Goal: Task Accomplishment & Management: Manage account settings

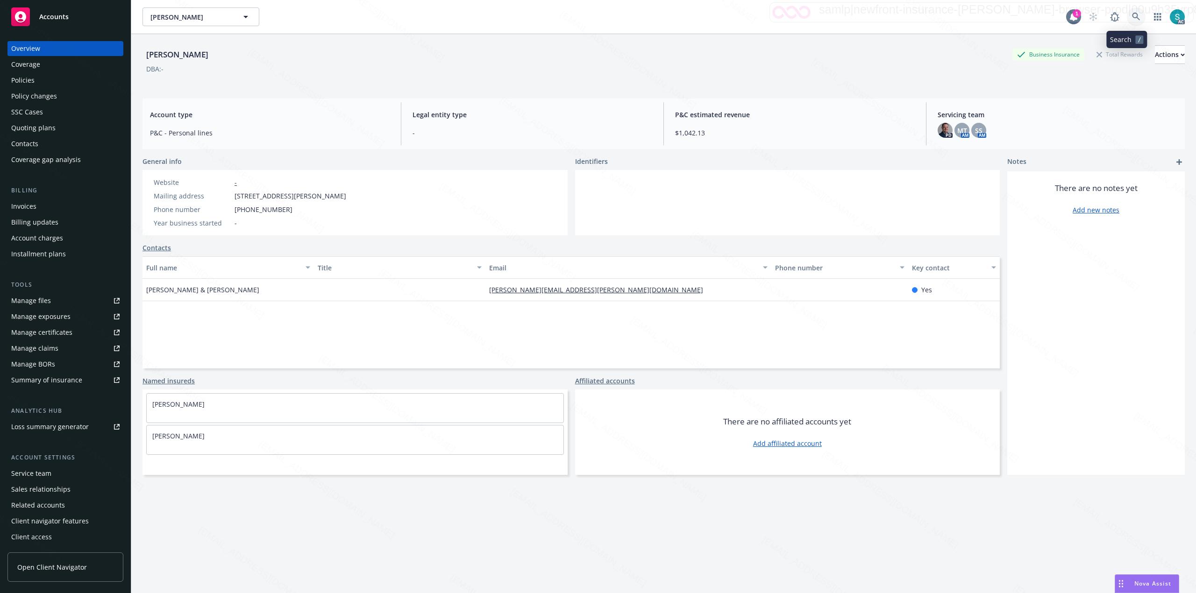
click at [596, 19] on icon at bounding box center [1136, 17] width 8 height 8
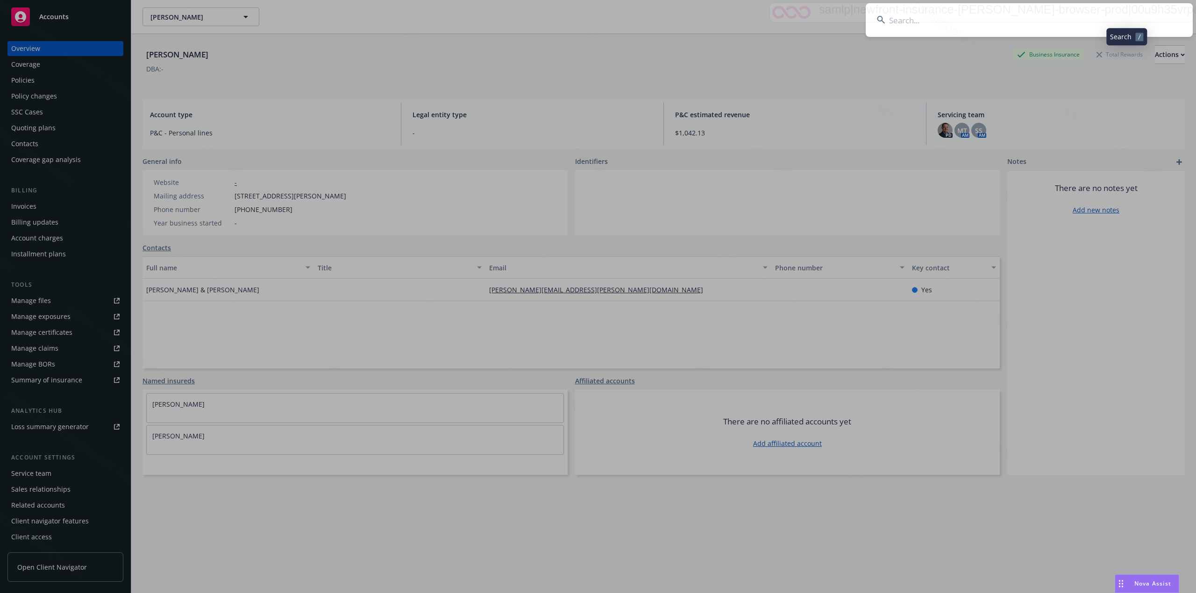
click at [596, 17] on input at bounding box center [1028, 20] width 327 height 34
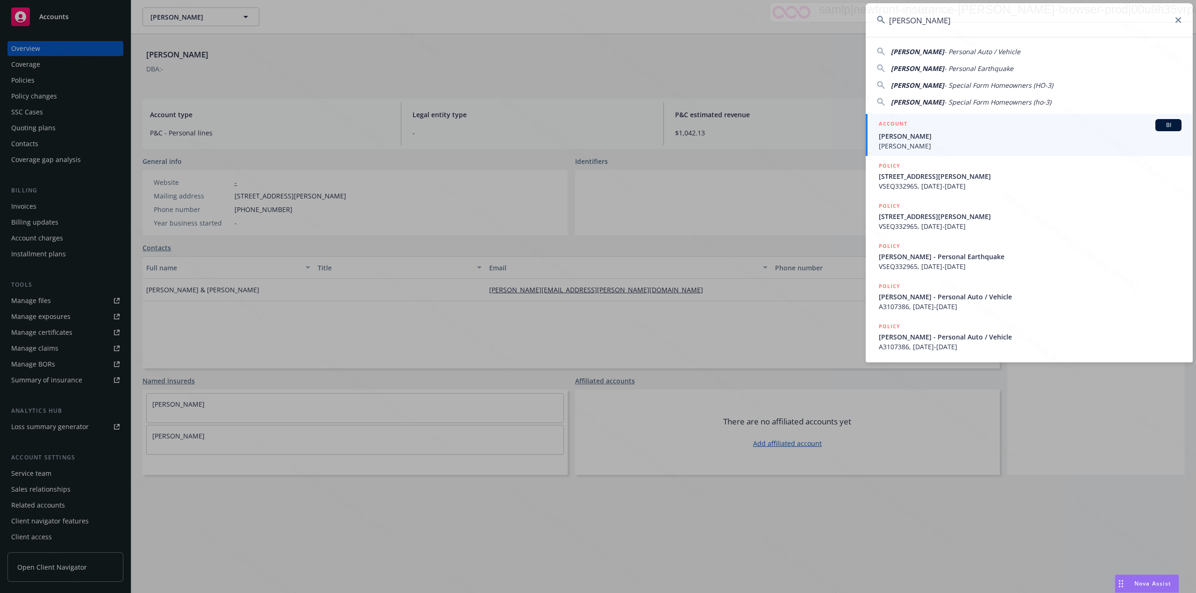
type input "[PERSON_NAME]"
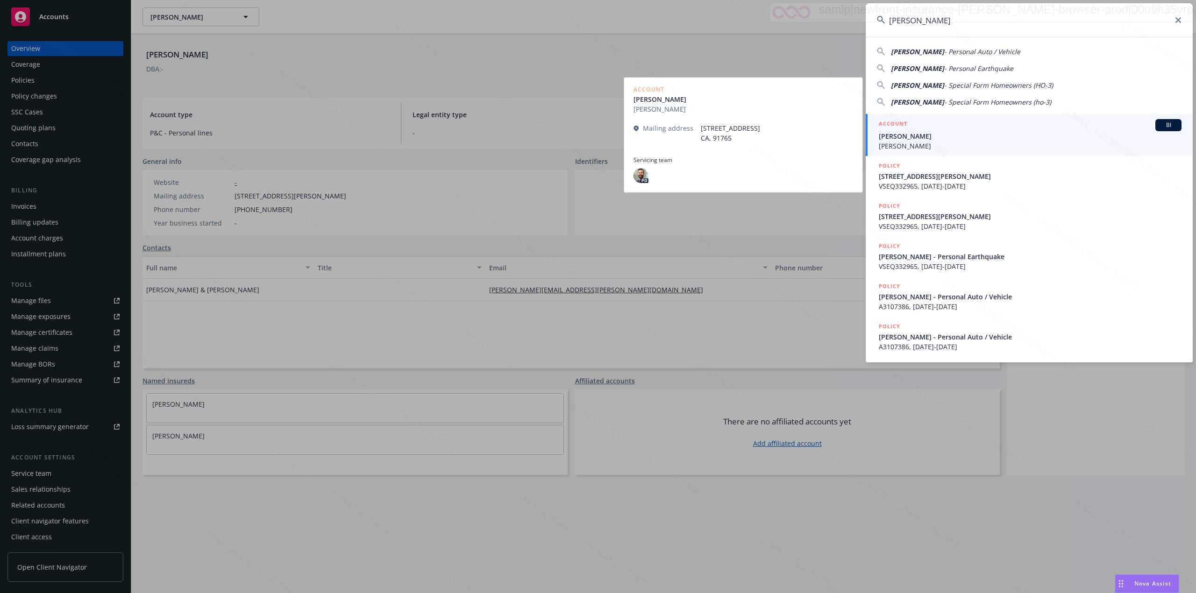
click at [596, 137] on span "[PERSON_NAME]" at bounding box center [1029, 136] width 303 height 10
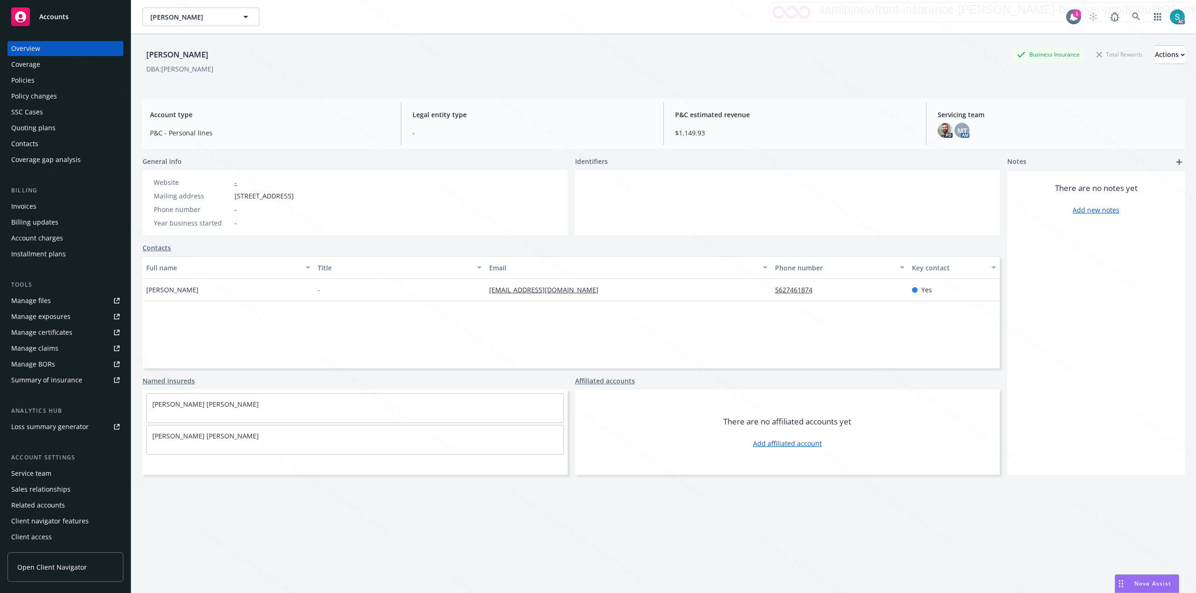
click at [30, 77] on div "Policies" at bounding box center [22, 80] width 23 height 15
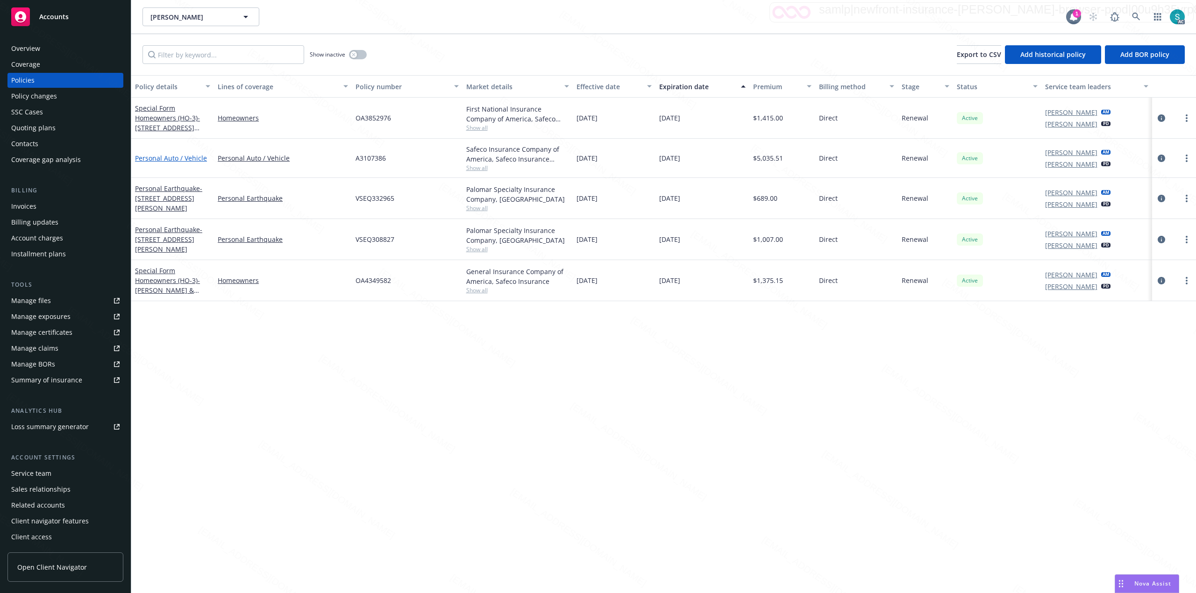
click at [160, 156] on link "Personal Auto / Vehicle" at bounding box center [171, 158] width 72 height 9
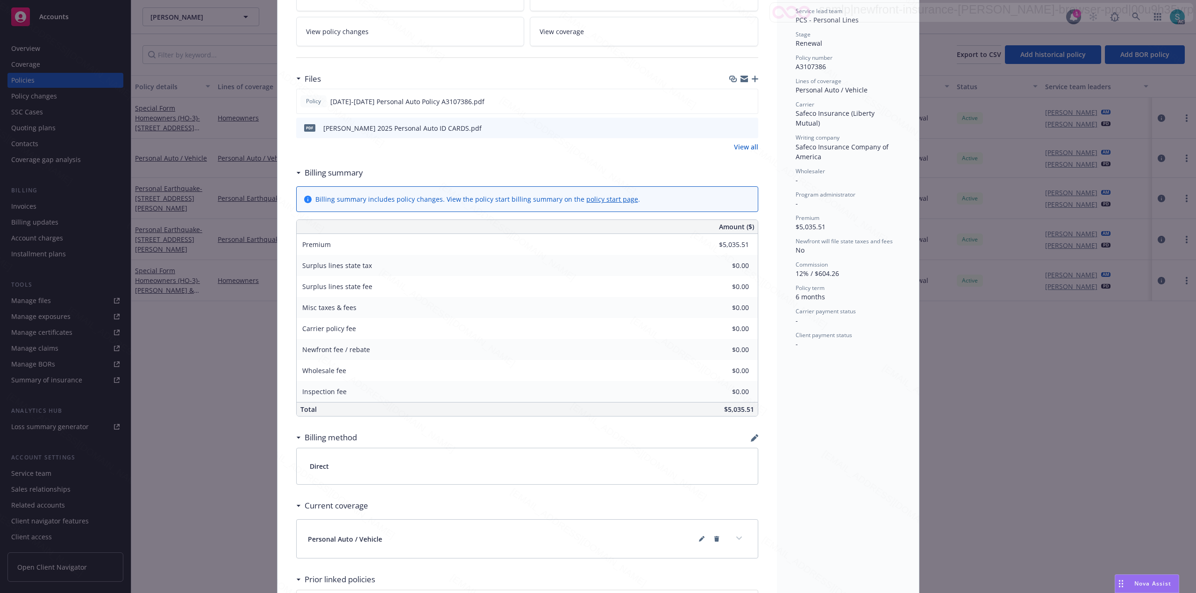
scroll to position [319, 0]
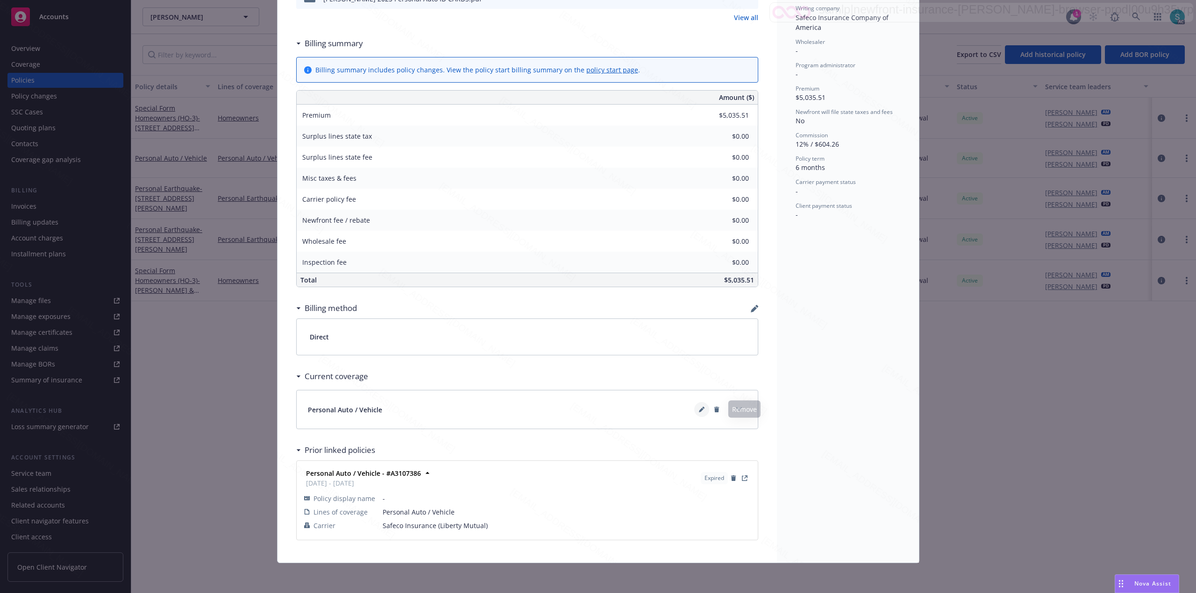
click at [596, 407] on icon at bounding box center [702, 410] width 6 height 6
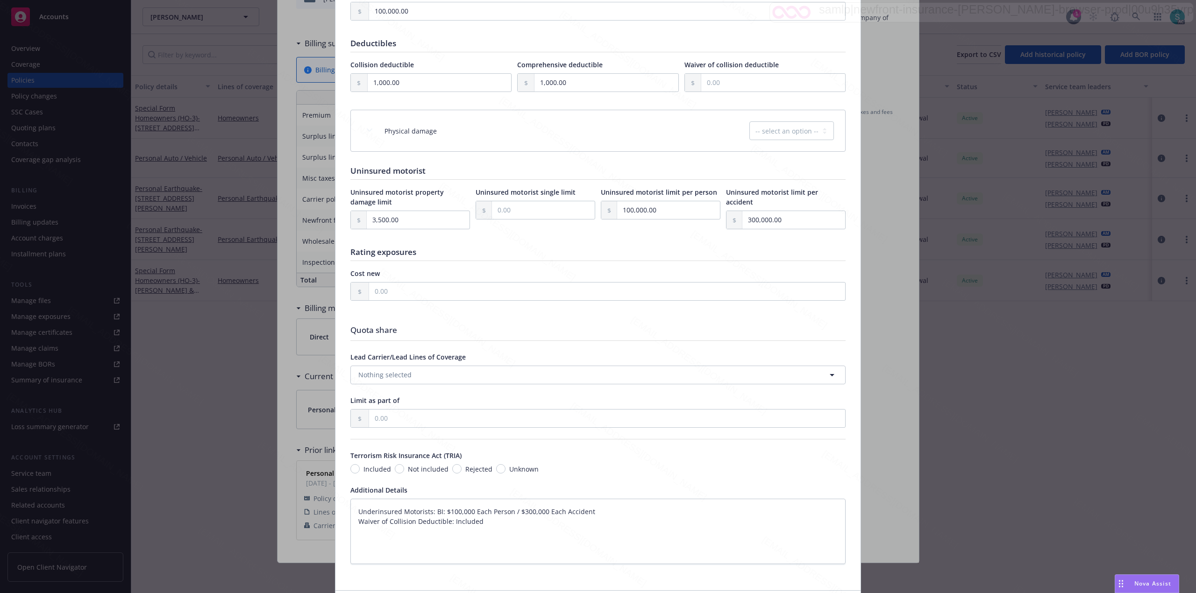
scroll to position [822, 0]
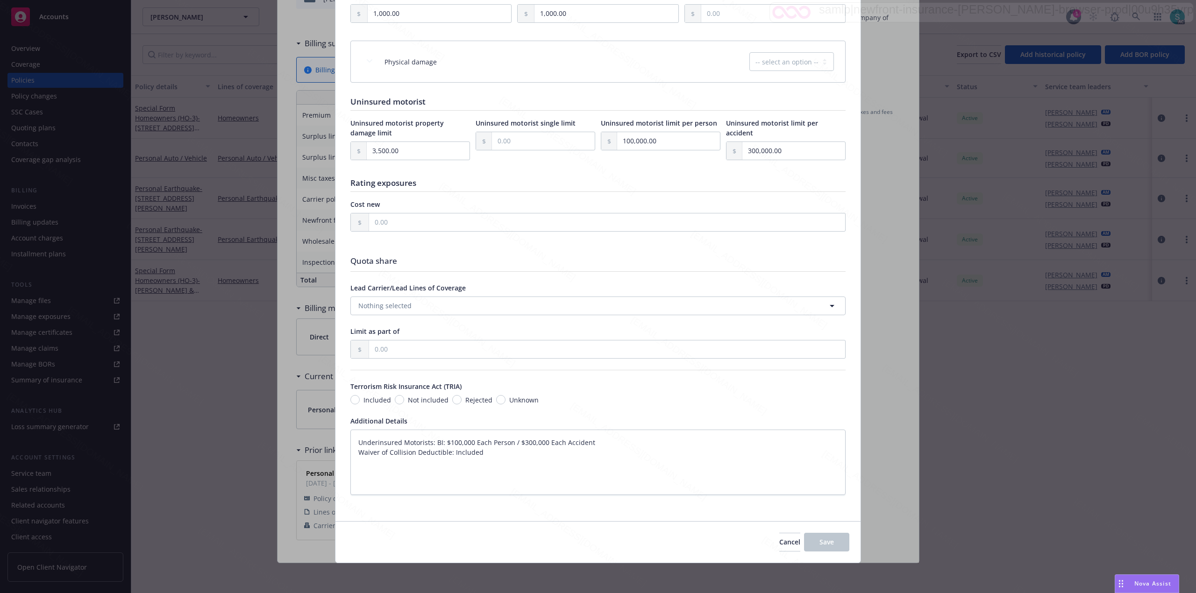
click at [390, 494] on textarea "Underinsured Motorists: BI: $100,000 Each Person / $300,000 Each Accident Waive…" at bounding box center [597, 462] width 495 height 65
type textarea "x"
type textarea "Underinsured Motorists: BI: $100,000 Each Person / $300,000 Each Accident Waive…"
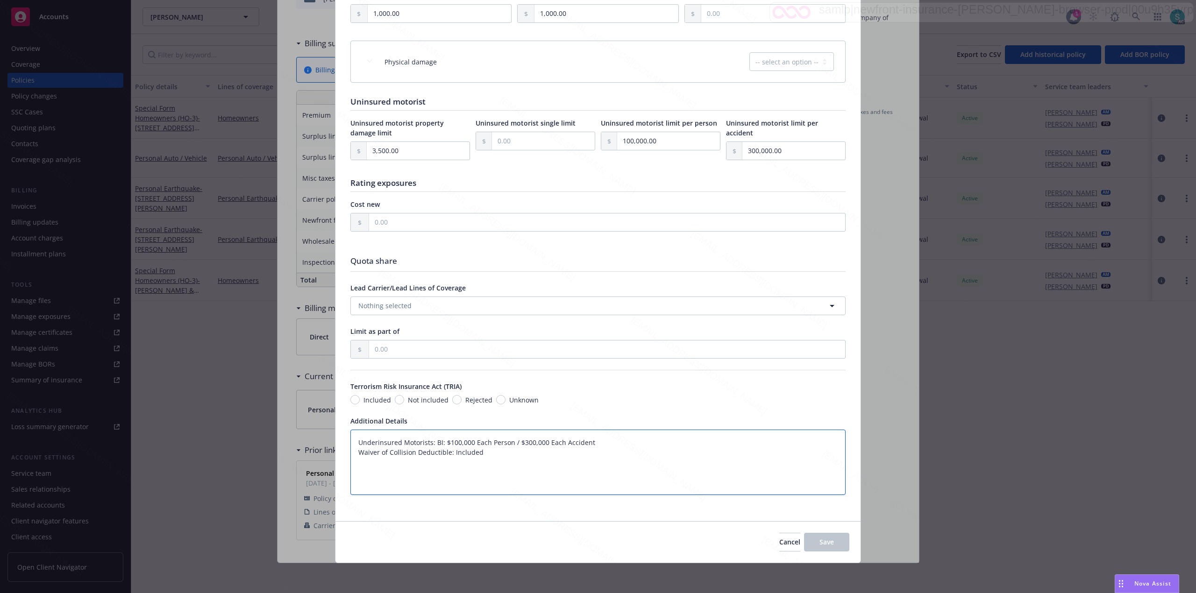
scroll to position [812, 0]
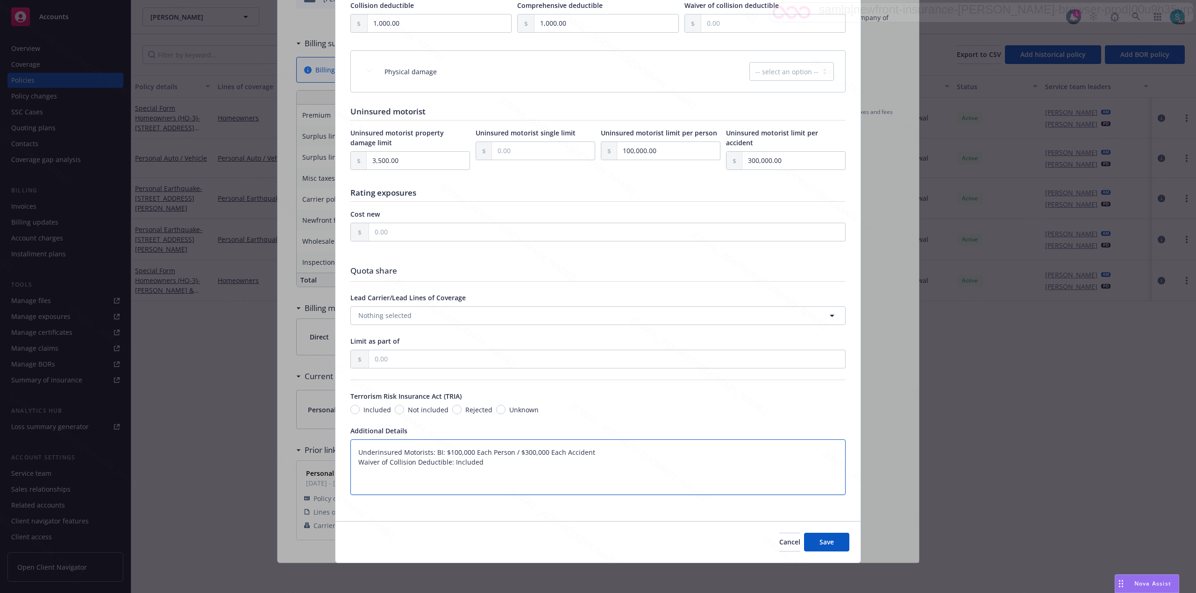
type textarea "x"
type textarea "Underinsured Motorists: BI: $100,000 Each Person / $300,000 Each Accident Waive…"
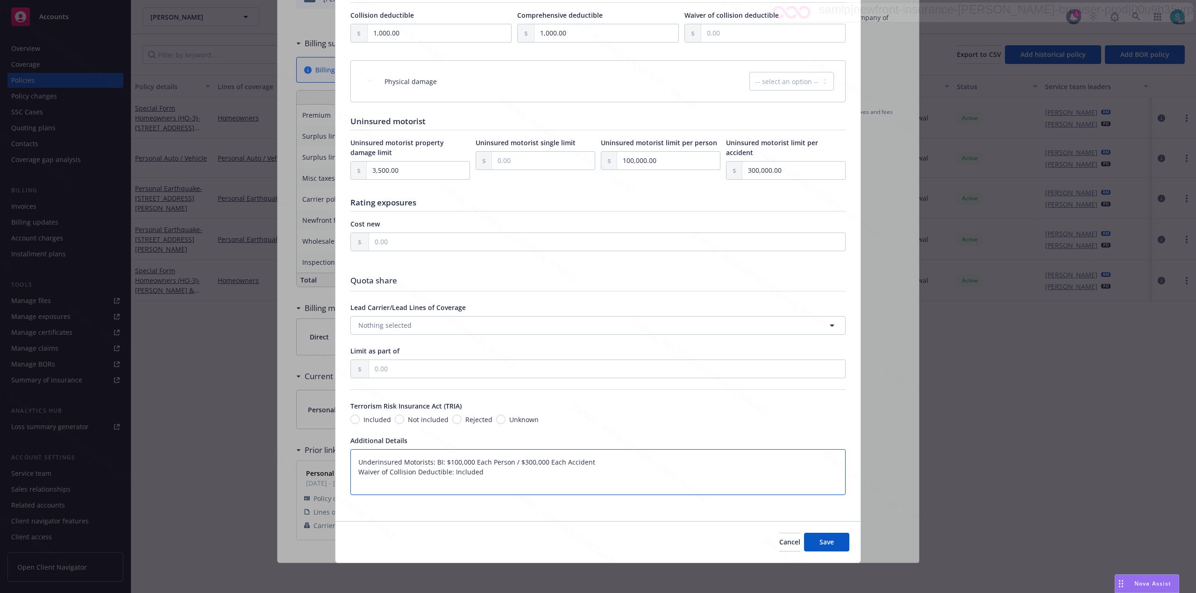
type textarea "x"
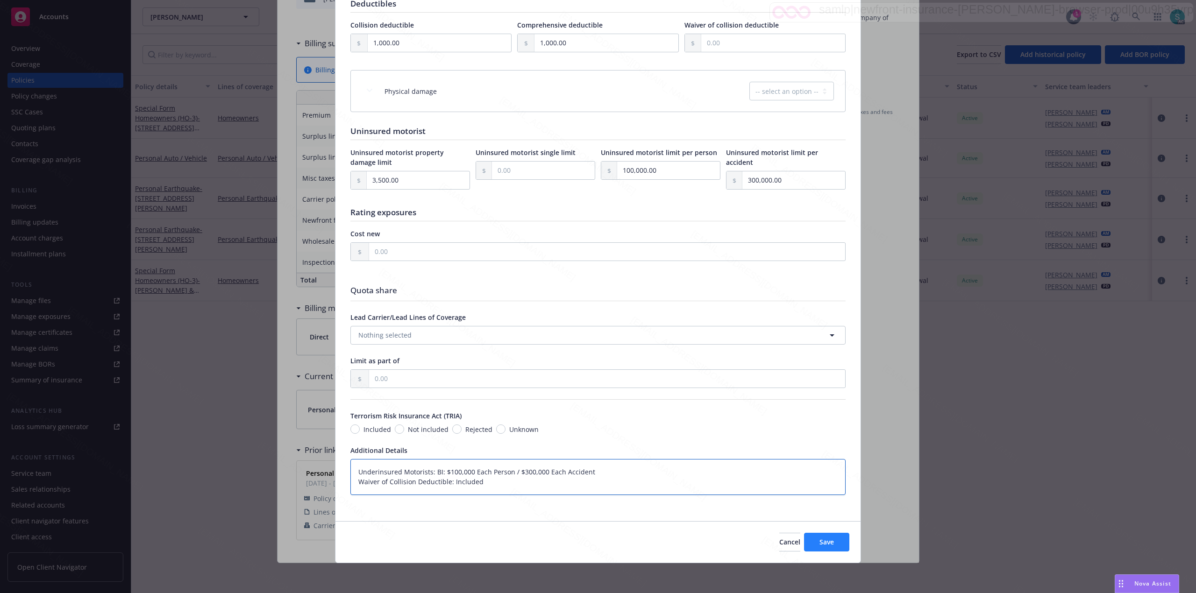
type textarea "Underinsured Motorists: BI: $100,000 Each Person / $300,000 Each Accident Waive…"
click at [596, 542] on span "Save" at bounding box center [826, 542] width 14 height 9
type textarea "x"
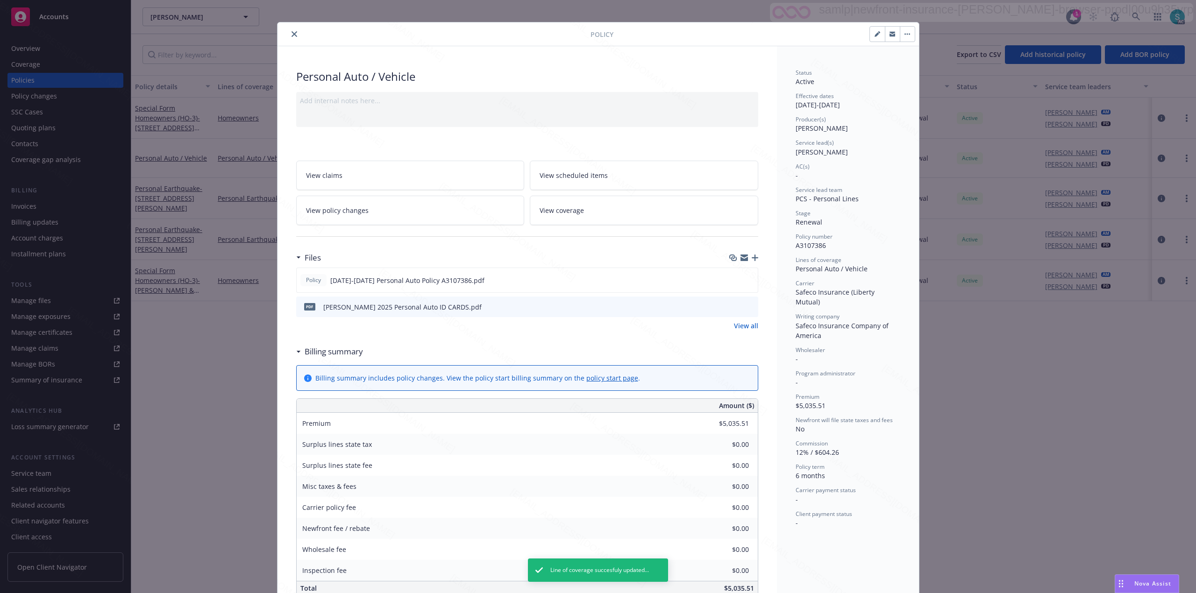
scroll to position [0, 0]
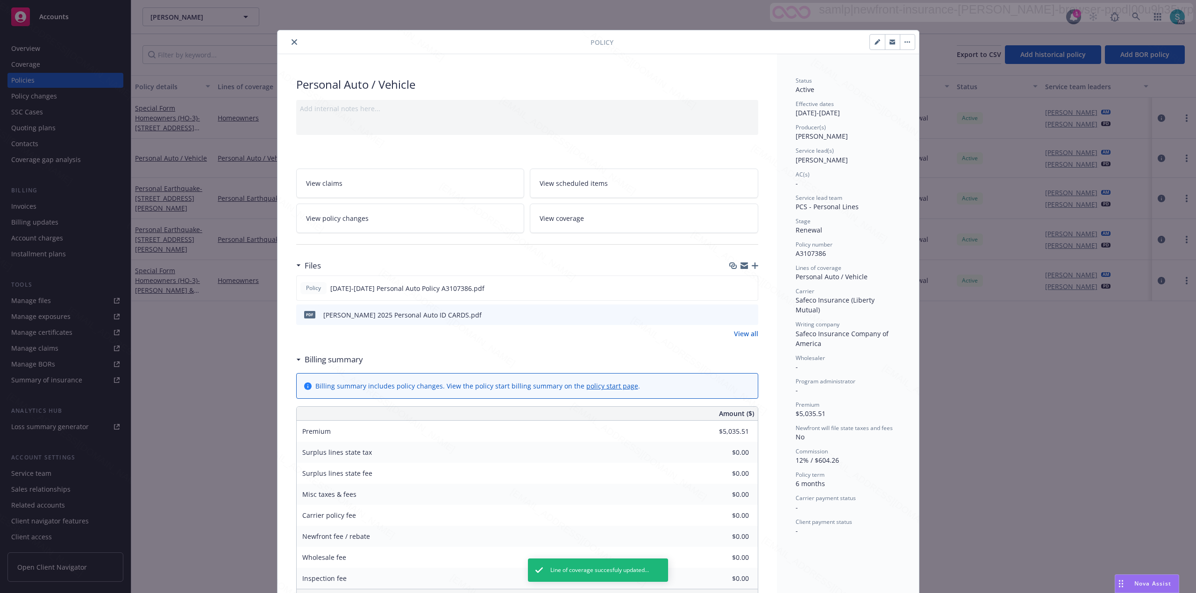
click at [596, 184] on link "View scheduled items" at bounding box center [644, 183] width 228 height 29
click at [564, 182] on span "View scheduled items" at bounding box center [573, 183] width 68 height 10
click at [566, 174] on link "View scheduled items" at bounding box center [644, 183] width 228 height 29
click at [596, 389] on div "Status Active Effective dates 05/18/2025 - 11/18/2025 Producer(s) Kelsey Malone…" at bounding box center [848, 466] width 142 height 825
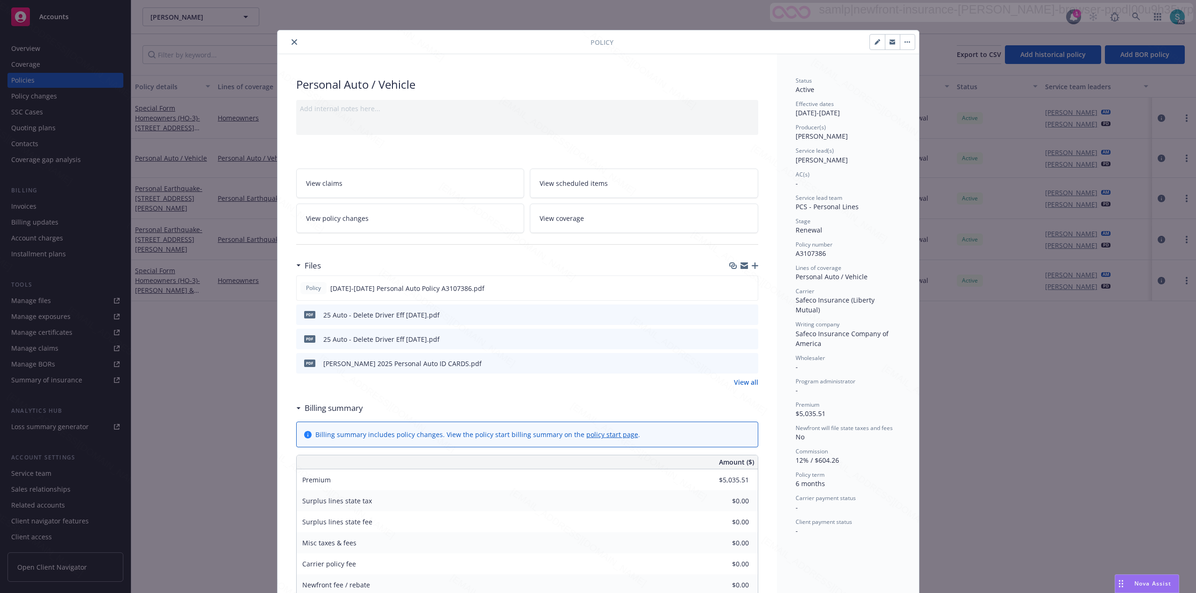
type input "$4,853.14"
click at [596, 383] on link "View all" at bounding box center [746, 382] width 24 height 10
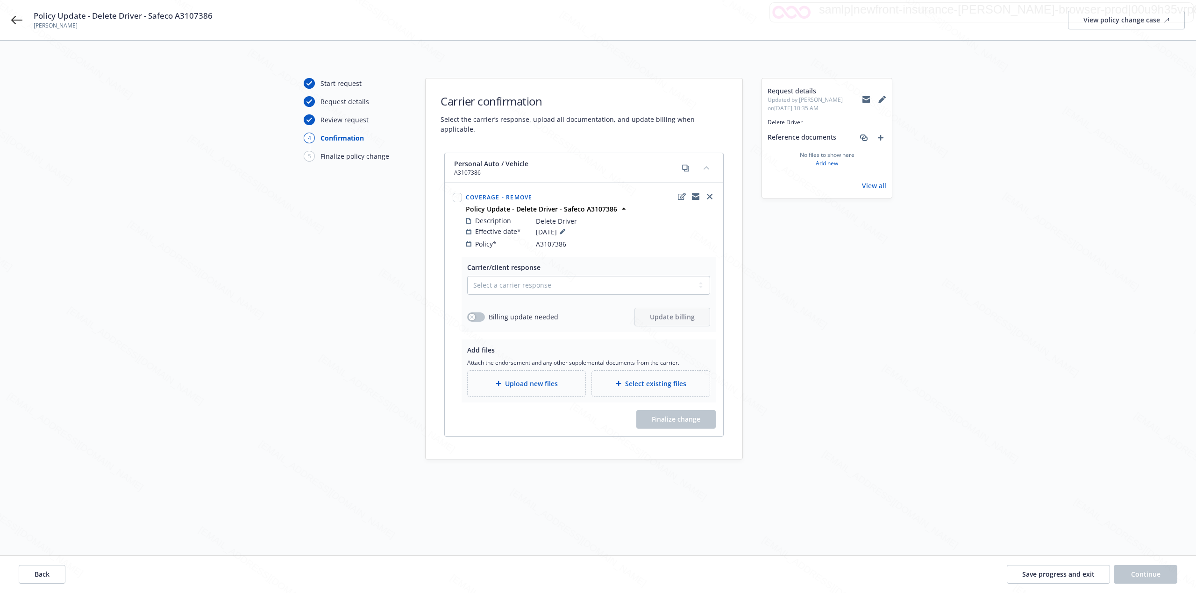
click at [554, 216] on span "Delete Driver" at bounding box center [556, 221] width 41 height 10
copy div "Delete Driver"
click at [535, 279] on select "Select a carrier response Accepted Accepted with revision No endorsement needed…" at bounding box center [588, 285] width 243 height 19
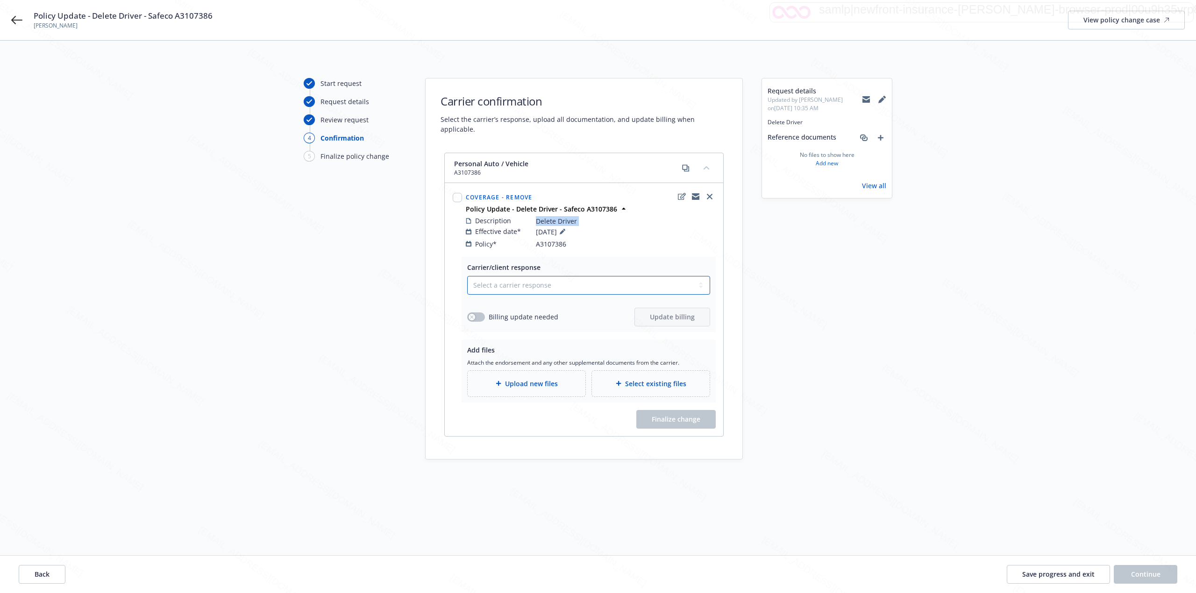
select select "ACCEPTED"
click at [467, 276] on select "Select a carrier response Accepted Accepted with revision No endorsement needed…" at bounding box center [588, 285] width 243 height 19
click at [477, 312] on button "button" at bounding box center [476, 316] width 18 height 9
click at [667, 312] on span "Update billing" at bounding box center [672, 316] width 45 height 9
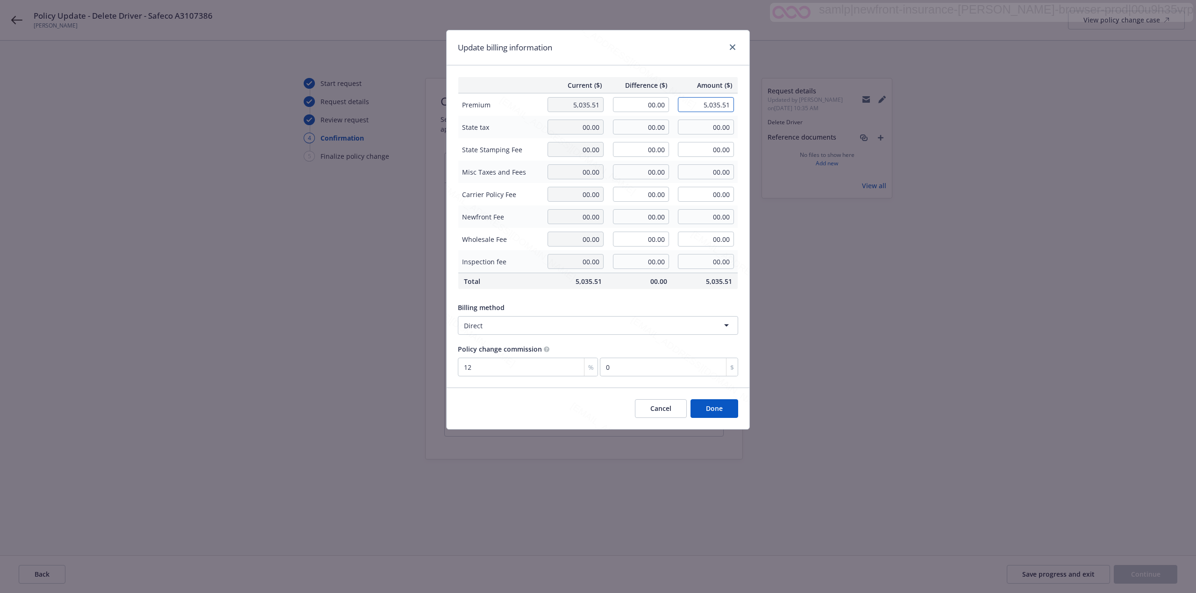
click at [719, 106] on input "5,035.51" at bounding box center [706, 104] width 56 height 15
type input "4853.14"
type input "-182.37"
type input "4,853.14"
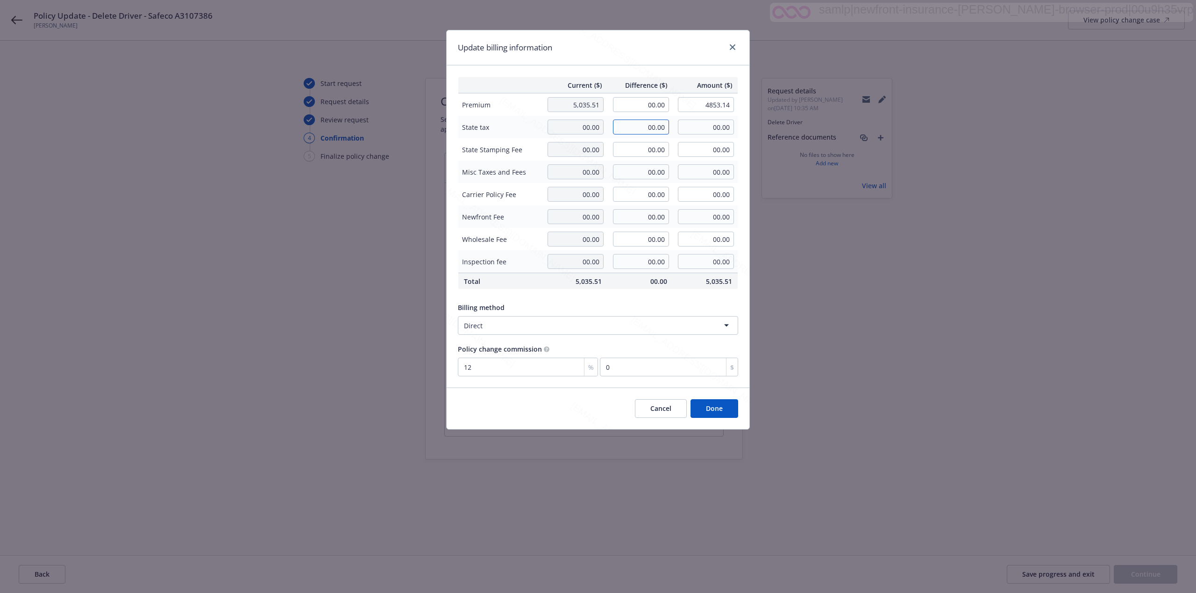
type input "-21.88"
click at [720, 410] on button "Done" at bounding box center [714, 408] width 48 height 19
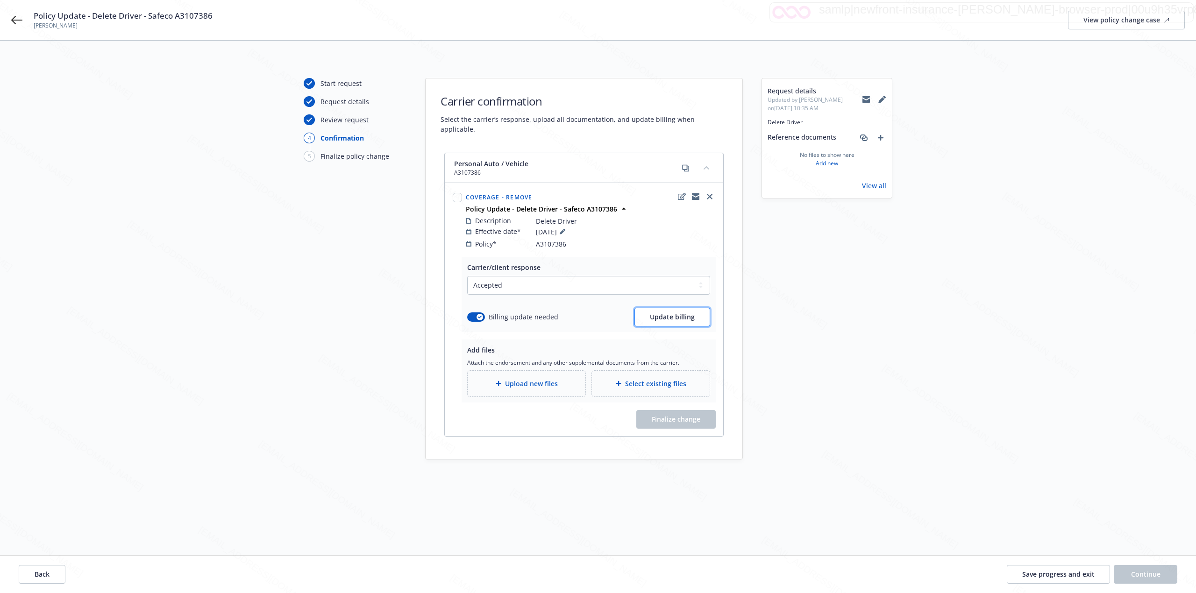
click at [654, 314] on button "Update billing" at bounding box center [672, 317] width 76 height 19
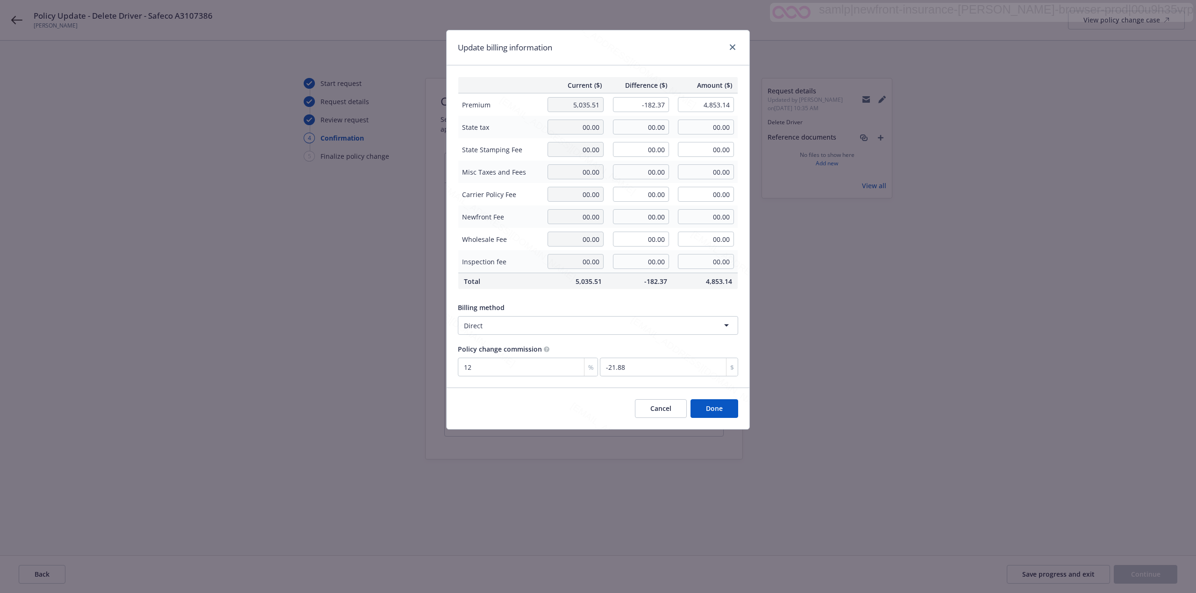
click at [718, 404] on button "Done" at bounding box center [714, 408] width 48 height 19
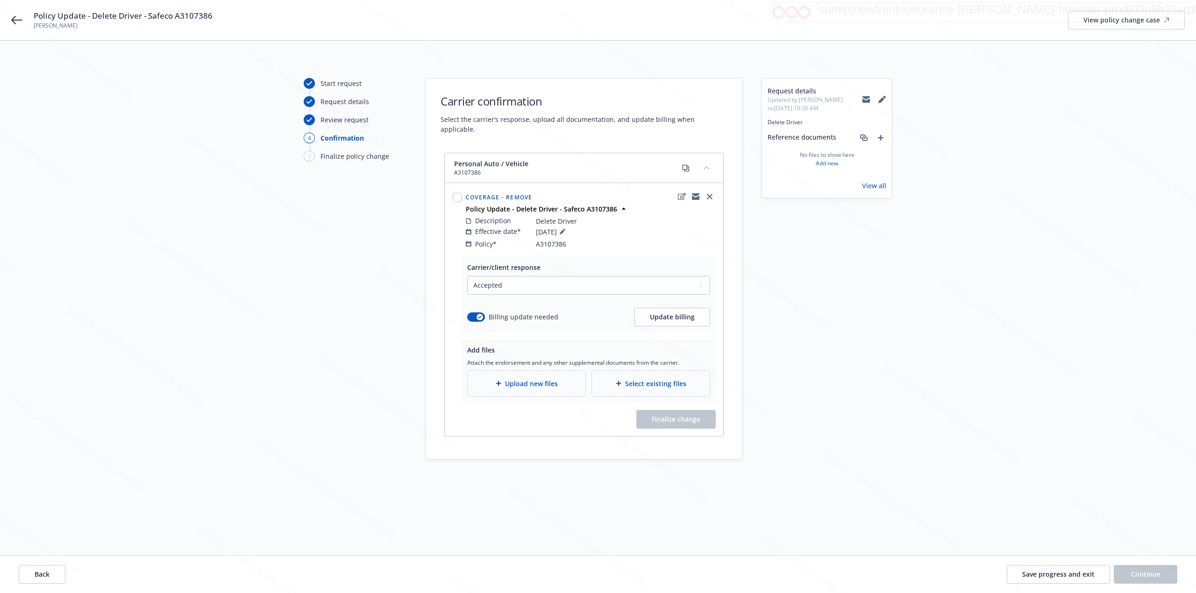
click at [511, 379] on span "Upload new files" at bounding box center [531, 384] width 53 height 10
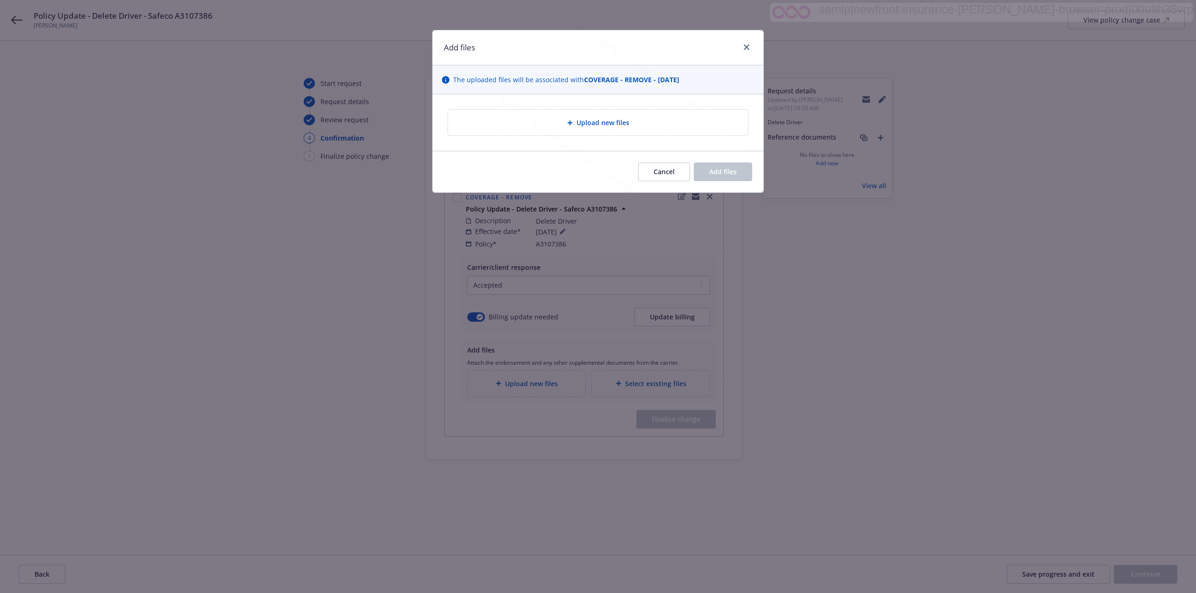
click at [570, 127] on div "Upload new files" at bounding box center [597, 122] width 285 height 11
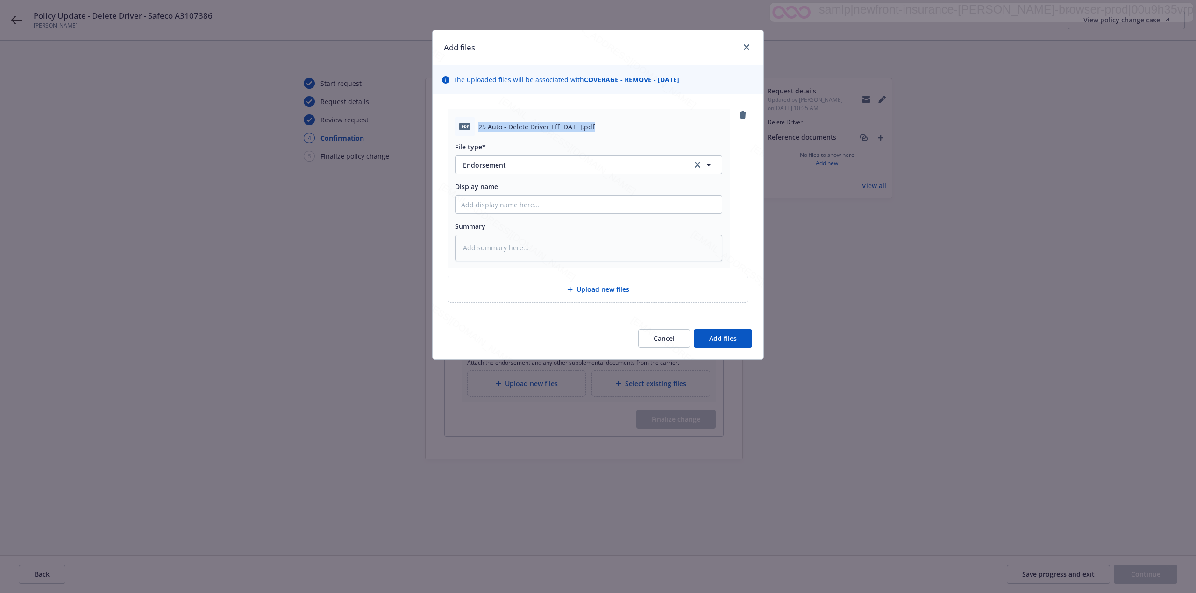
drag, startPoint x: 593, startPoint y: 126, endPoint x: 478, endPoint y: 130, distance: 115.0
click at [478, 130] on span "25 Auto - Delete Driver Eff 08-08-2025.pdf" at bounding box center [536, 127] width 116 height 10
copy span "25 Auto - Delete Driver Eff 08-08-2025"
click at [511, 204] on input "Display name" at bounding box center [588, 205] width 266 height 18
paste input "25 Auto - Delete Driver Eff 08-08-2025"
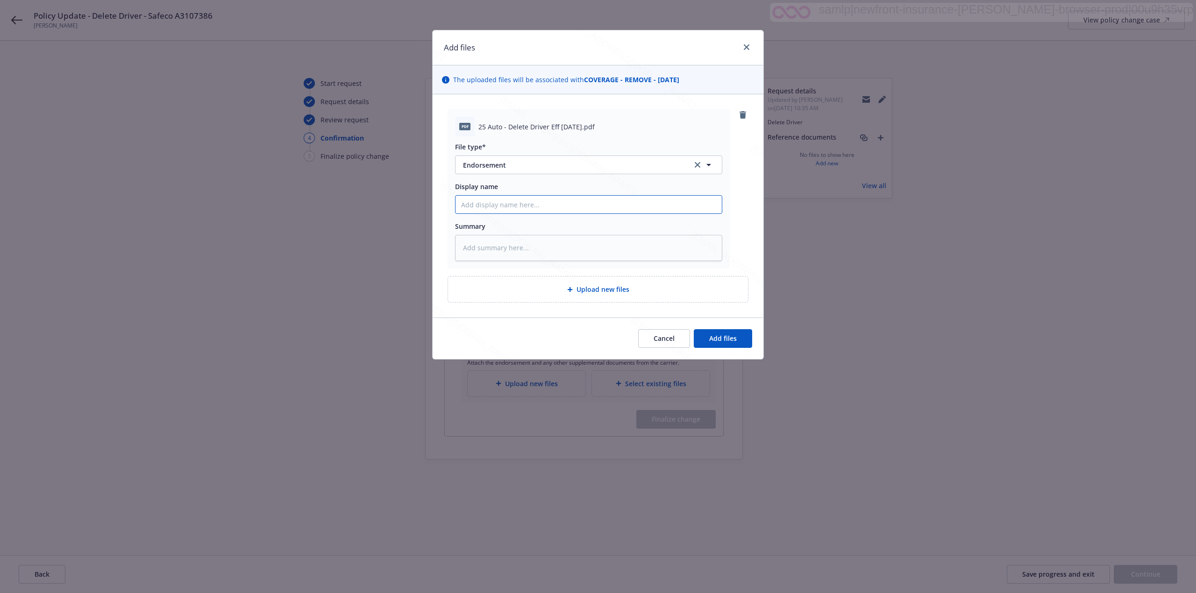
type textarea "x"
type input "25 Auto - Delete Driver Eff 08-08-2025"
click at [486, 245] on textarea at bounding box center [588, 248] width 267 height 26
paste textarea "25 Auto - Delete Driver Eff 08-08-2025"
type textarea "x"
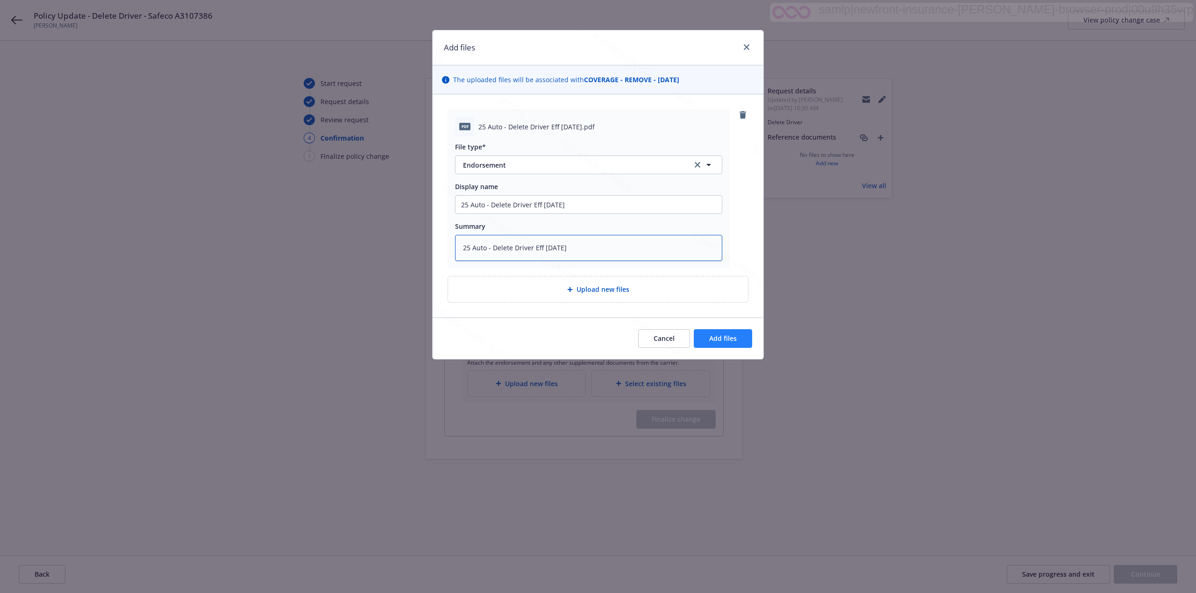
type textarea "25 Auto - Delete Driver Eff 08-08-2025"
click at [715, 335] on span "Add files" at bounding box center [723, 338] width 28 height 9
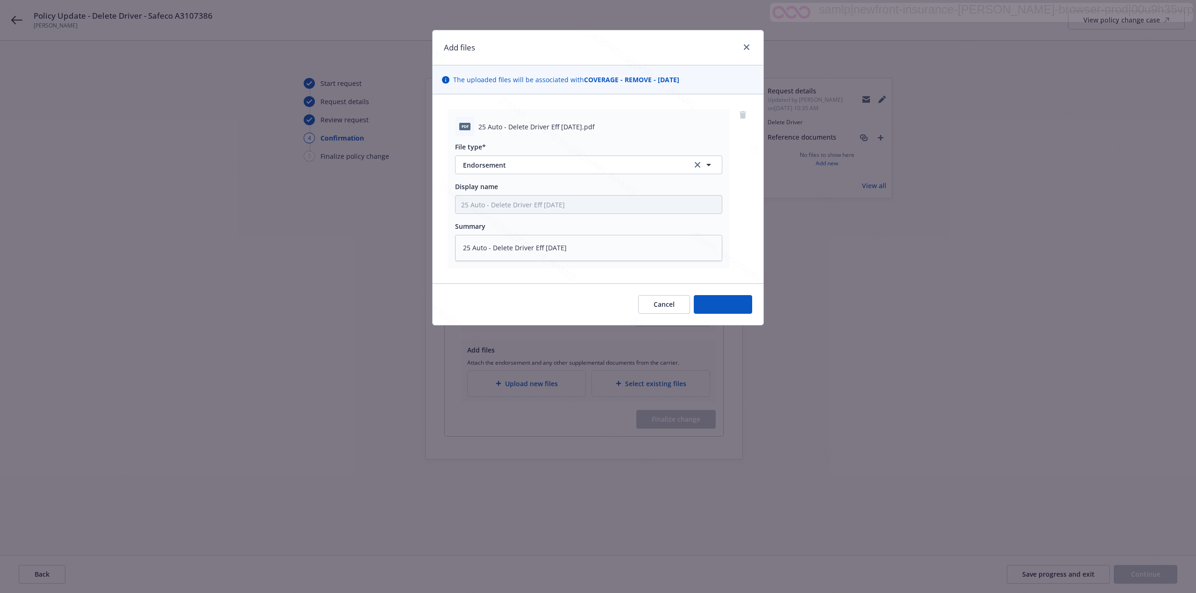
type textarea "x"
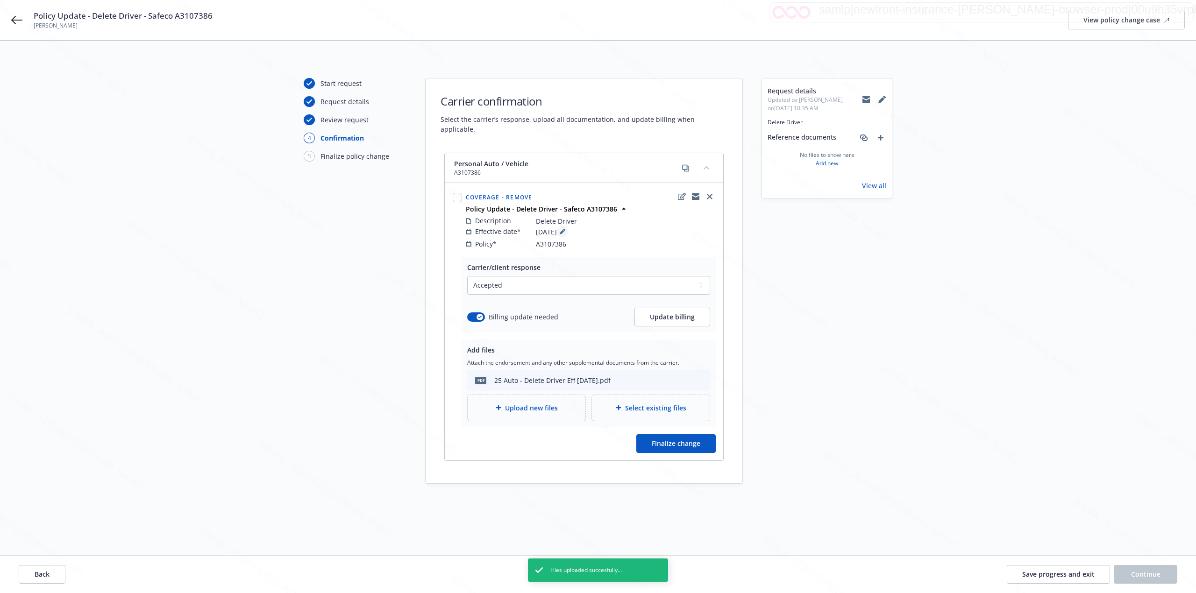
click at [564, 230] on icon at bounding box center [561, 232] width 5 height 5
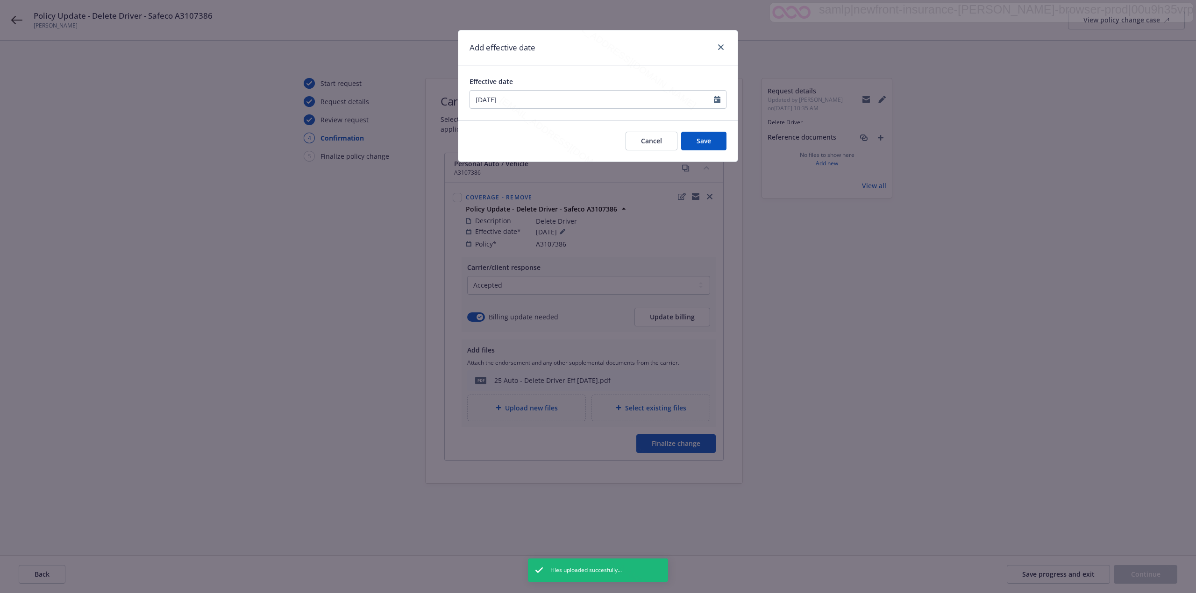
click at [722, 101] on div at bounding box center [720, 100] width 12 height 18
click at [717, 98] on icon "Calendar" at bounding box center [717, 99] width 7 height 7
select select "8"
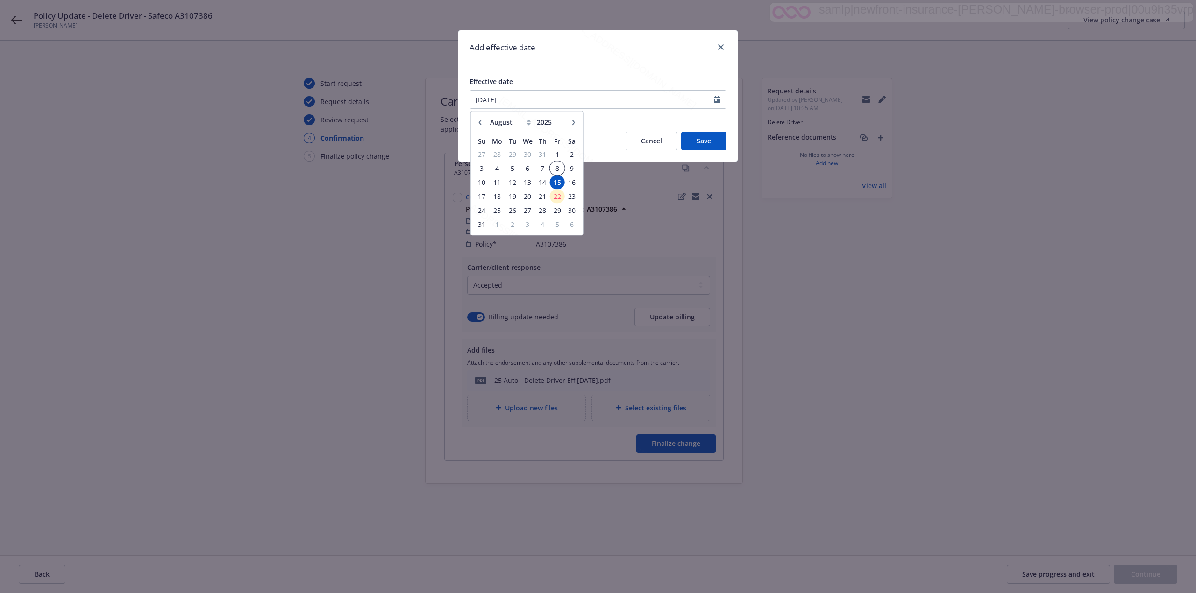
click at [556, 169] on span "8" at bounding box center [557, 169] width 13 height 12
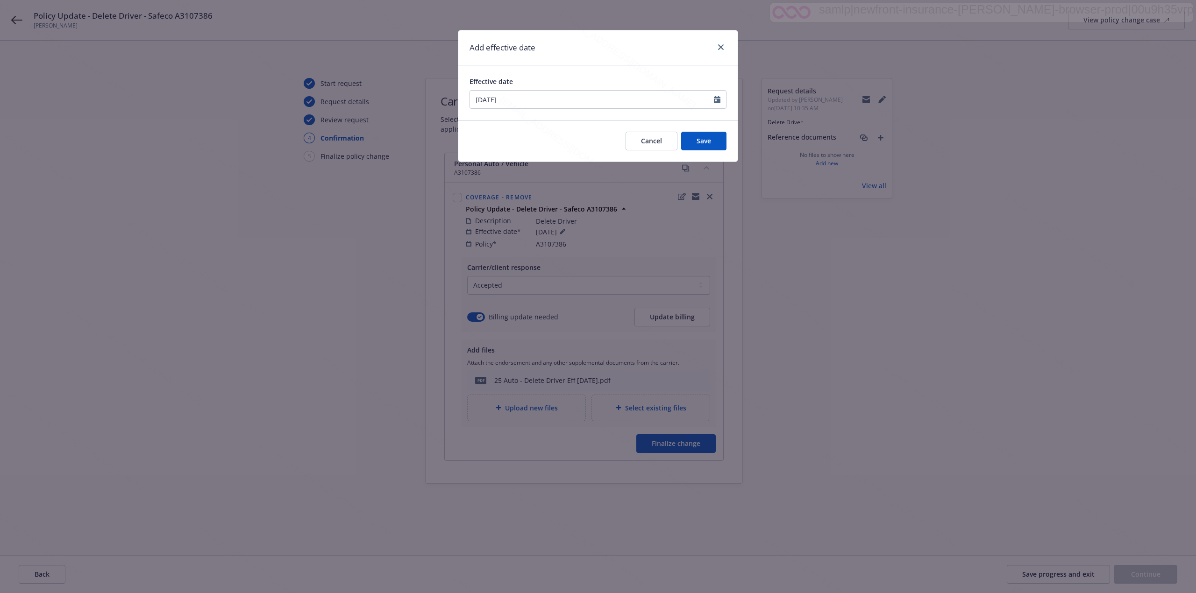
type input "08/08/2025"
click at [707, 141] on span "Save" at bounding box center [703, 140] width 14 height 9
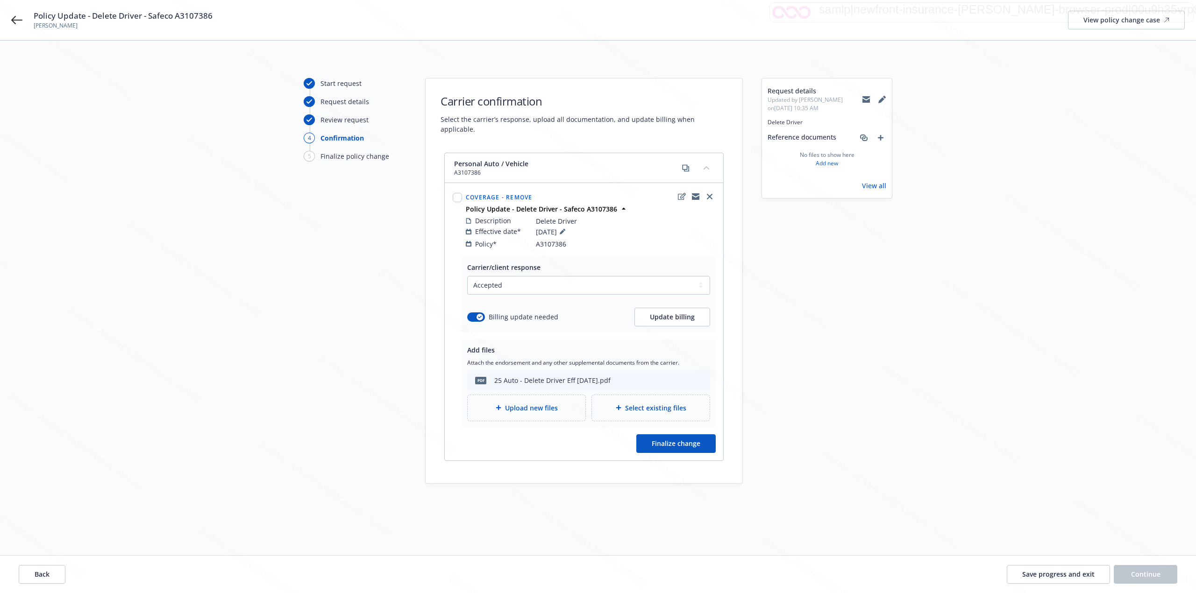
click at [529, 375] on div "25 Auto - Delete Driver Eff [DATE].pdf" at bounding box center [552, 380] width 116 height 10
click at [521, 395] on div "Upload new files" at bounding box center [526, 408] width 118 height 26
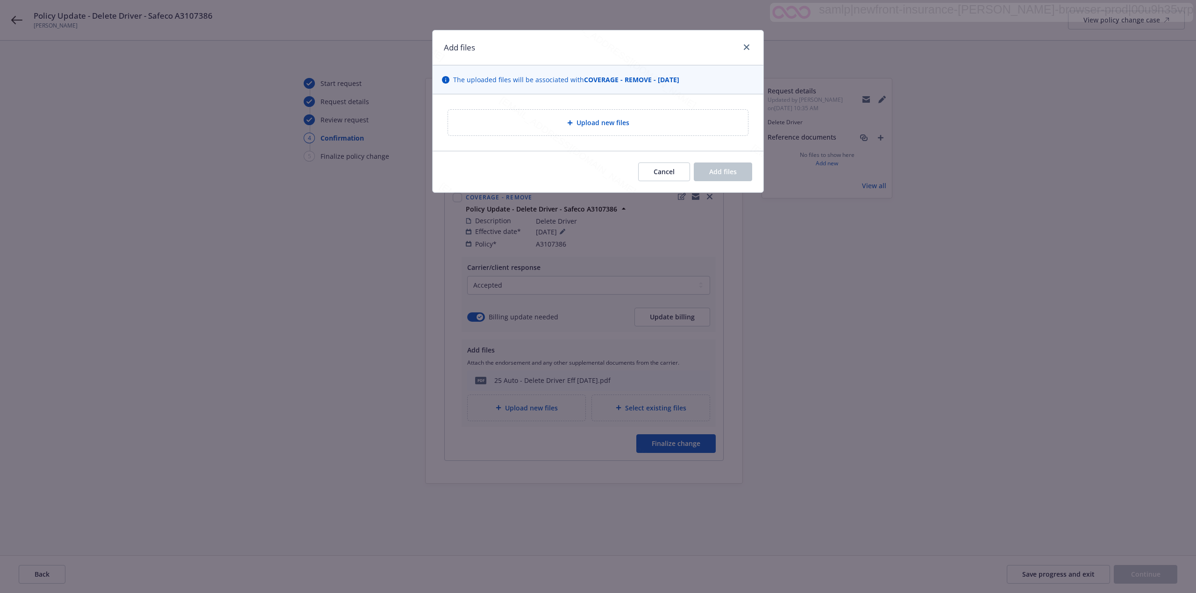
click at [622, 127] on span "Upload new files" at bounding box center [602, 123] width 53 height 10
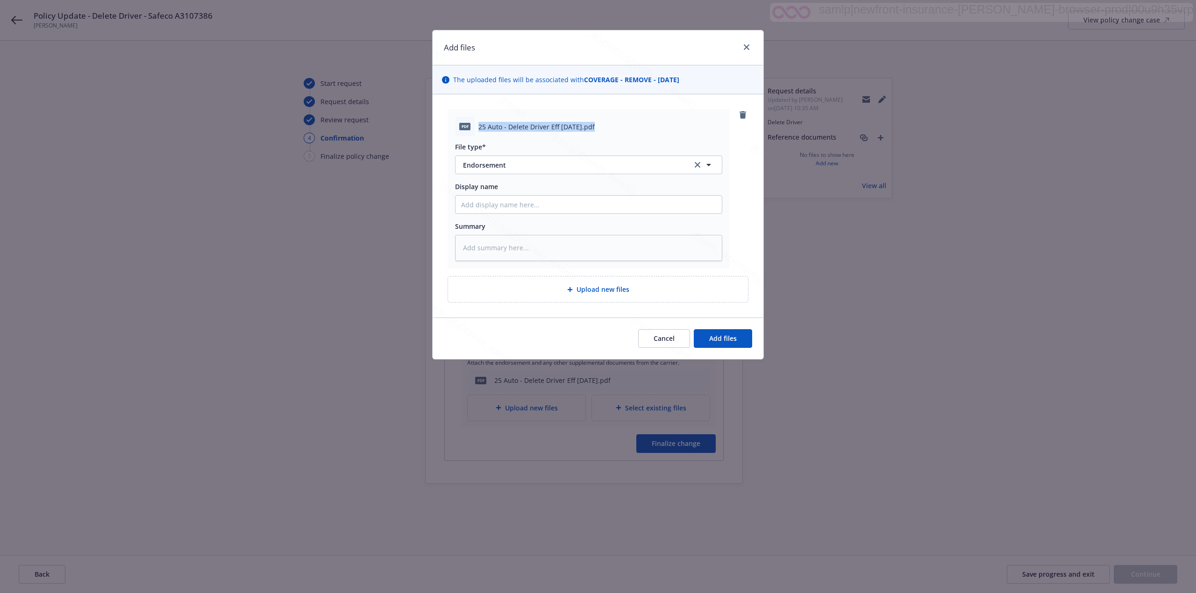
drag, startPoint x: 592, startPoint y: 125, endPoint x: 476, endPoint y: 133, distance: 116.1
click at [476, 133] on div "pdf 25 Auto - Delete Driver Eff 08-09-2025.pdf" at bounding box center [588, 127] width 267 height 20
copy span "25 Auto - Delete Driver Eff [DATE]"
click at [506, 208] on input "Display name" at bounding box center [588, 205] width 266 height 18
paste input "25 Auto - Delete Driver Eff [DATE]"
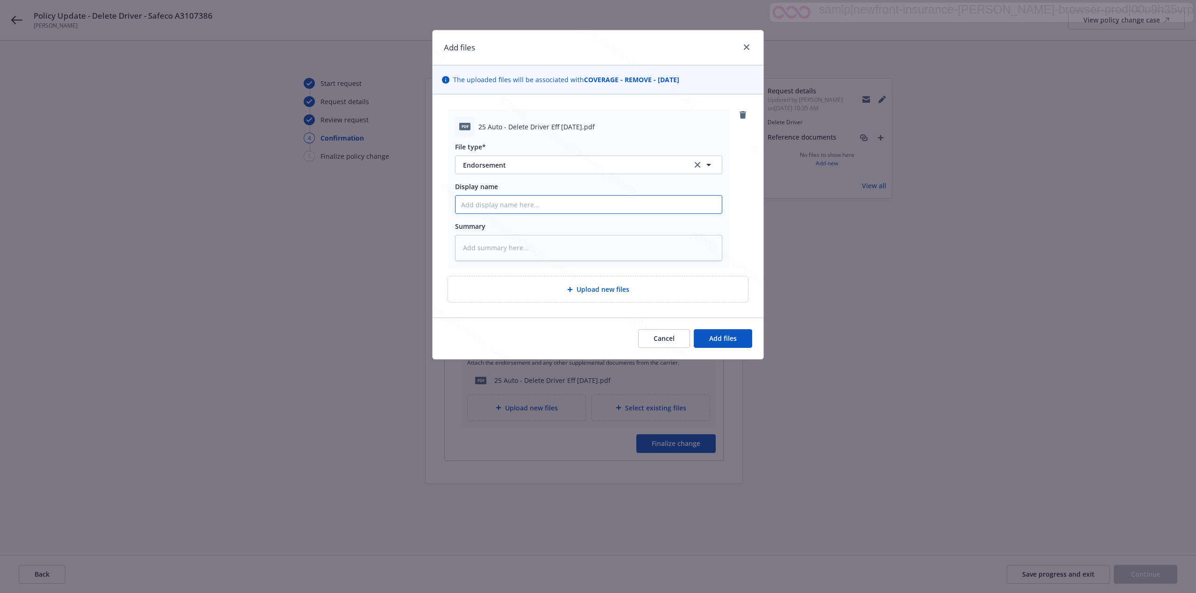
type textarea "x"
type input "25 Auto - Delete Driver Eff [DATE]"
click at [480, 253] on textarea at bounding box center [588, 248] width 267 height 26
paste textarea "25 Auto - Delete Driver Eff [DATE]"
type textarea "x"
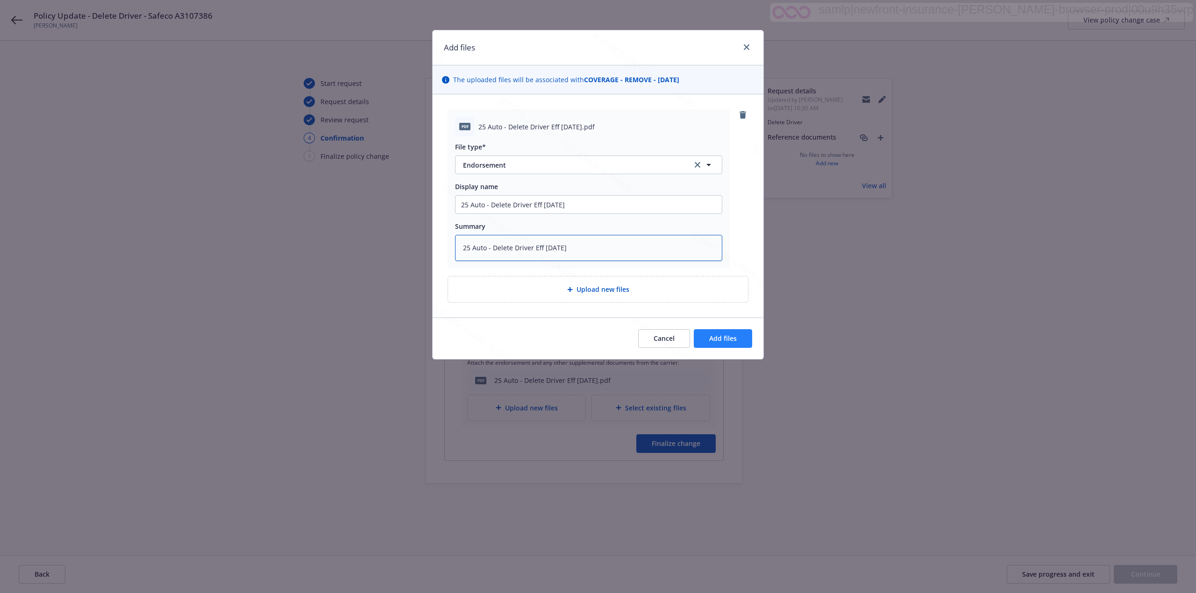
type textarea "25 Auto - Delete Driver Eff [DATE]"
click at [715, 339] on span "Add files" at bounding box center [723, 338] width 28 height 9
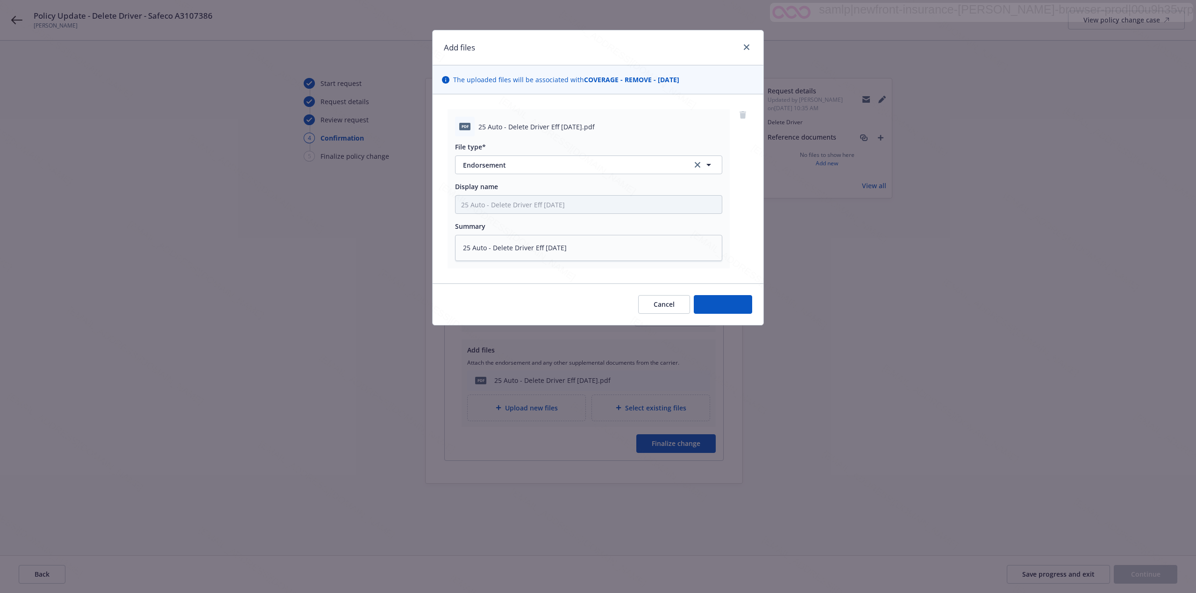
type textarea "x"
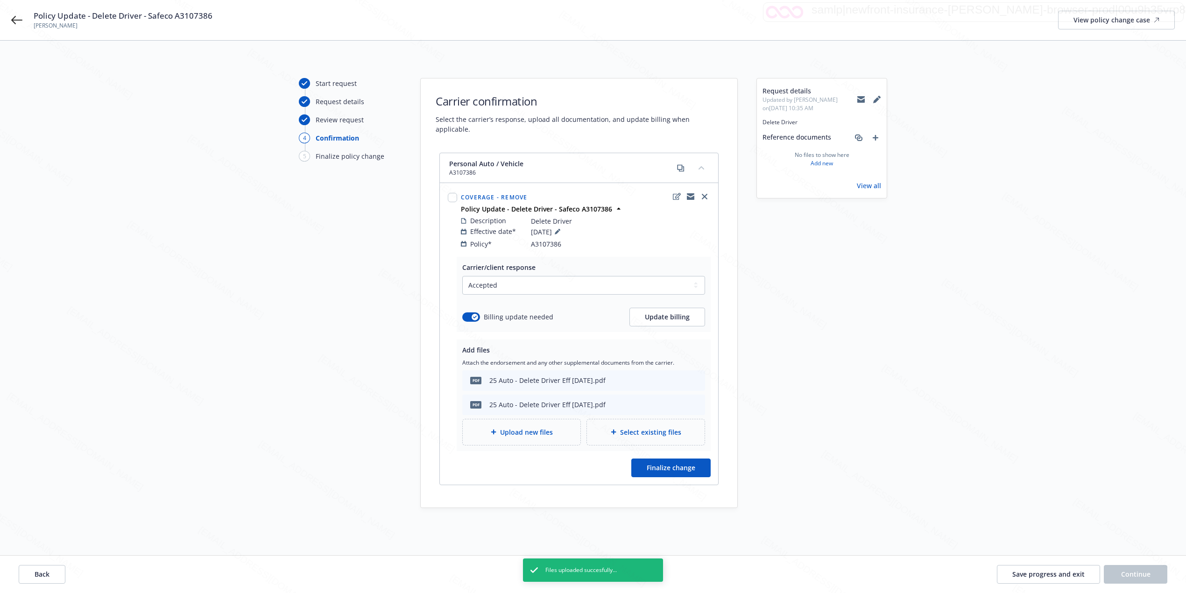
click at [602, 375] on div "25 Auto - Delete Driver Eff [DATE].pdf" at bounding box center [547, 380] width 116 height 10
click at [672, 359] on span "Attach the endorsement and any other supplemental documents from the carrier." at bounding box center [583, 363] width 243 height 8
click at [647, 463] on span "Finalize change" at bounding box center [671, 467] width 49 height 9
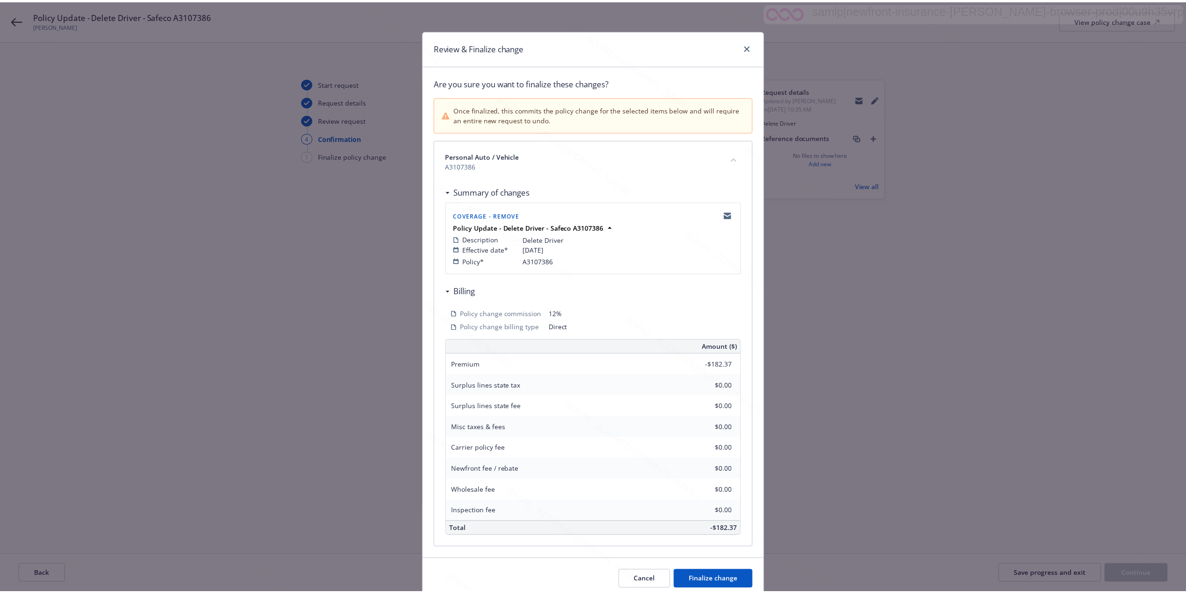
scroll to position [41, 0]
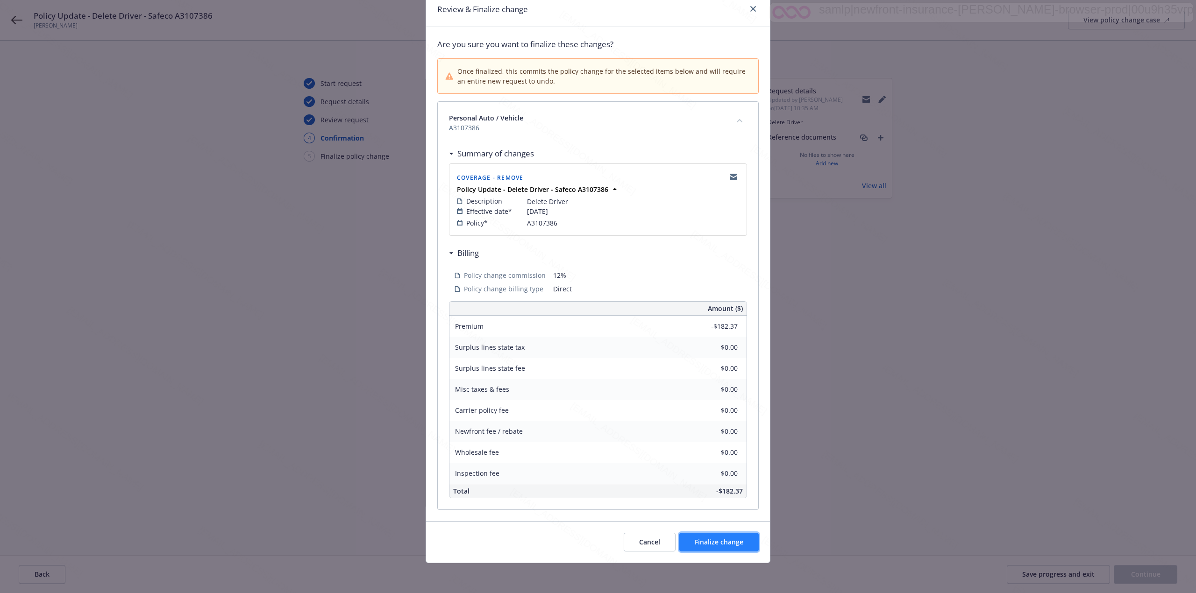
click at [724, 540] on span "Finalize change" at bounding box center [718, 542] width 49 height 9
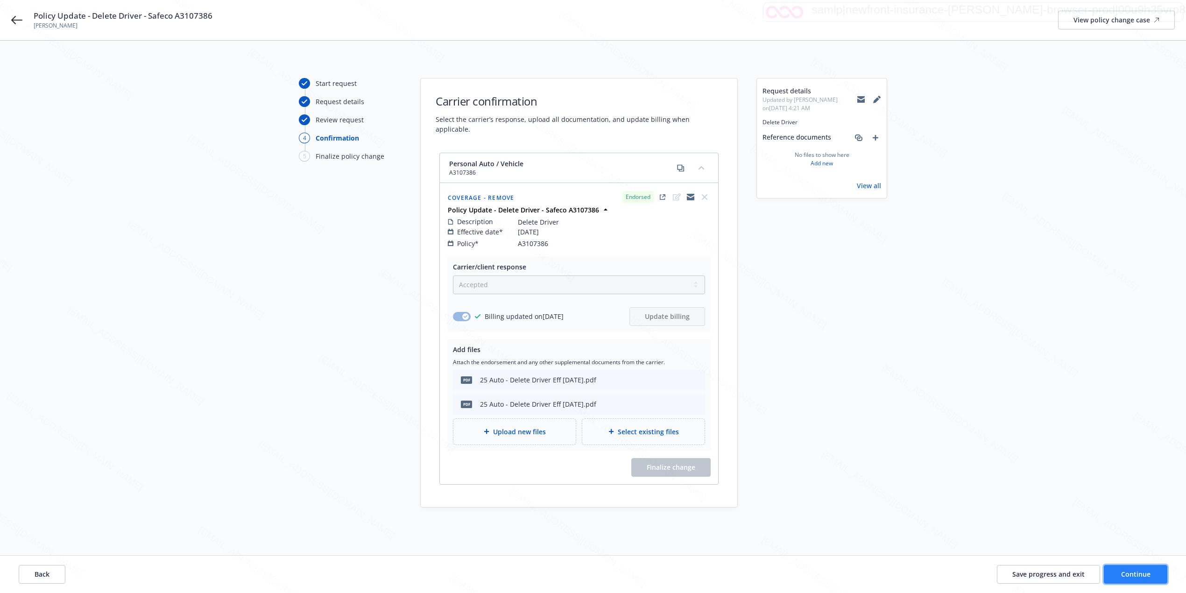
click at [1135, 574] on span "Continue" at bounding box center [1135, 574] width 29 height 9
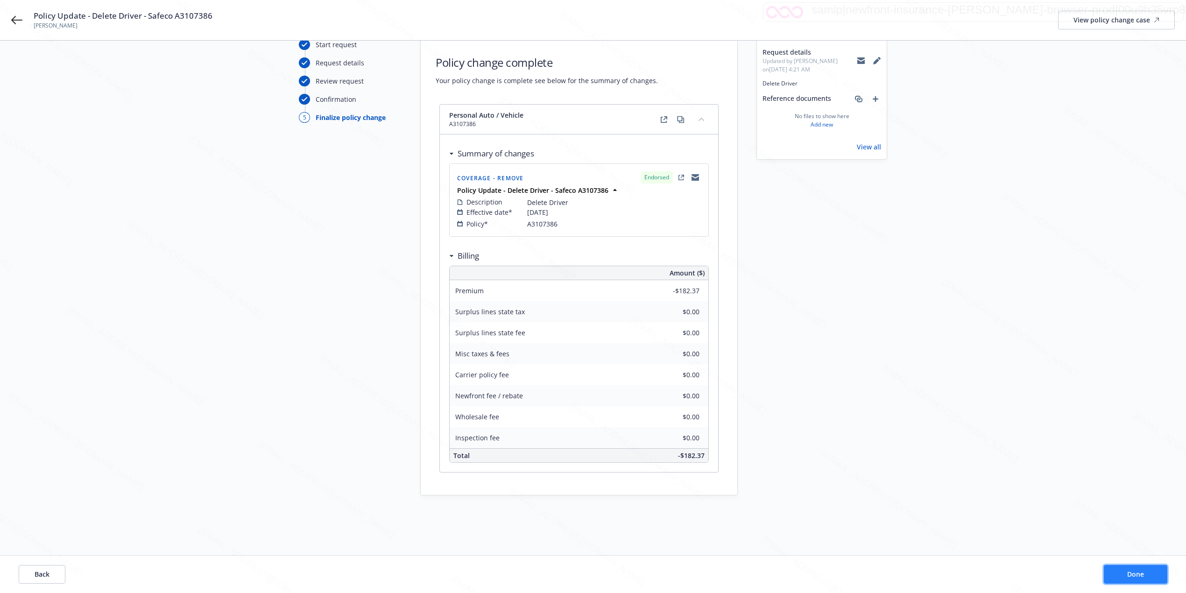
click at [1132, 572] on span "Done" at bounding box center [1135, 574] width 17 height 9
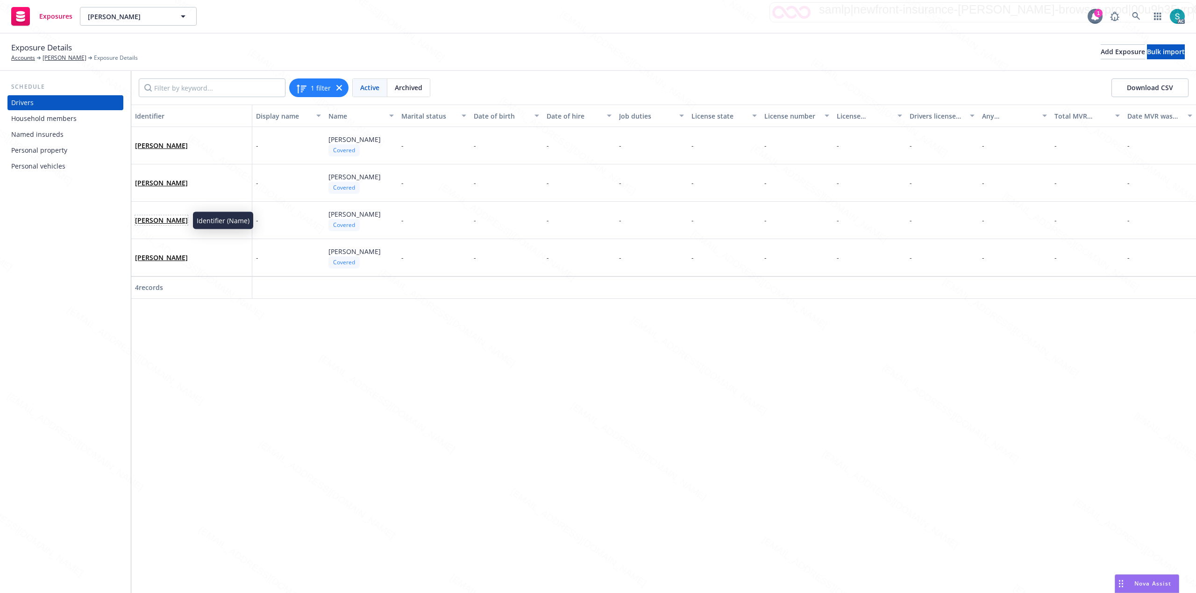
click at [159, 219] on link "YACOOB BAGGIA" at bounding box center [161, 220] width 53 height 9
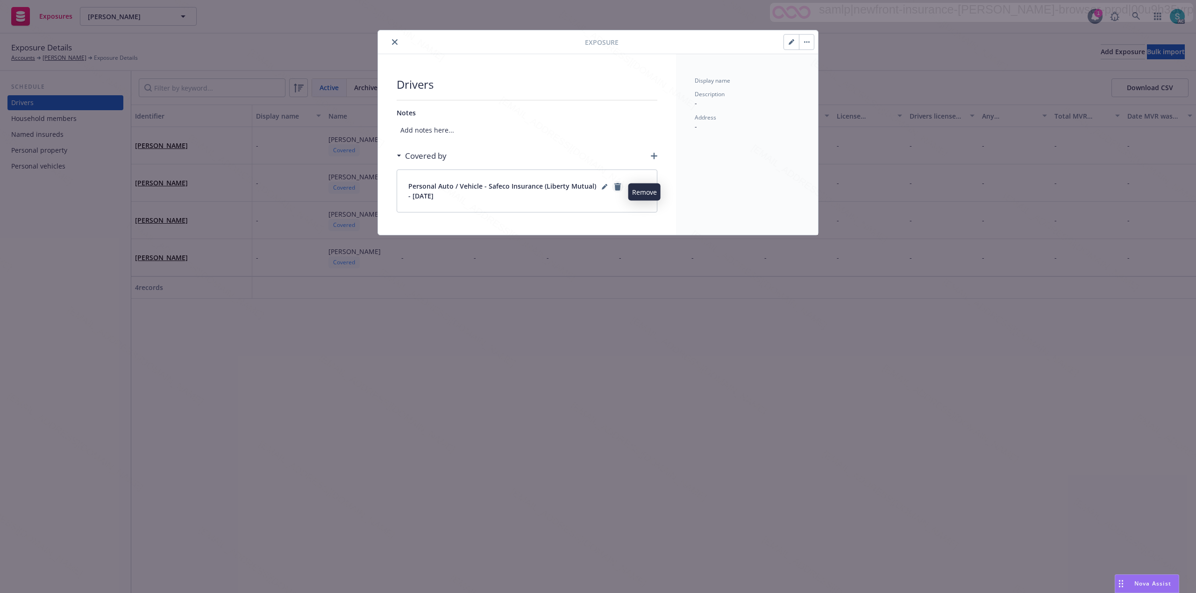
click at [621, 187] on link "remove" at bounding box center [617, 186] width 11 height 11
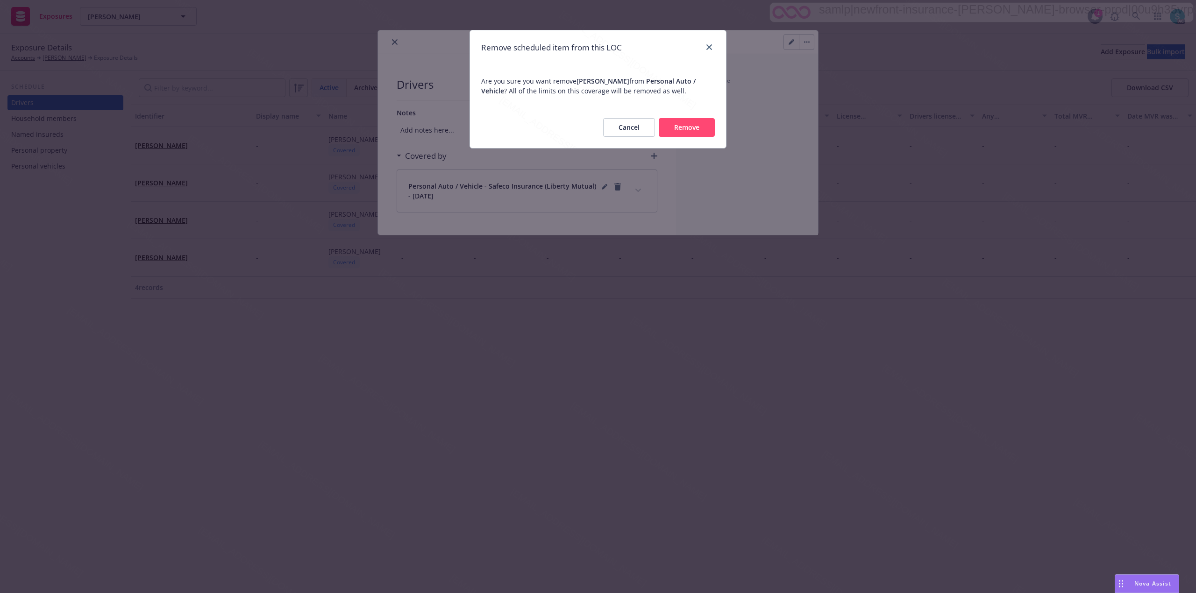
click at [689, 120] on button "Remove" at bounding box center [686, 127] width 56 height 19
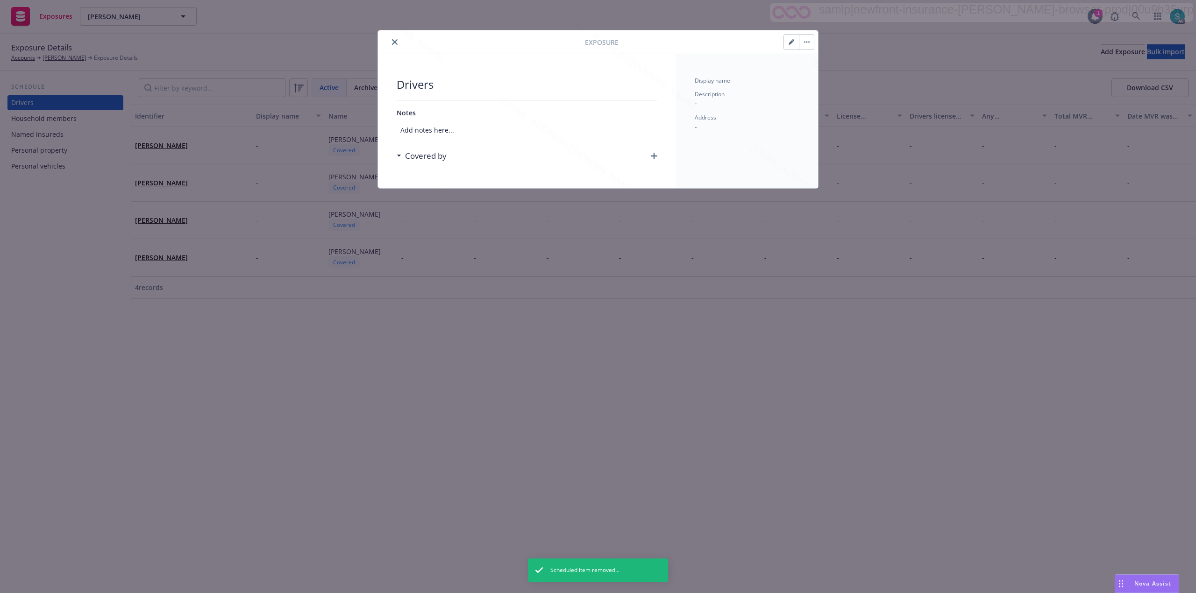
click at [393, 44] on icon "close" at bounding box center [395, 42] width 6 height 6
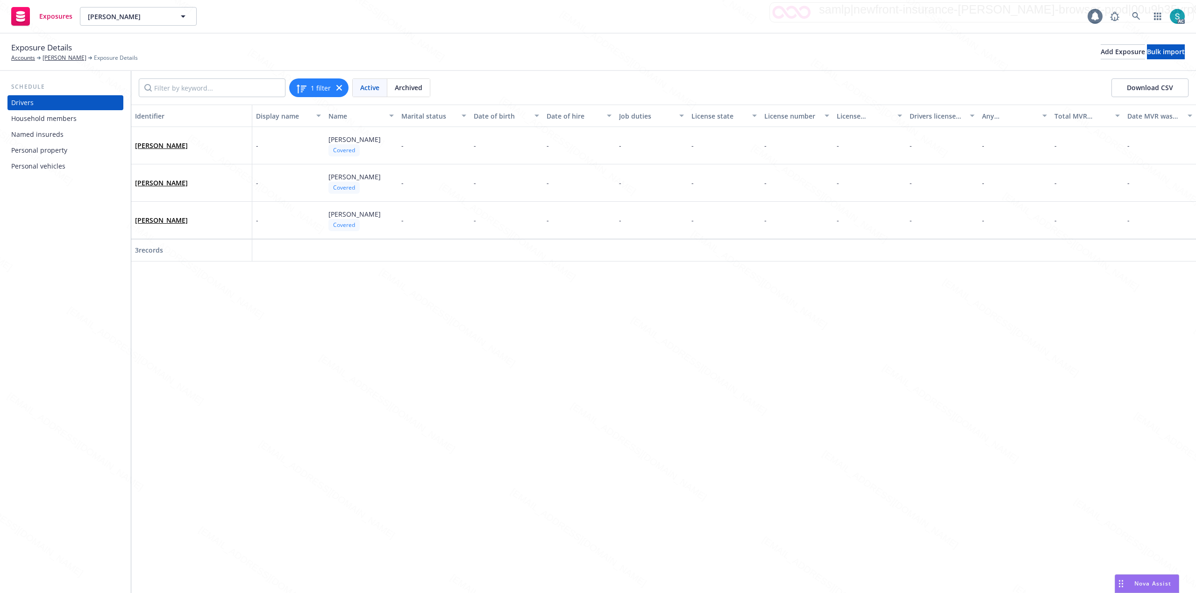
click at [68, 119] on div "Household members" at bounding box center [43, 118] width 65 height 15
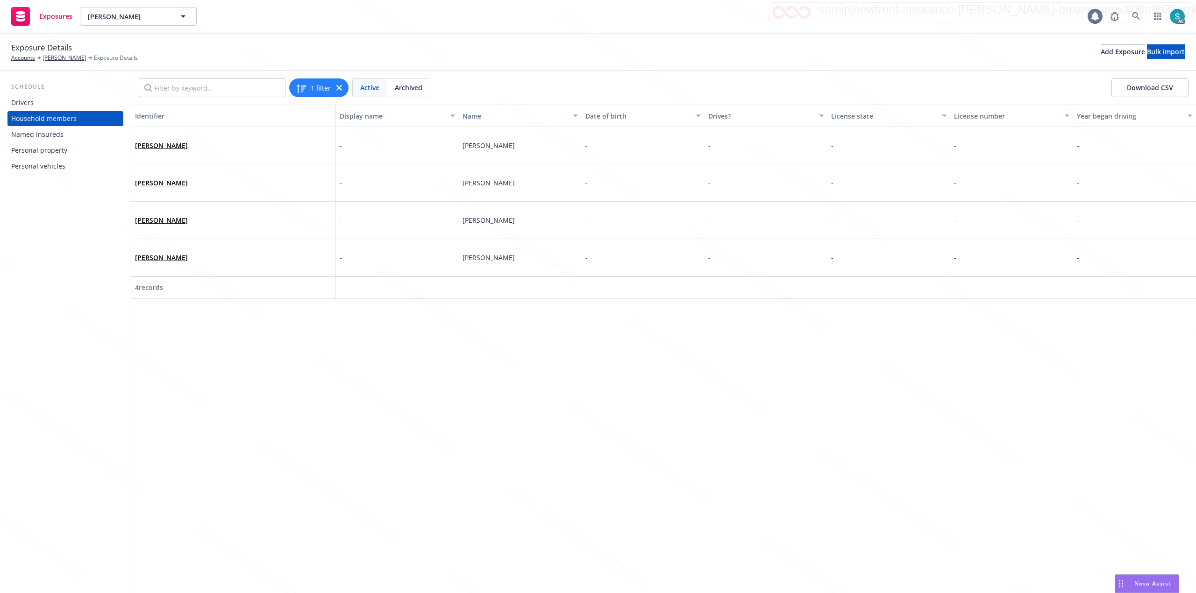
click at [52, 134] on div "Named insureds" at bounding box center [37, 134] width 52 height 15
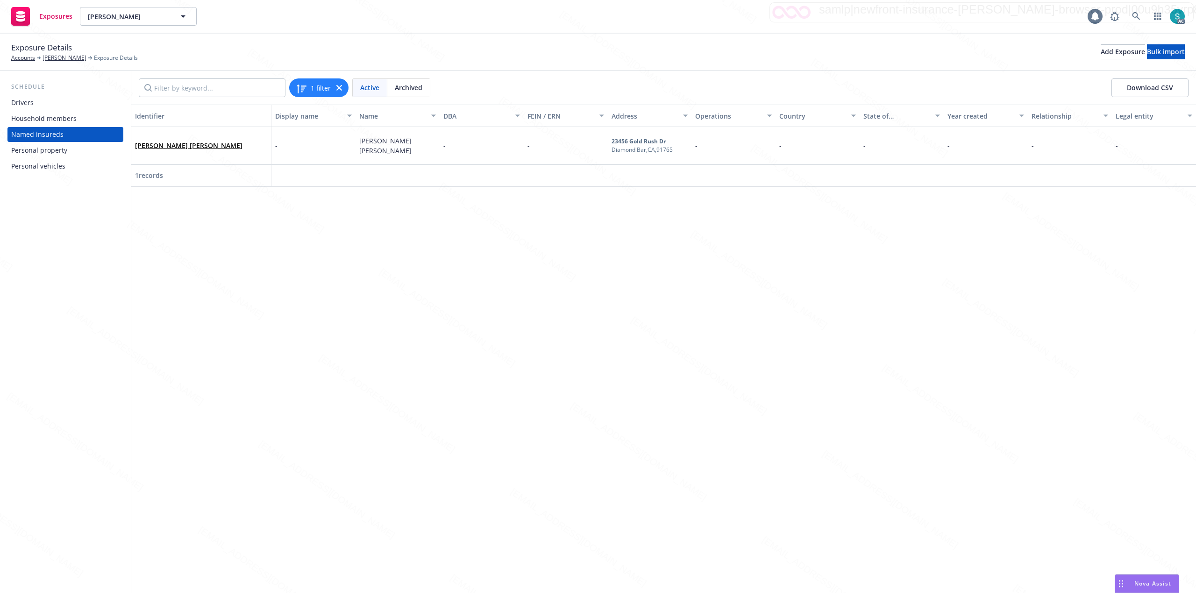
click at [42, 154] on div "Personal property" at bounding box center [39, 150] width 56 height 15
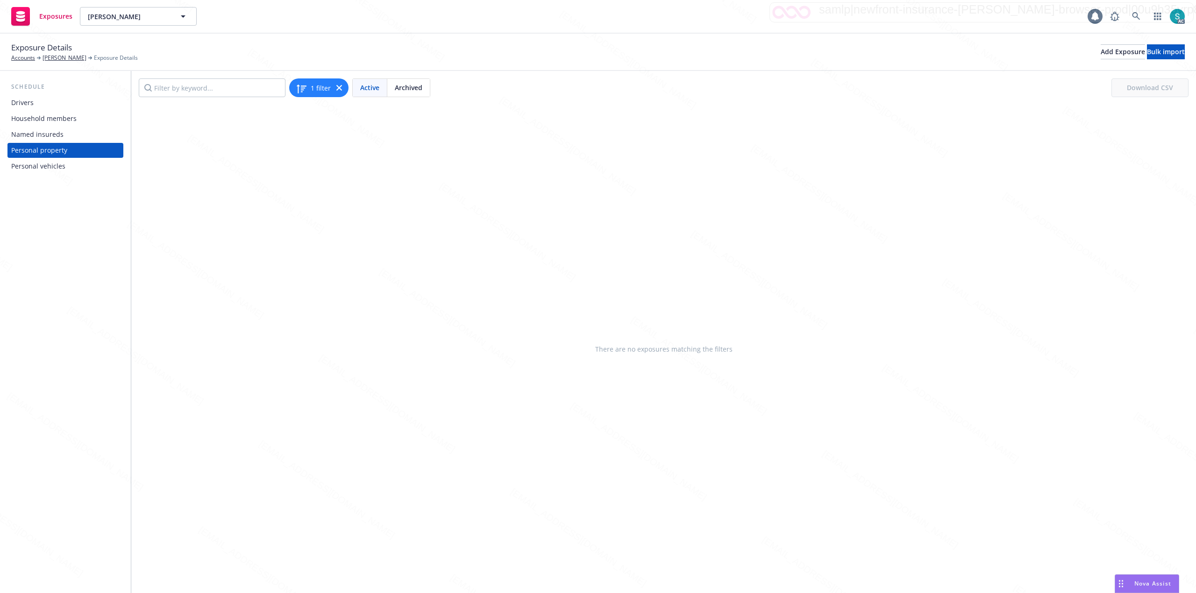
click at [42, 172] on div "Personal vehicles" at bounding box center [38, 166] width 54 height 15
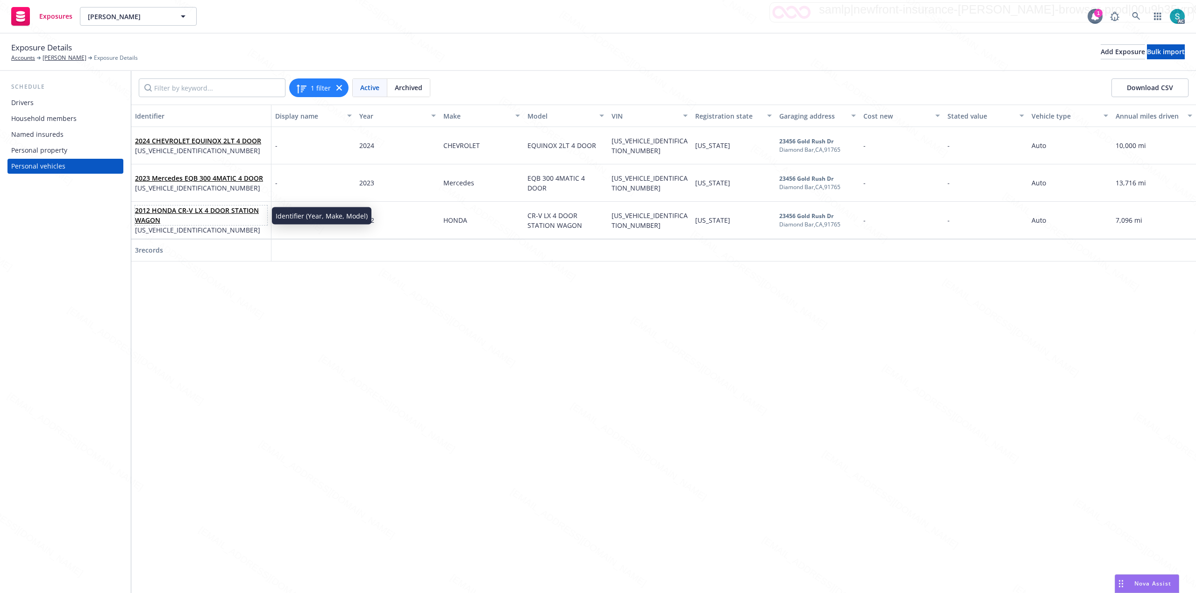
click at [161, 206] on link "2012 HONDA CR-V LX 4 DOOR STATION WAGON" at bounding box center [197, 215] width 124 height 19
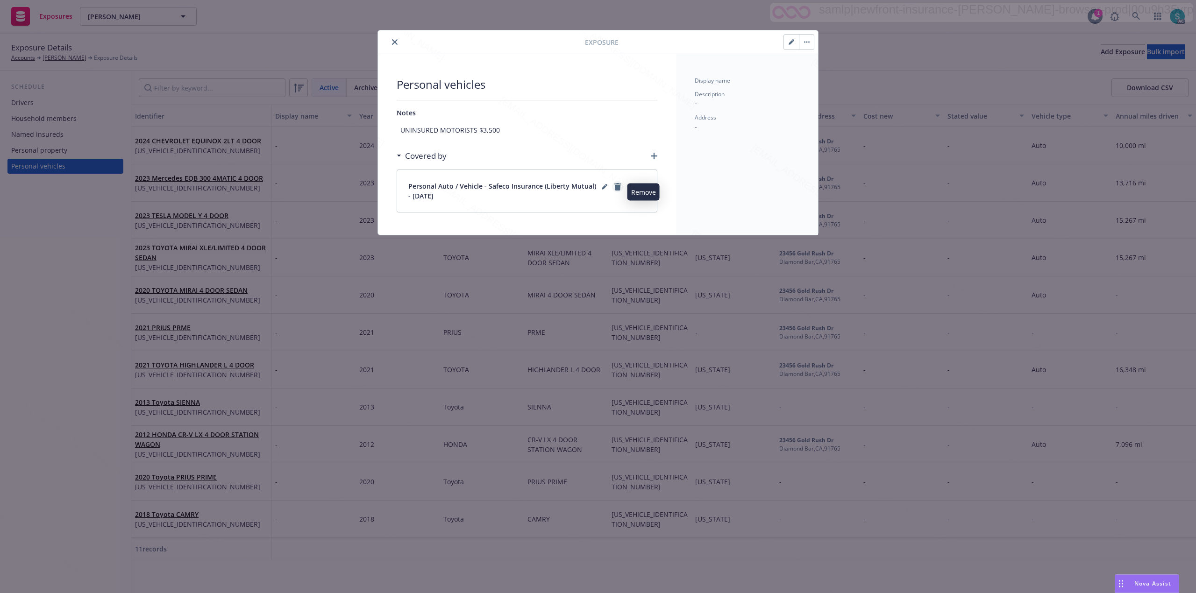
click at [617, 187] on icon "remove" at bounding box center [617, 186] width 7 height 7
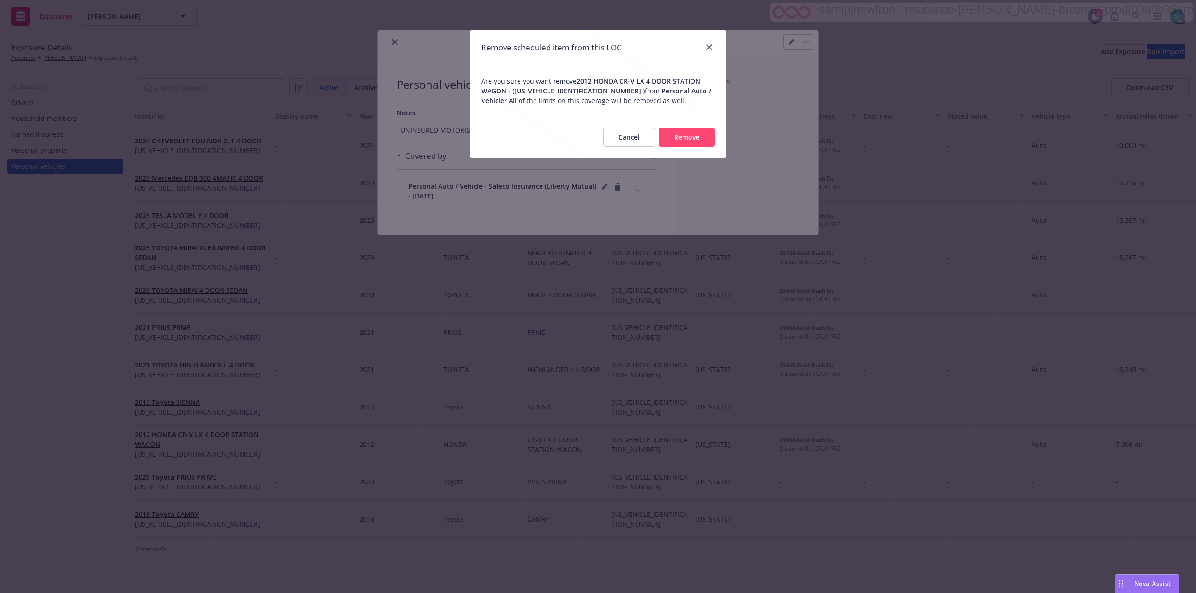
click at [678, 133] on button "Remove" at bounding box center [686, 137] width 56 height 19
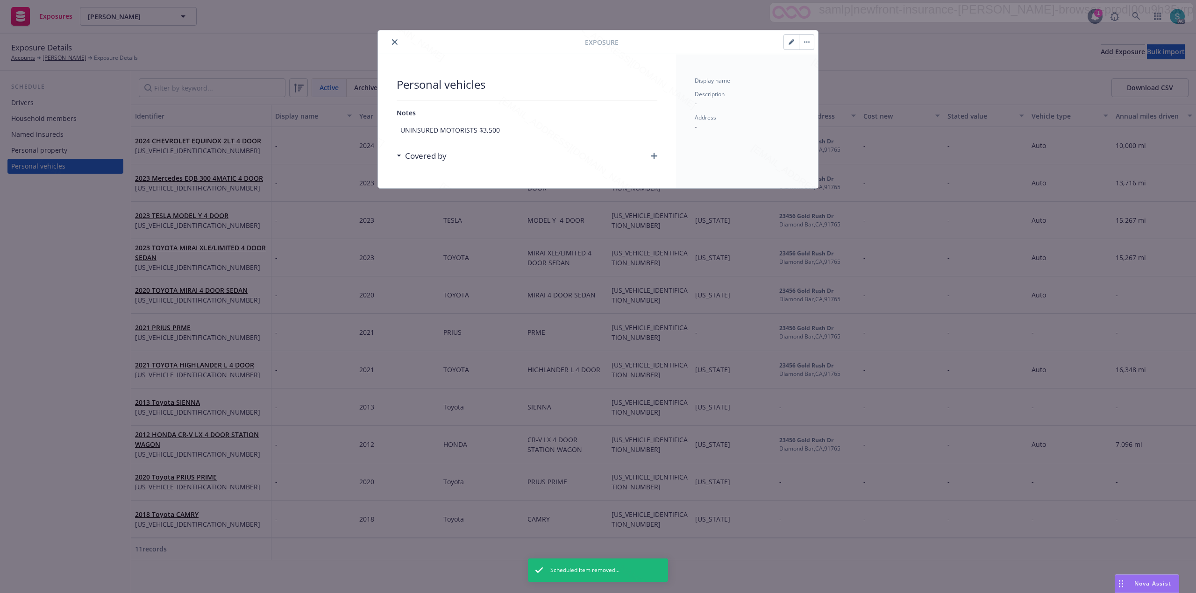
click at [392, 43] on icon "close" at bounding box center [395, 42] width 6 height 6
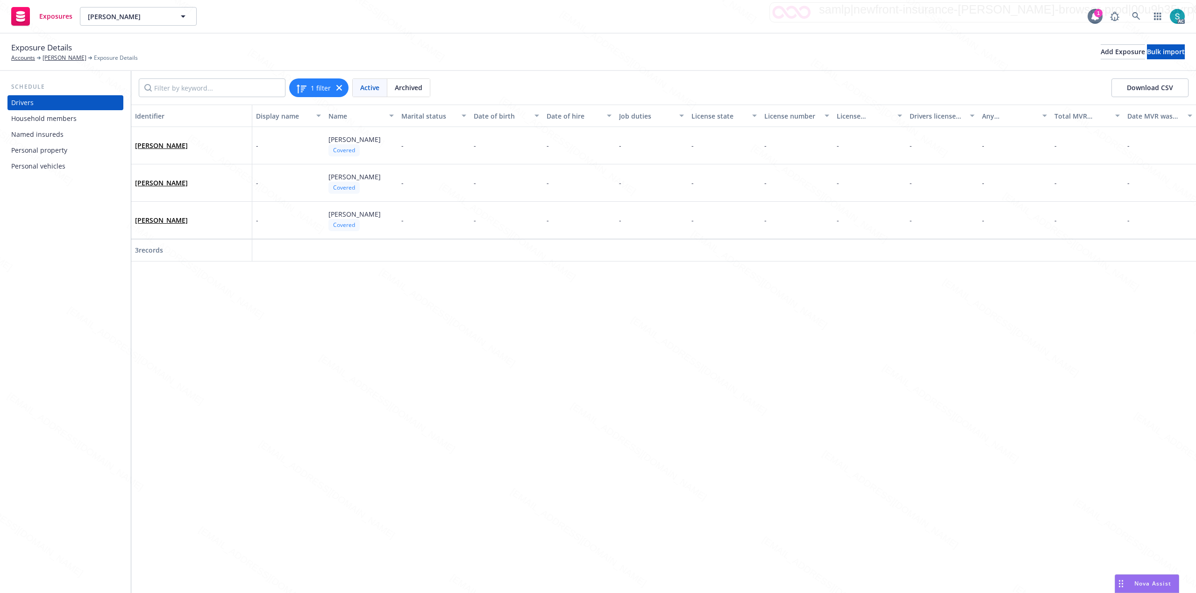
click at [57, 120] on div "Household members" at bounding box center [43, 118] width 65 height 15
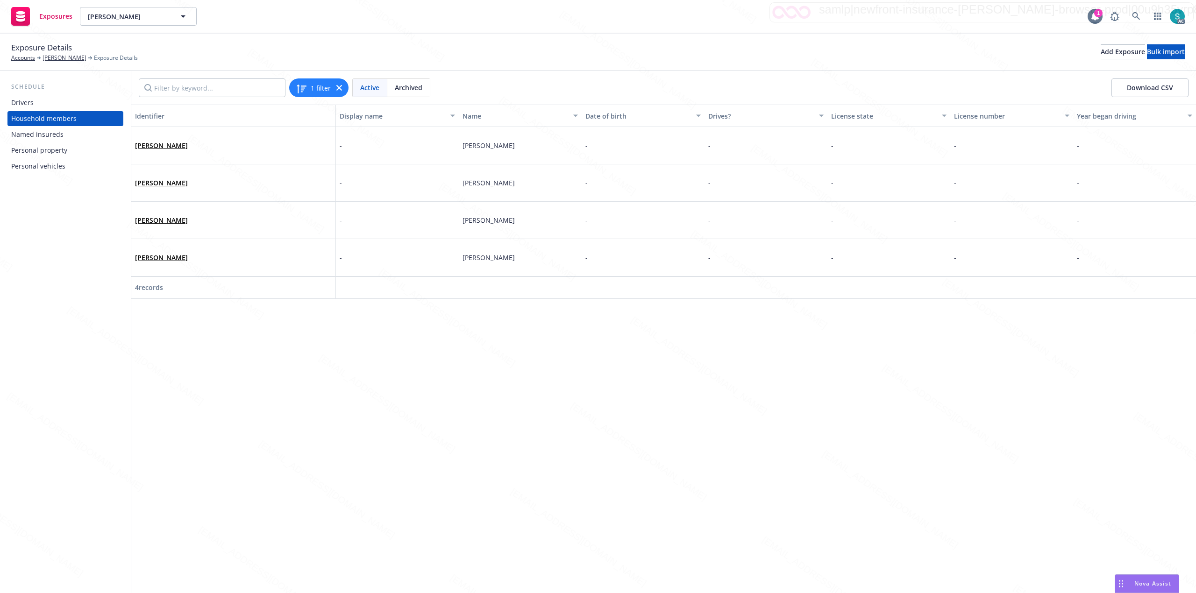
click at [45, 135] on div "Named insureds" at bounding box center [37, 134] width 52 height 15
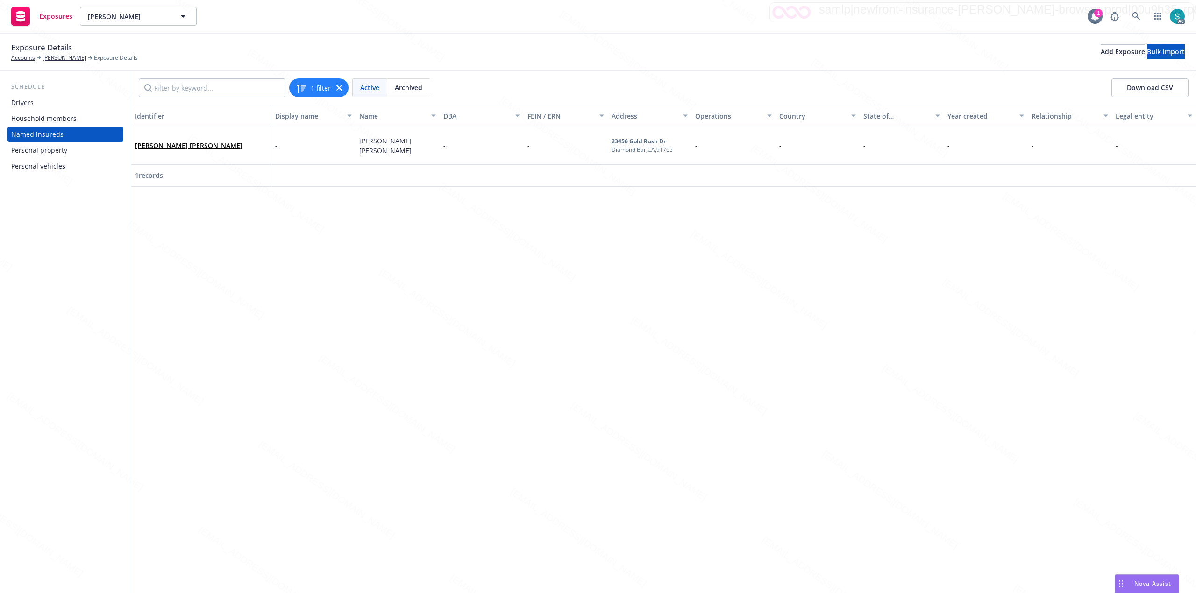
click at [42, 150] on div "Personal property" at bounding box center [39, 150] width 56 height 15
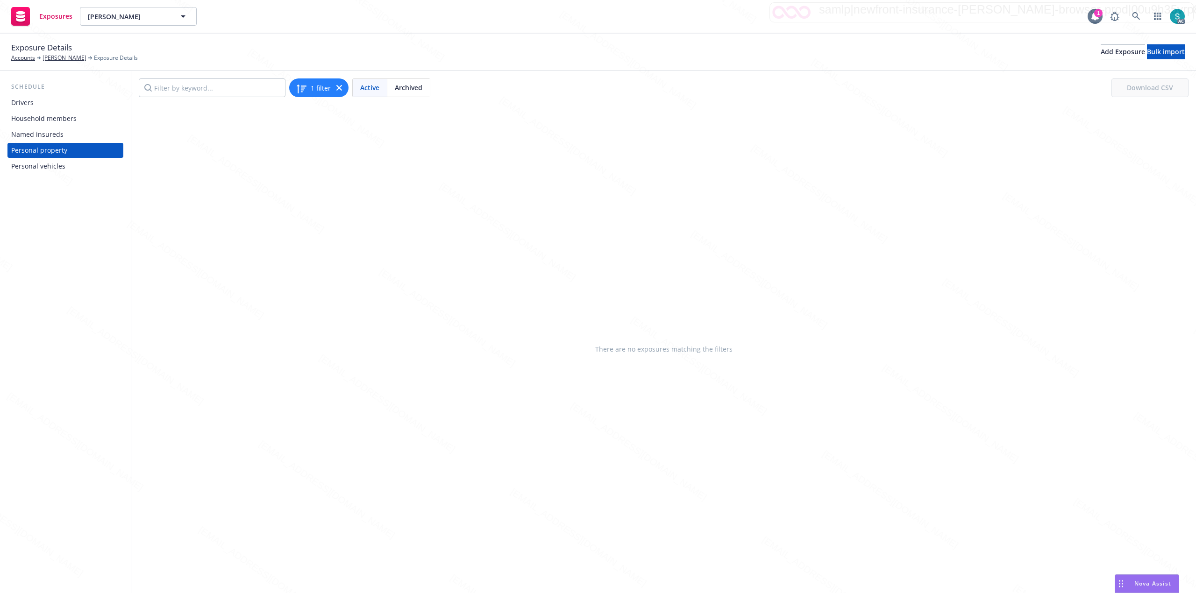
click at [42, 174] on div "Schedule Drivers Household members Named insureds Personal property Personal ve…" at bounding box center [65, 332] width 131 height 522
click at [40, 167] on div "Personal vehicles" at bounding box center [38, 166] width 54 height 15
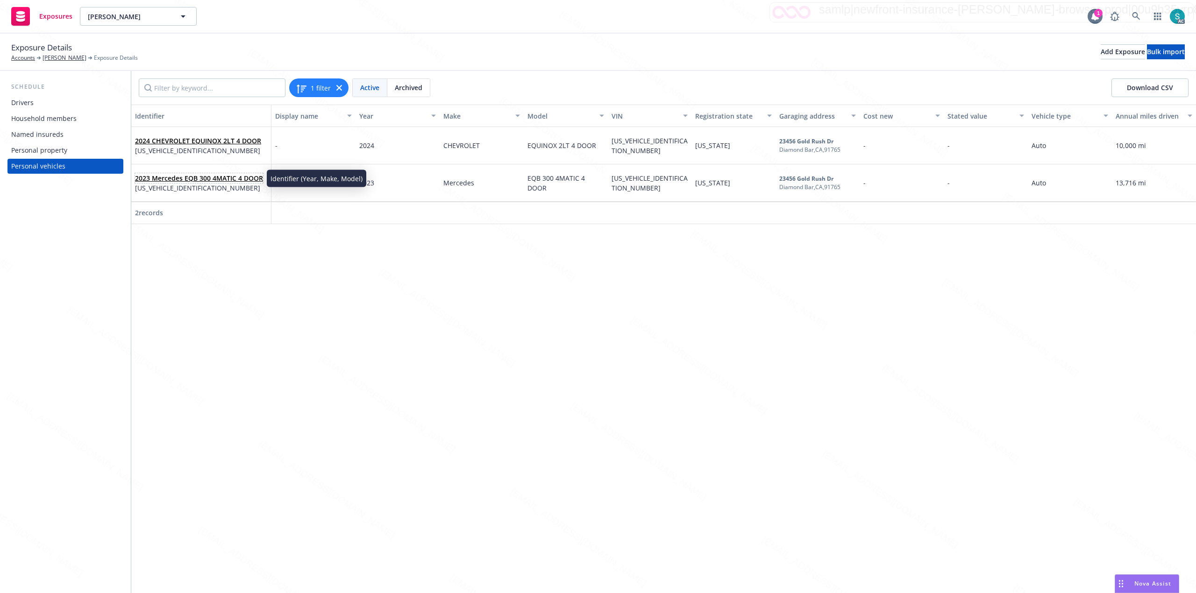
click at [176, 177] on link "2023 Mercedes EQB 300 4MATIC 4 DOOR" at bounding box center [199, 178] width 128 height 9
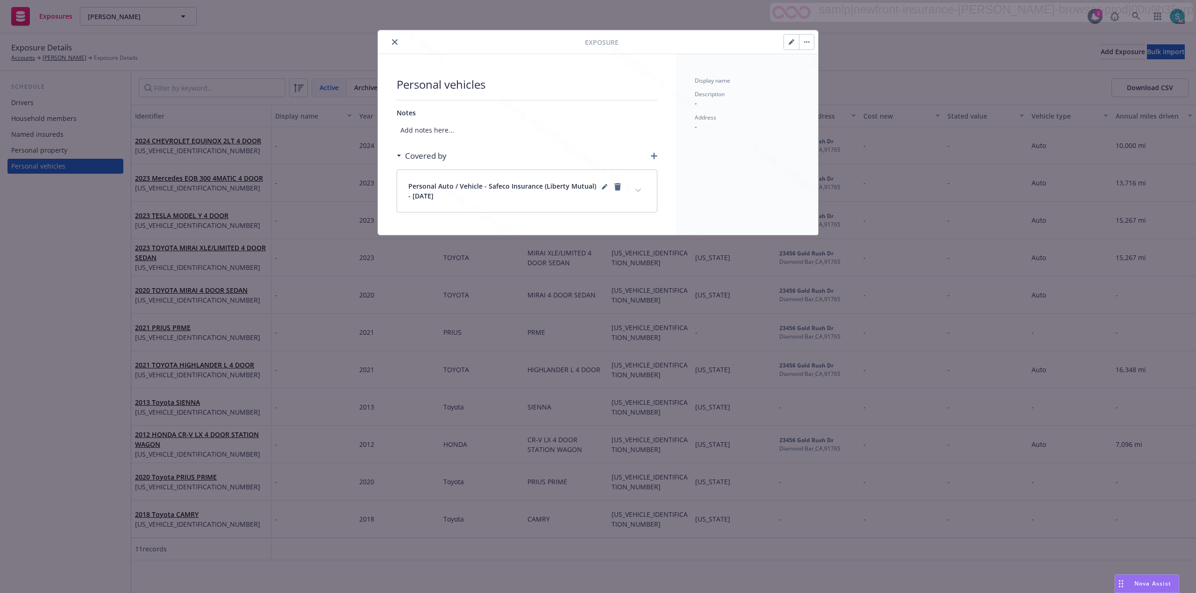
click at [785, 43] on button "button" at bounding box center [791, 42] width 15 height 15
select select "CA"
select select "AUTO"
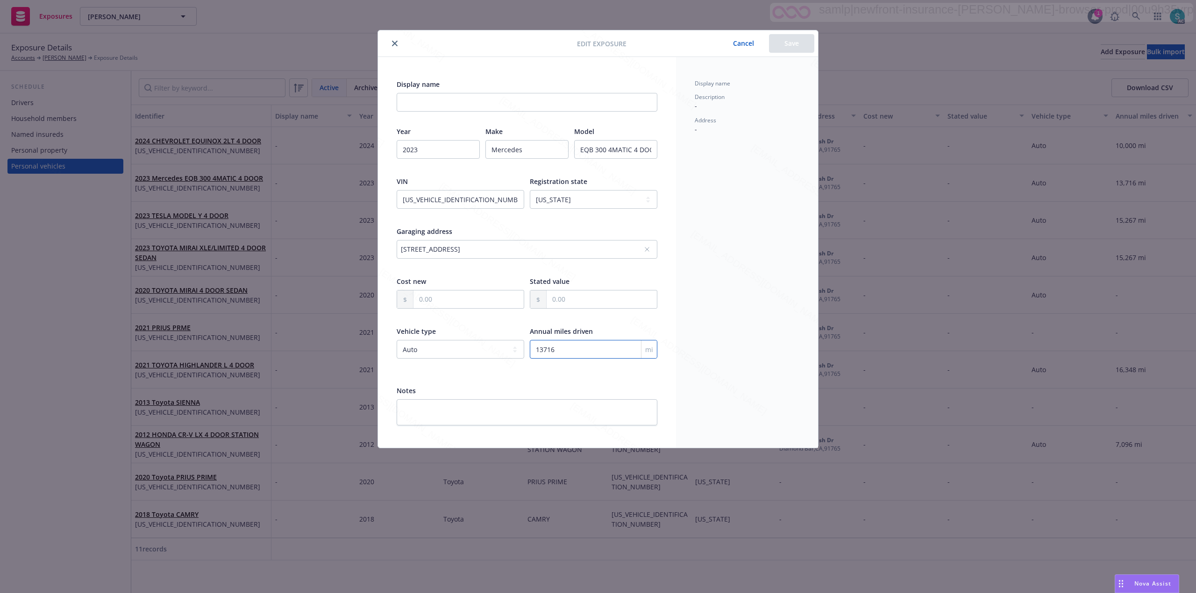
click at [587, 352] on input "13716" at bounding box center [593, 349] width 127 height 19
click at [745, 47] on button "Cancel" at bounding box center [743, 43] width 51 height 19
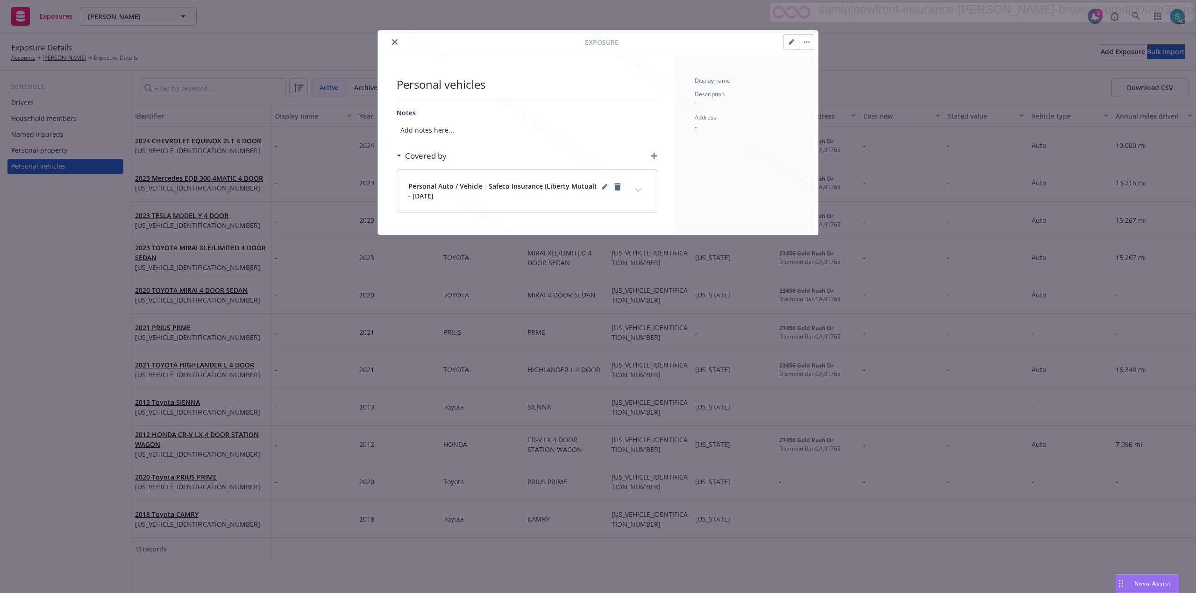
click at [391, 37] on button "close" at bounding box center [394, 41] width 11 height 11
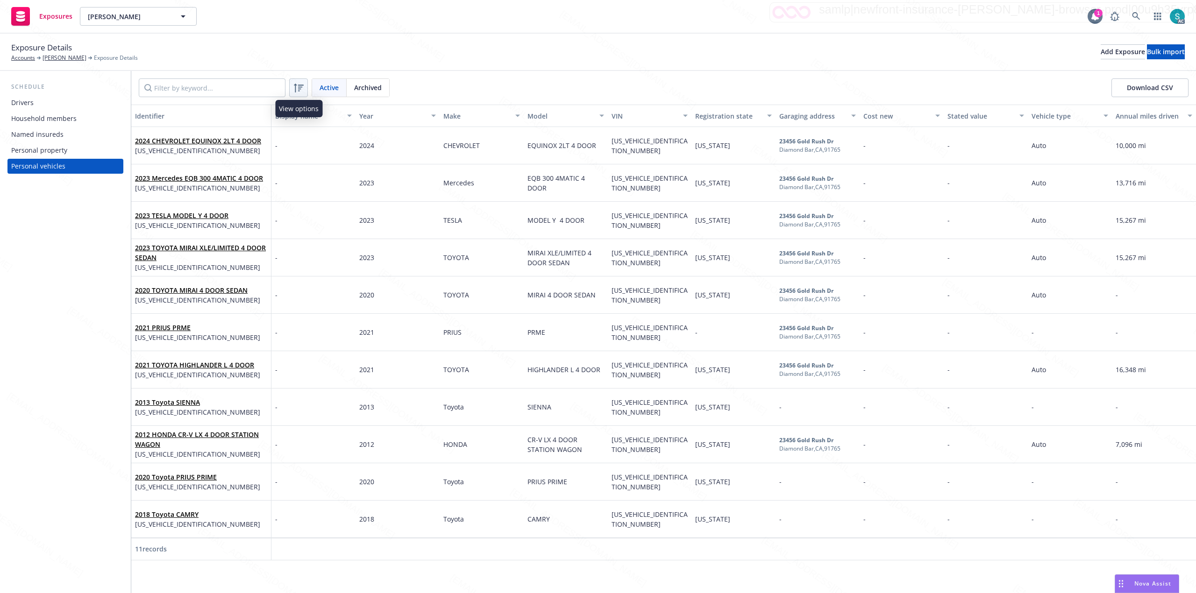
click at [301, 89] on icon at bounding box center [299, 88] width 10 height 9
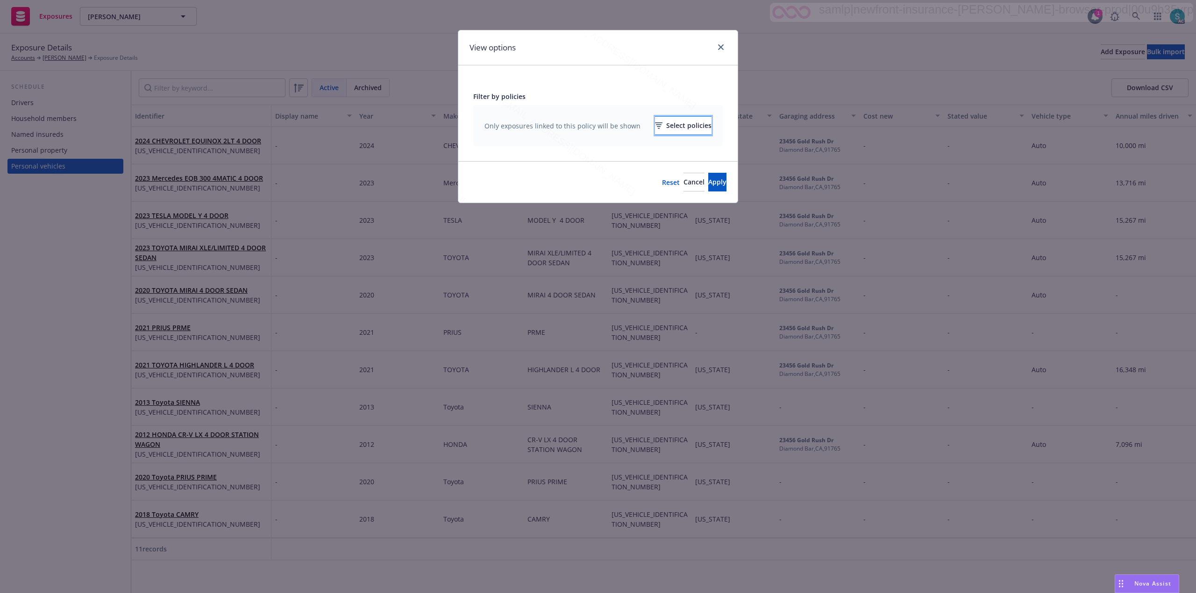
click at [700, 129] on button "Select policies" at bounding box center [683, 125] width 57 height 19
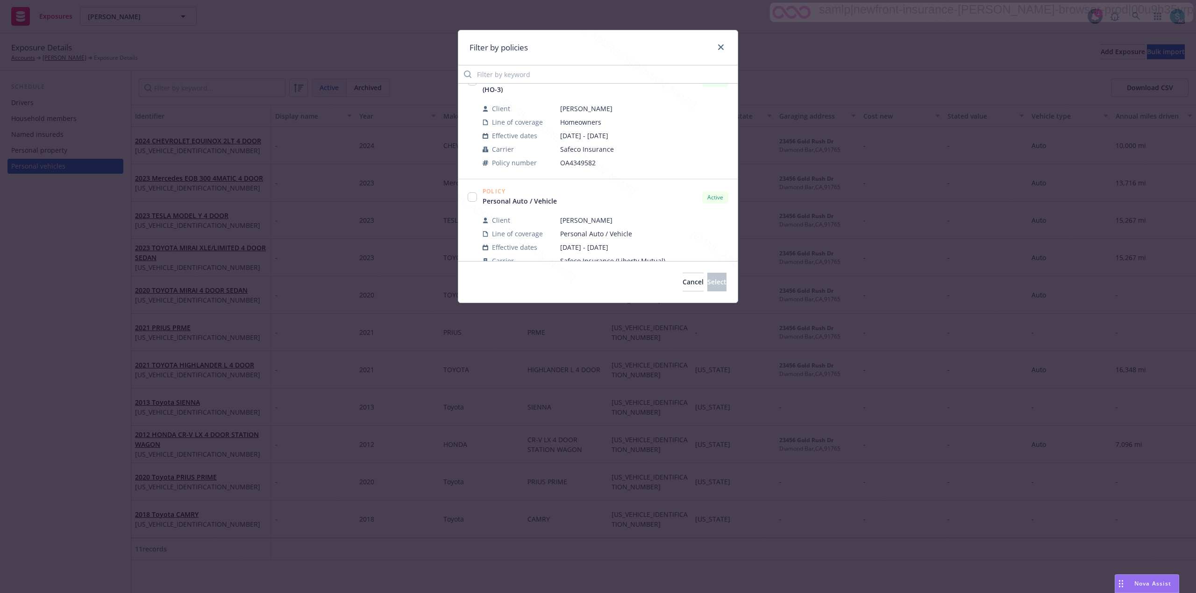
scroll to position [374, 0]
click at [471, 77] on input "checkbox" at bounding box center [471, 72] width 9 height 9
checkbox input "true"
click at [707, 276] on button "Select" at bounding box center [716, 282] width 19 height 19
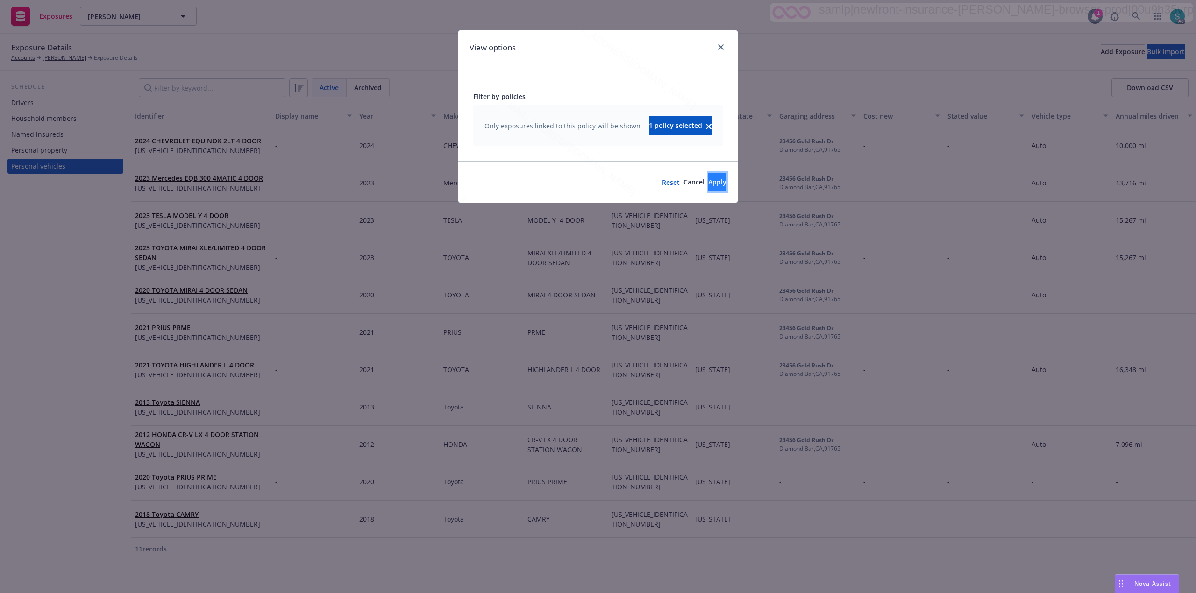
click at [714, 181] on button "Apply" at bounding box center [717, 182] width 18 height 19
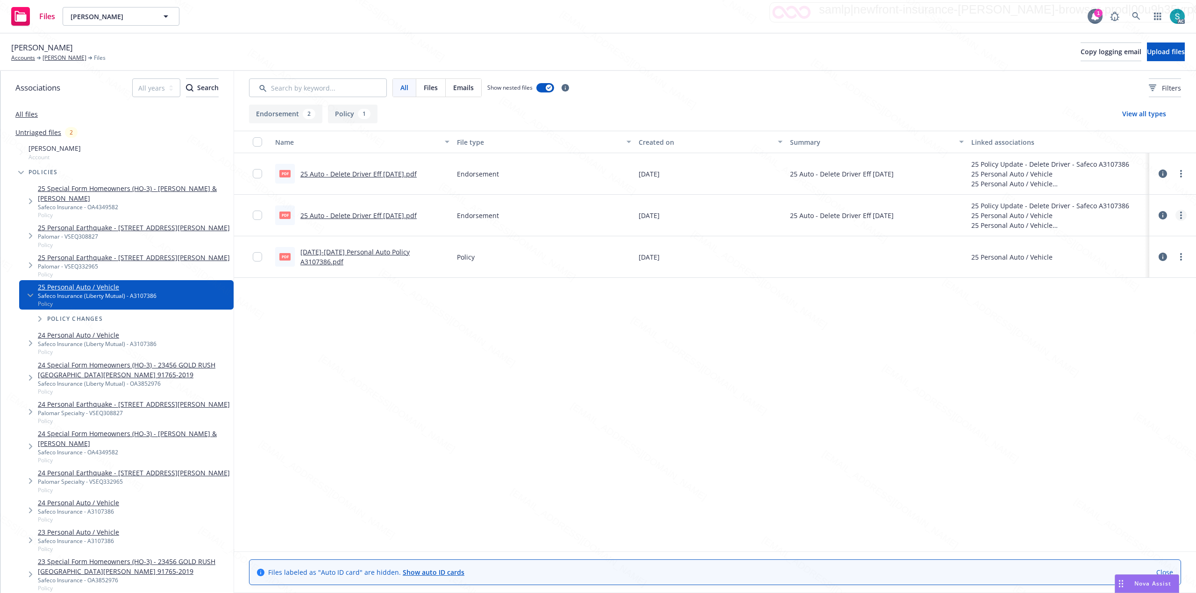
click at [1180, 214] on icon "more" at bounding box center [1181, 215] width 2 height 7
click at [1121, 235] on link "Archive" at bounding box center [1139, 235] width 93 height 19
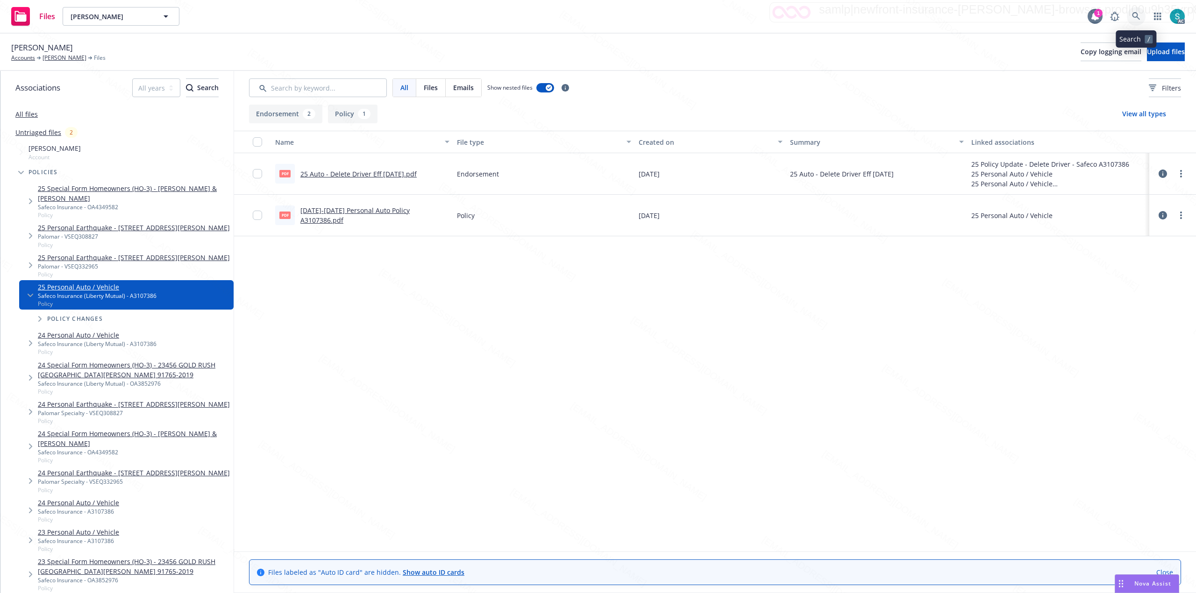
click at [1132, 18] on icon at bounding box center [1136, 16] width 8 height 8
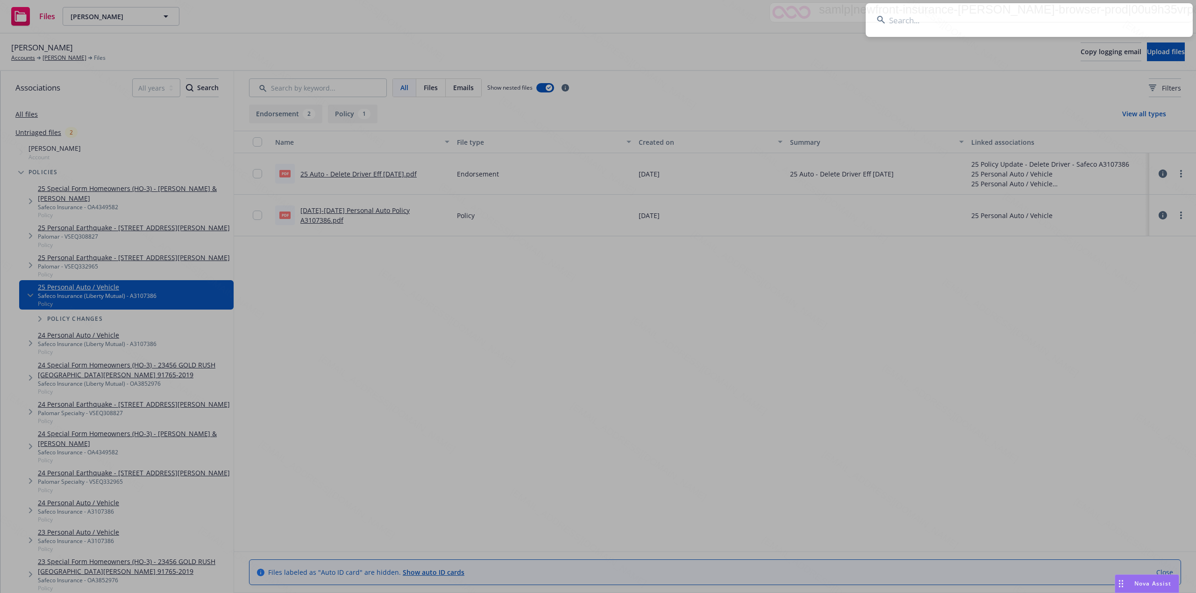
click at [1039, 17] on input at bounding box center [1028, 20] width 327 height 34
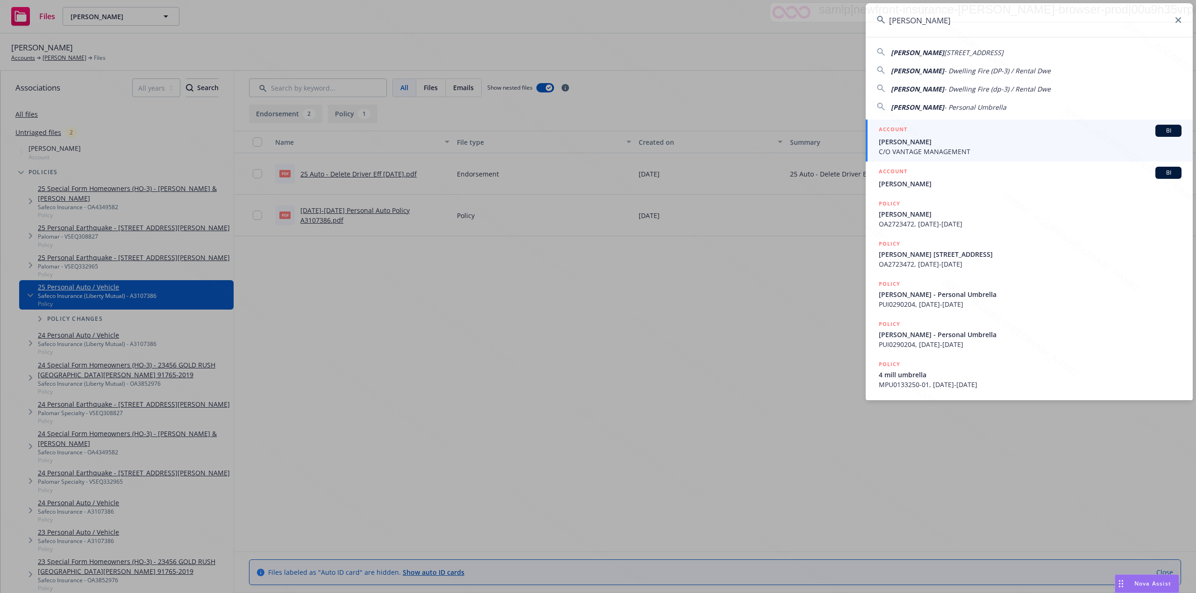
type input "[PERSON_NAME]"
click at [918, 135] on div "ACCOUNT BI" at bounding box center [1029, 131] width 303 height 12
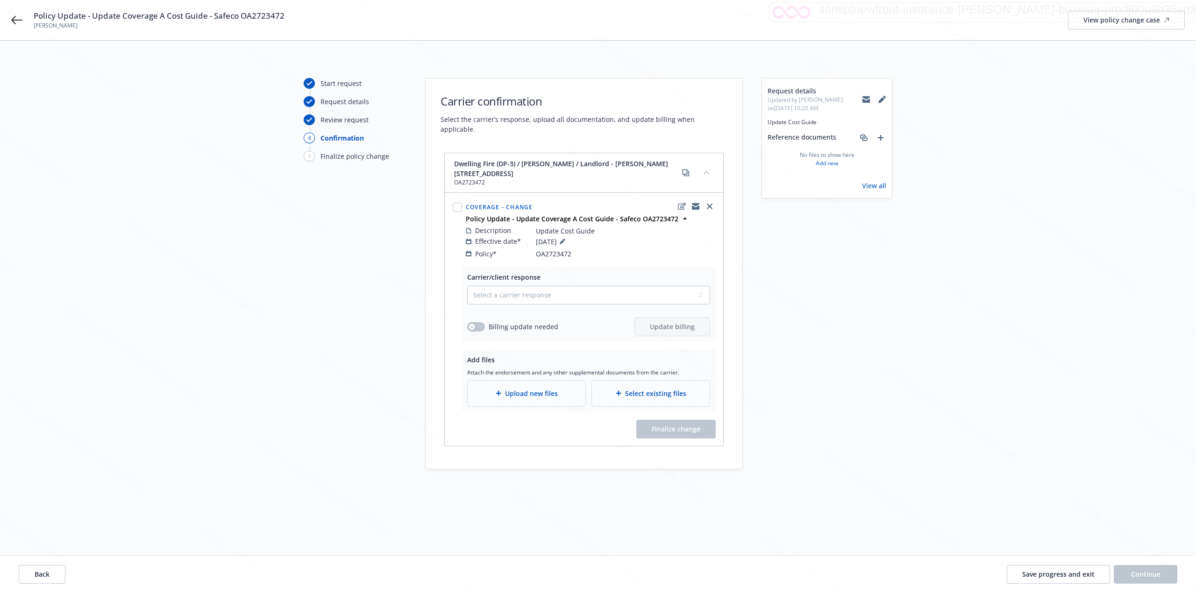
click at [555, 226] on span "Update Cost Guide" at bounding box center [565, 231] width 59 height 10
copy div "Update Cost Guide"
click at [520, 290] on select "Select a carrier response Accepted Accepted with revision No endorsement needed…" at bounding box center [588, 295] width 243 height 19
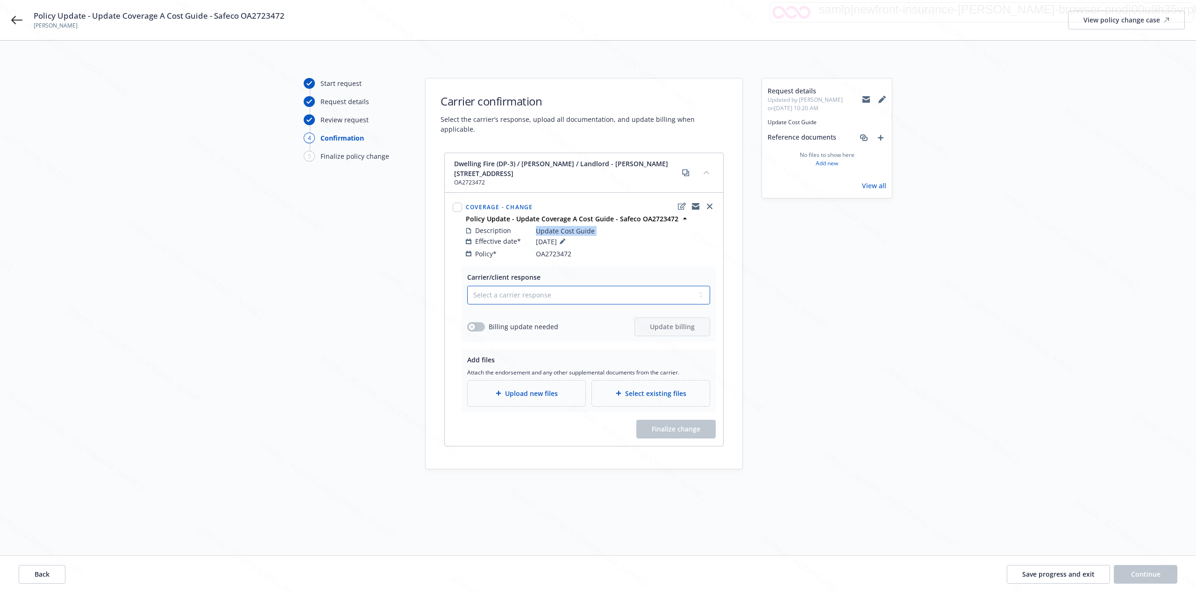
select select "ACCEPTED"
click at [467, 286] on select "Select a carrier response Accepted Accepted with revision No endorsement needed…" at bounding box center [588, 295] width 243 height 19
click at [473, 324] on div "button" at bounding box center [471, 327] width 7 height 7
click at [680, 322] on span "Update billing" at bounding box center [672, 326] width 45 height 9
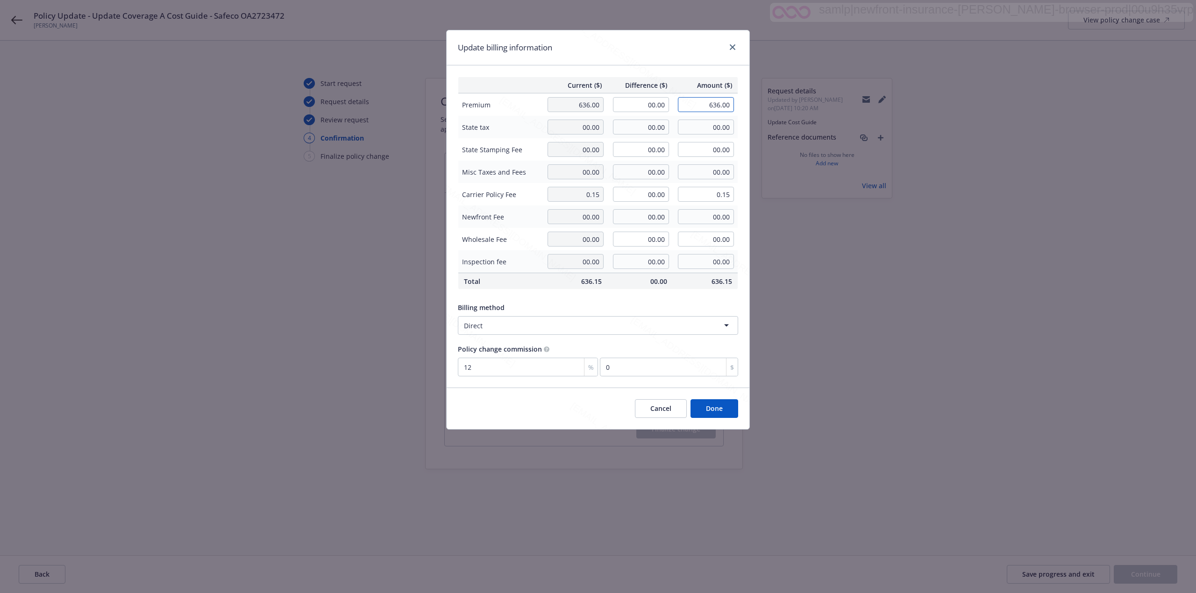
click at [711, 106] on input "636.00" at bounding box center [706, 104] width 56 height 15
type input "715"
type input "79.00"
type input "715.00"
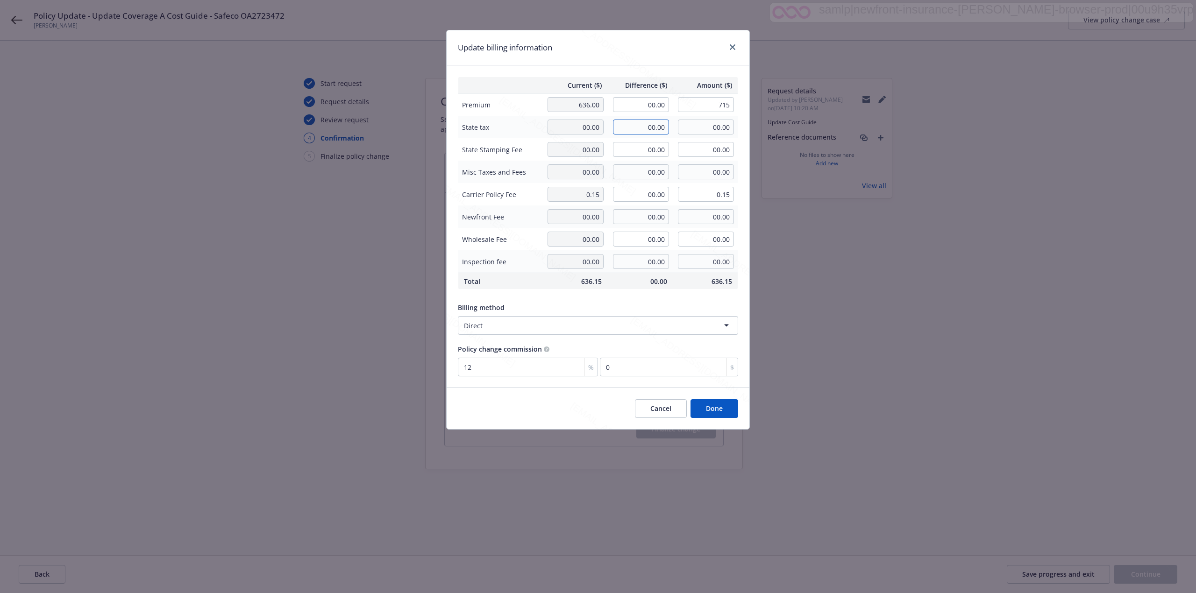
type input "9.48"
click at [716, 403] on button "Done" at bounding box center [714, 408] width 48 height 19
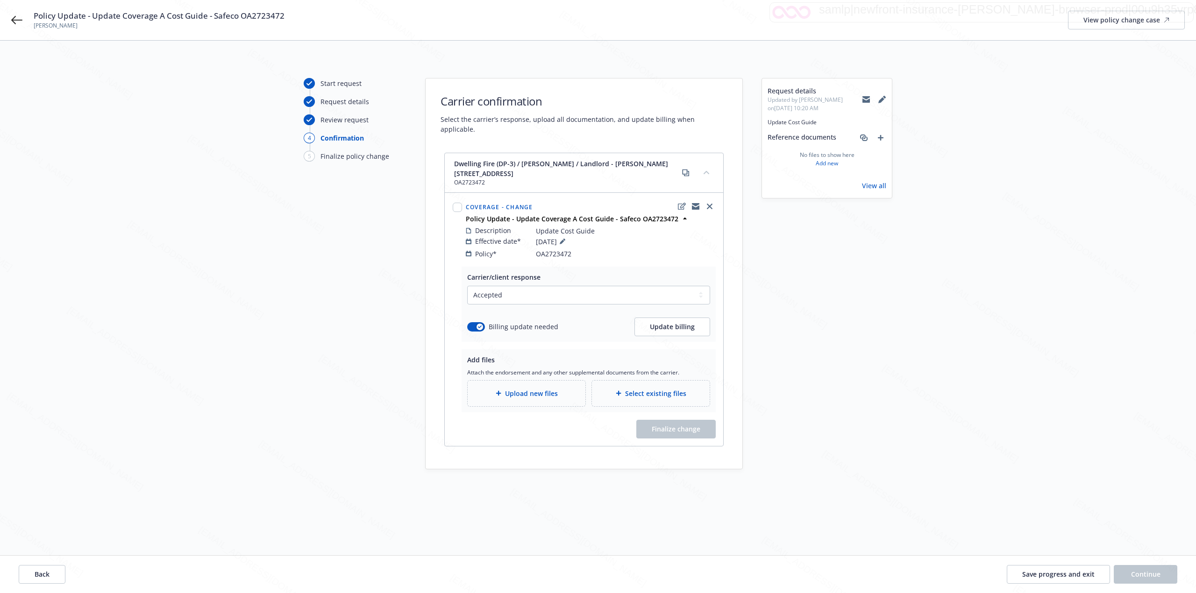
click at [520, 381] on div "Upload new files" at bounding box center [526, 394] width 118 height 26
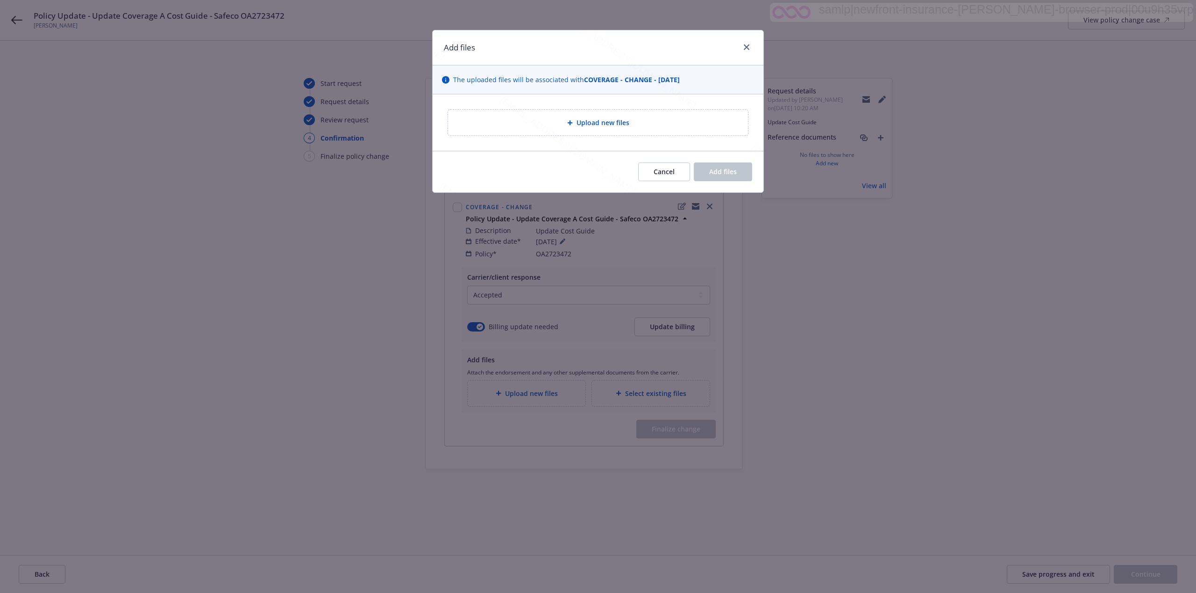
click at [537, 118] on div "Upload new files" at bounding box center [597, 122] width 285 height 11
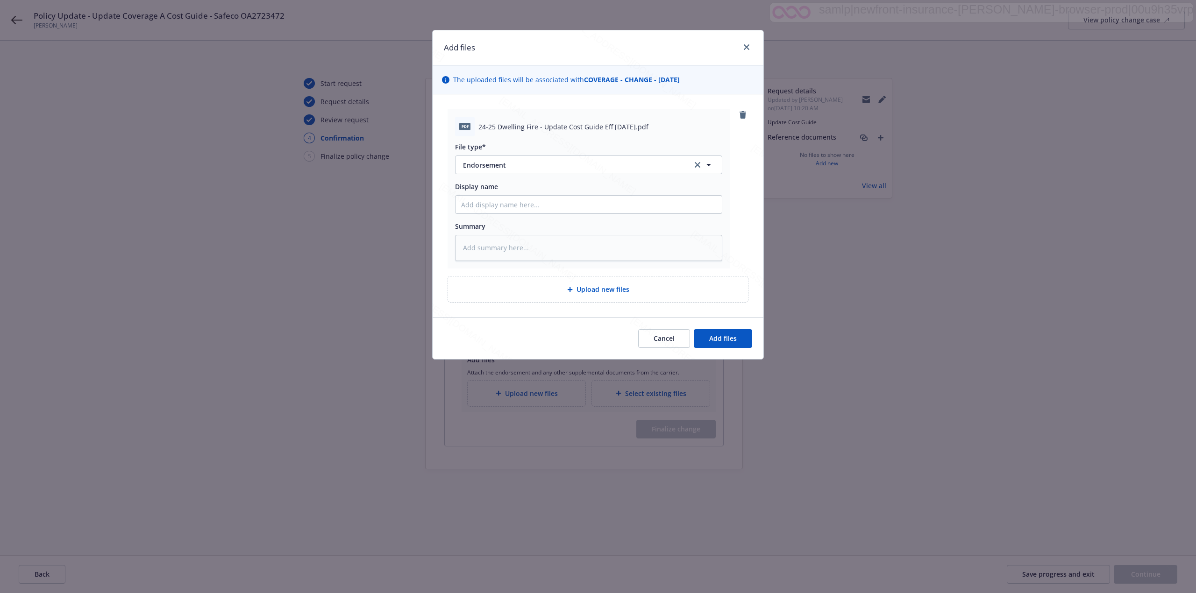
click at [486, 195] on div "Display name" at bounding box center [588, 198] width 267 height 32
click at [487, 208] on input "Display name" at bounding box center [588, 205] width 266 height 18
paste input "24-25 Dwelling Fire - Update Cost Guide Eff 09-01-2025"
type textarea "x"
type input "24-25 Dwelling Fire - Update Cost Guide Eff 09-01-2025"
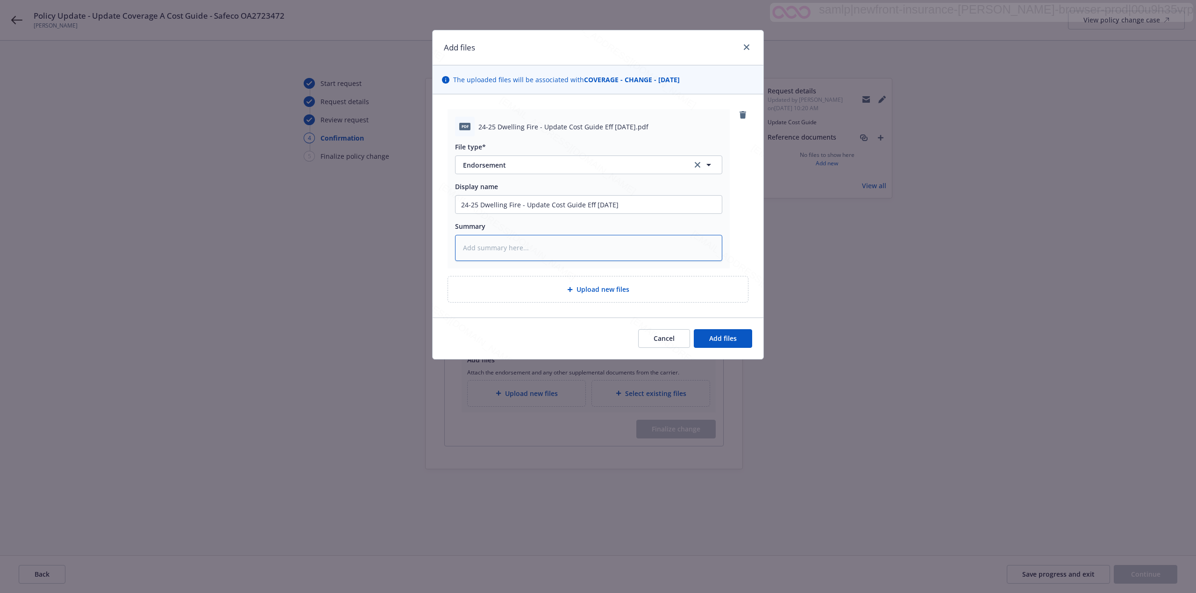
click at [479, 248] on textarea at bounding box center [588, 248] width 267 height 26
paste textarea "24-25 Dwelling Fire - Update Cost Guide Eff 09-01-2025"
type textarea "x"
type textarea "24-25 Dwelling Fire - Update Cost Guide Eff 09-01-2025"
click at [728, 337] on span "Add files" at bounding box center [723, 338] width 28 height 9
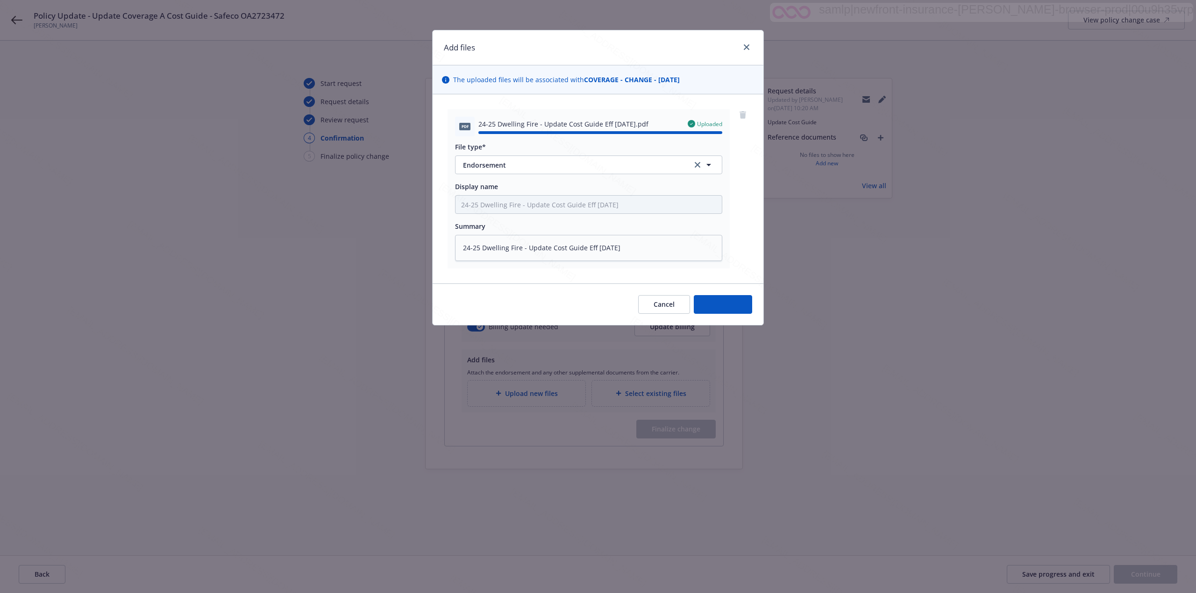
type textarea "x"
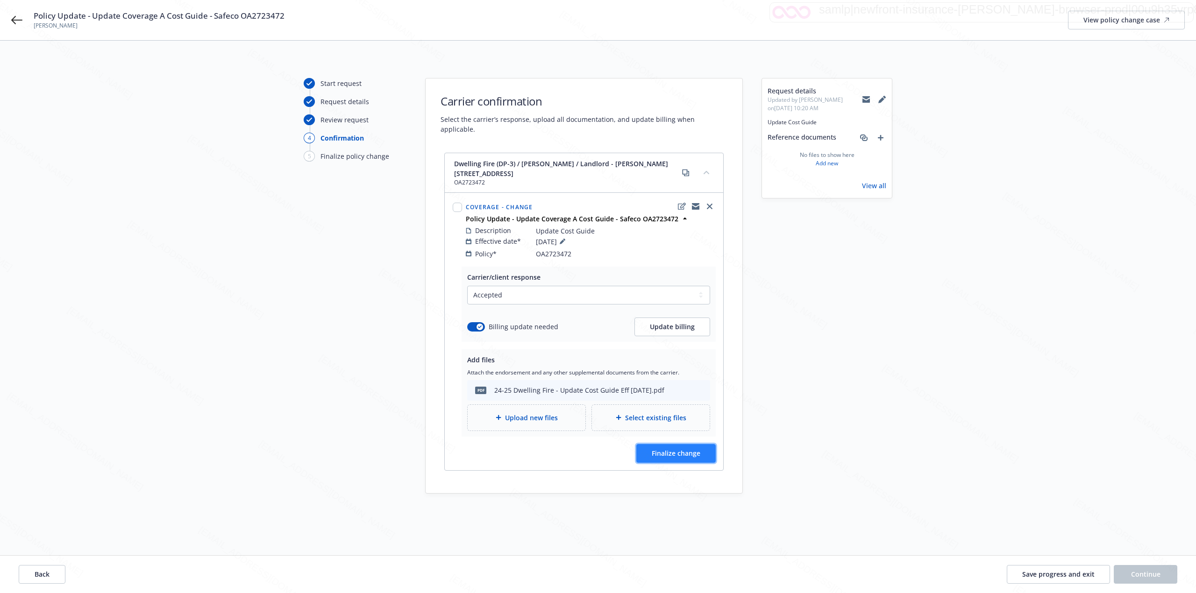
click at [680, 449] on span "Finalize change" at bounding box center [675, 453] width 49 height 9
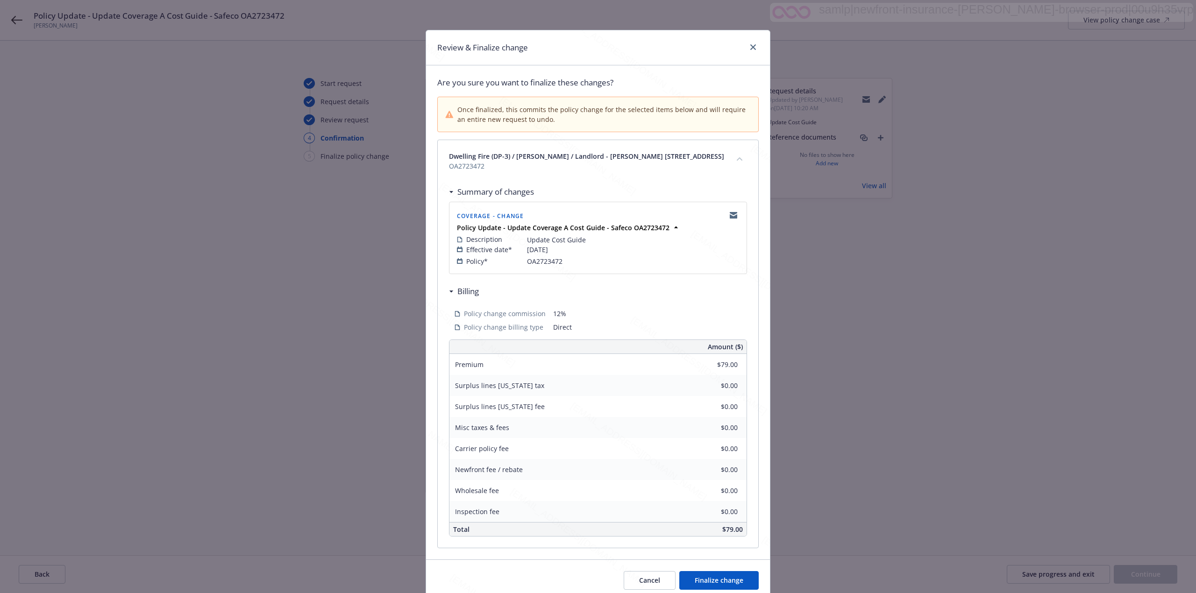
scroll to position [50, 0]
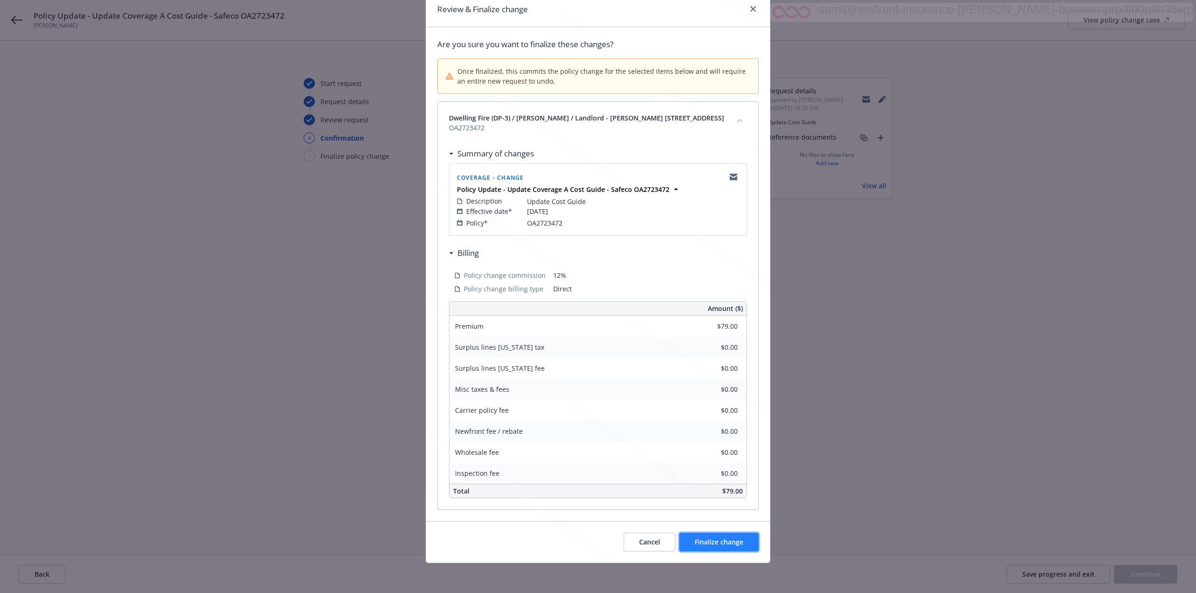
click at [725, 542] on span "Finalize change" at bounding box center [718, 542] width 49 height 9
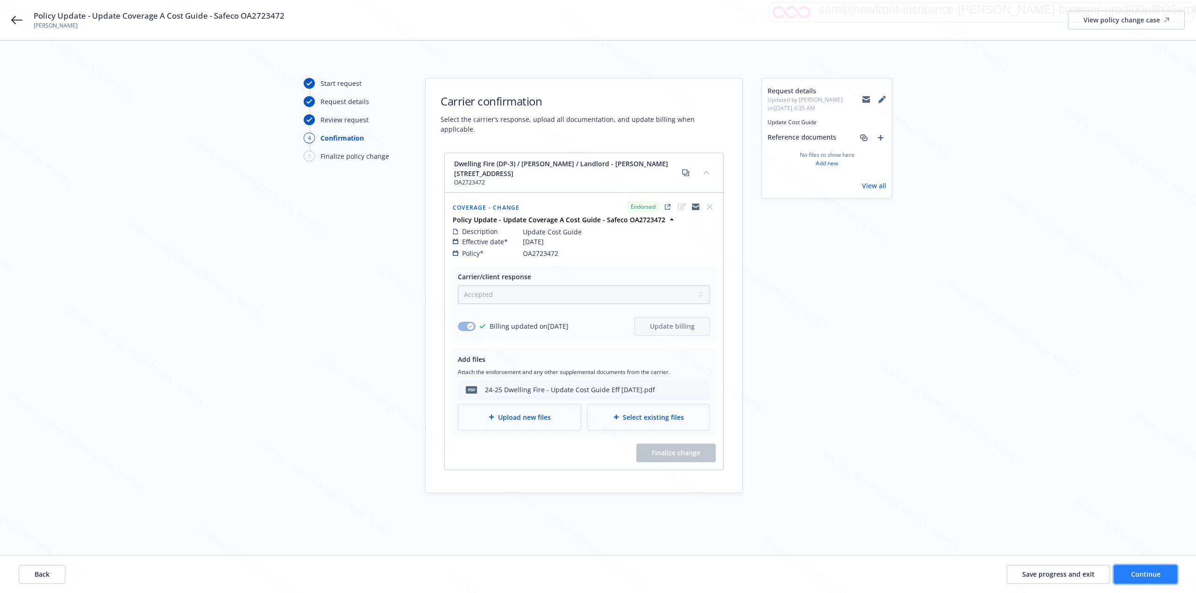
click at [1161, 572] on button "Continue" at bounding box center [1145, 574] width 64 height 19
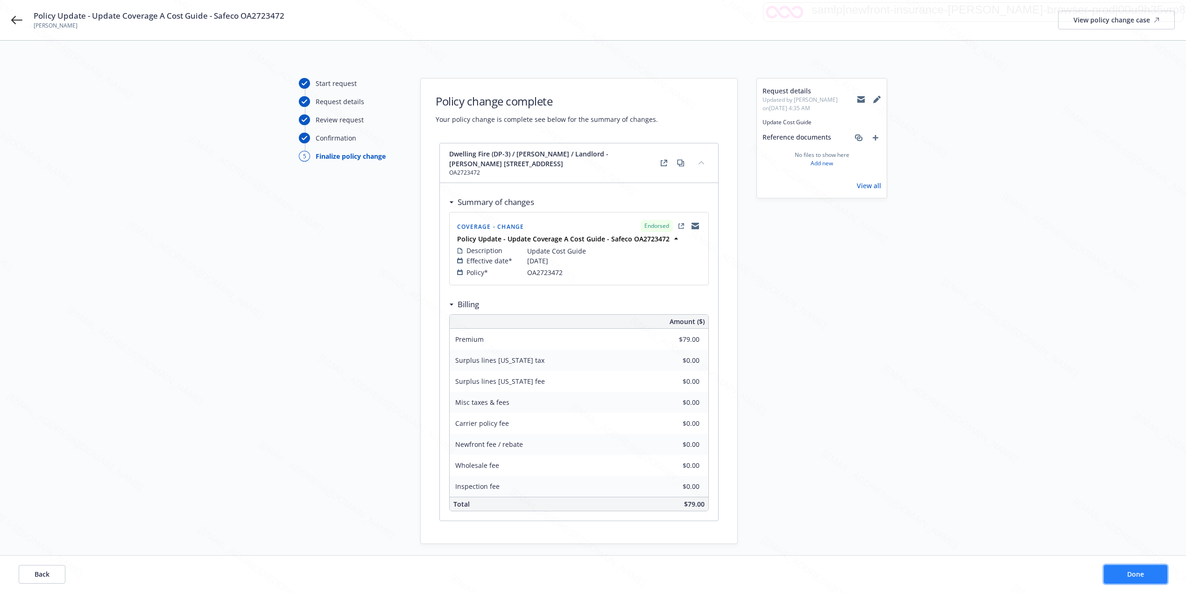
click at [1126, 573] on button "Done" at bounding box center [1136, 574] width 64 height 19
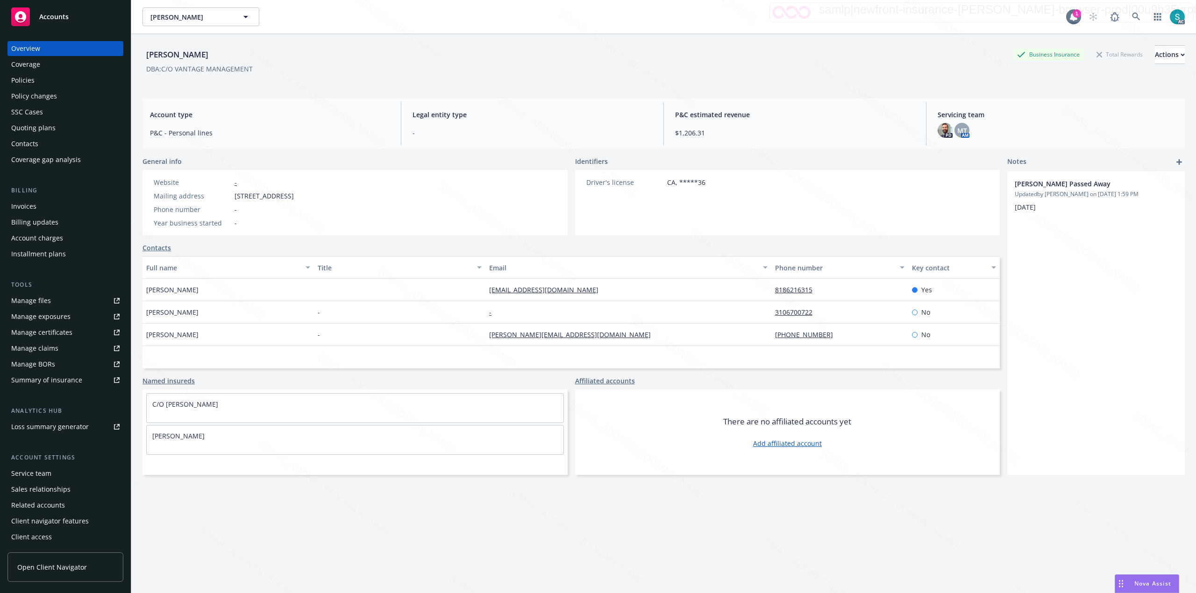
click at [26, 79] on div "Policies" at bounding box center [22, 80] width 23 height 15
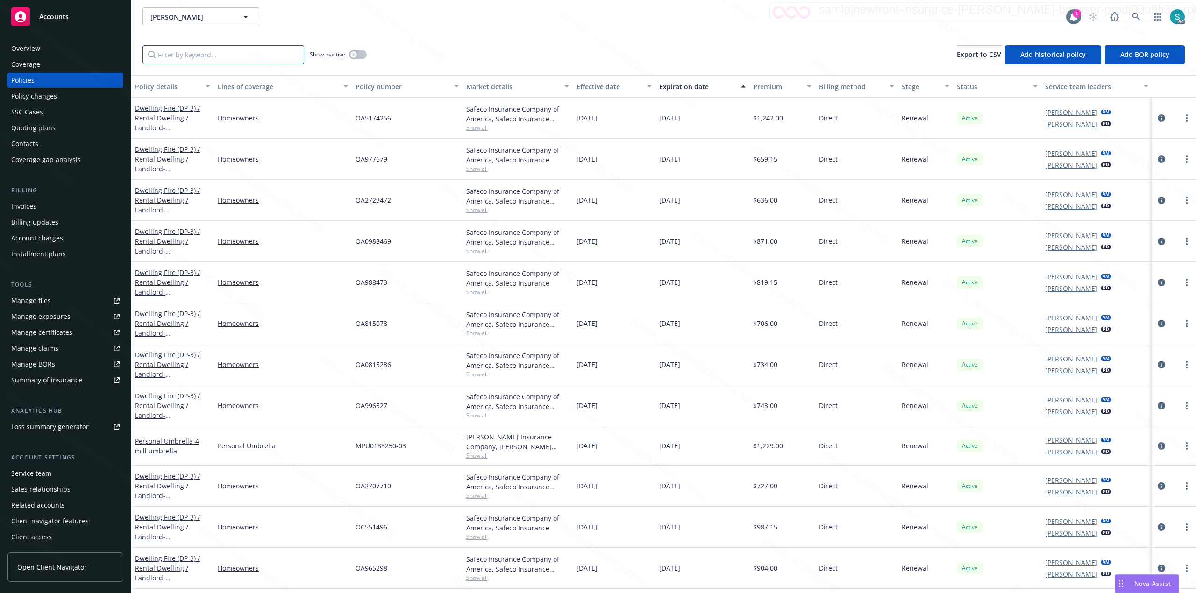
click at [256, 47] on input "Filter by keyword..." at bounding box center [223, 54] width 162 height 19
paste input "OA2723472"
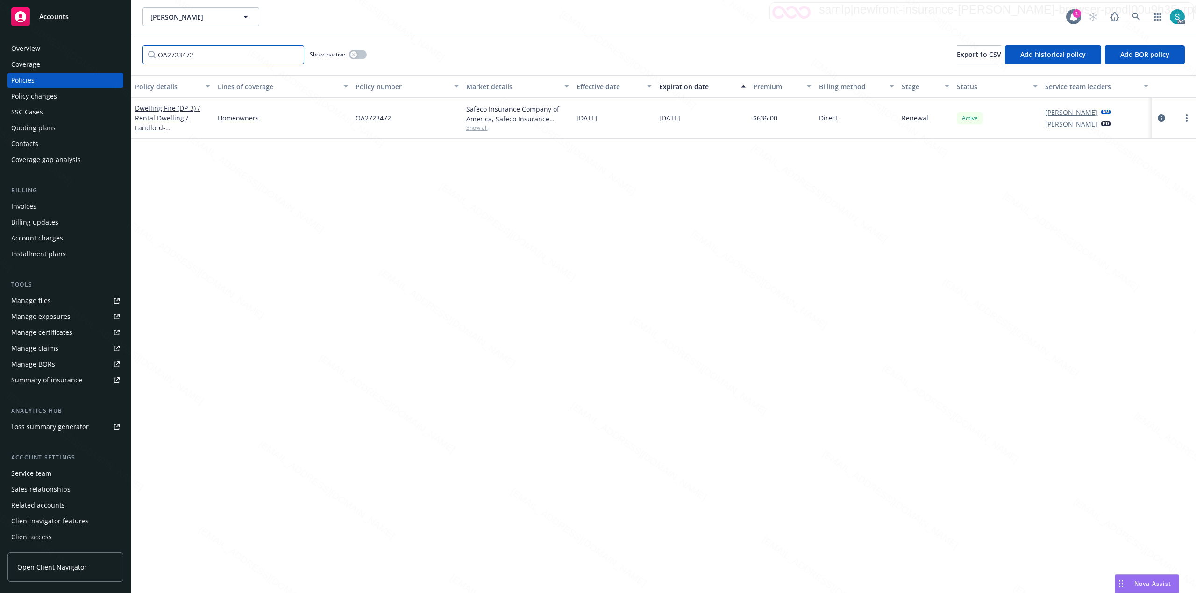
type input "OA2723472"
click at [487, 51] on div "OA2723472 Show inactive Export to CSV Add historical policy Add BOR policy" at bounding box center [663, 54] width 1064 height 41
click at [168, 118] on link "Dwelling Fire (DP-3) / [PERSON_NAME] / Landlord - [PERSON_NAME] [STREET_ADDRESS]" at bounding box center [167, 128] width 65 height 48
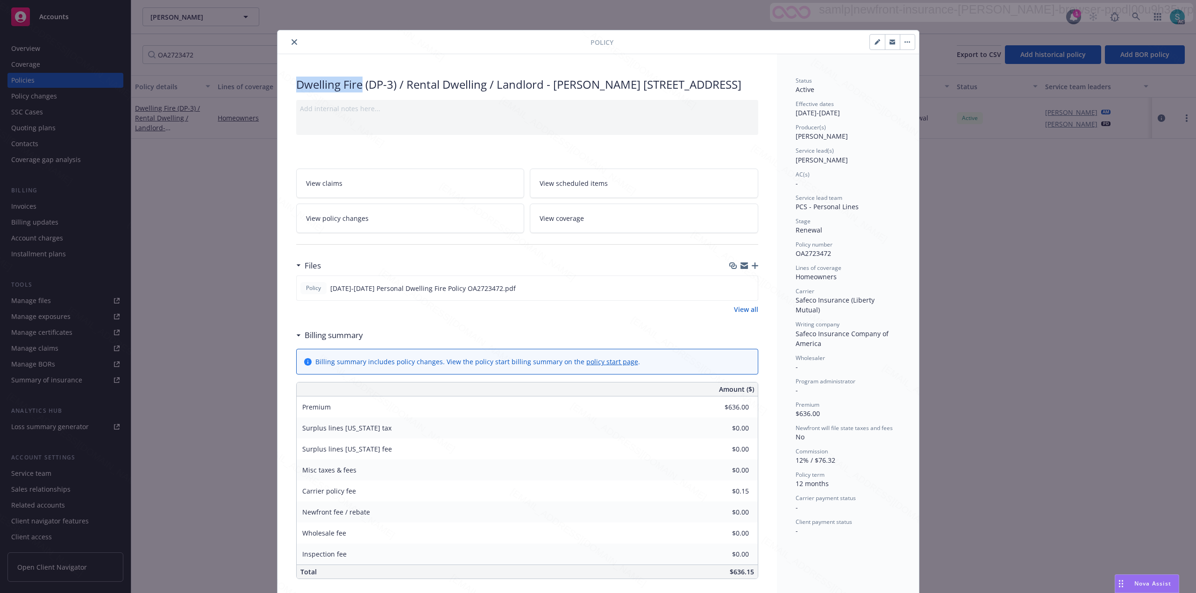
drag, startPoint x: 358, startPoint y: 84, endPoint x: 273, endPoint y: 86, distance: 84.6
click at [277, 86] on div "Dwelling Fire (DP-3) / [PERSON_NAME] / Landlord - [PERSON_NAME] [STREET_ADDRESS…" at bounding box center [526, 454] width 499 height 800
copy div "Dwelling Fire"
click at [777, 182] on div "Status Active Effective dates 11/29/2024 - 11/29/2025 Producer(s) Kelsey Malone…" at bounding box center [848, 454] width 142 height 800
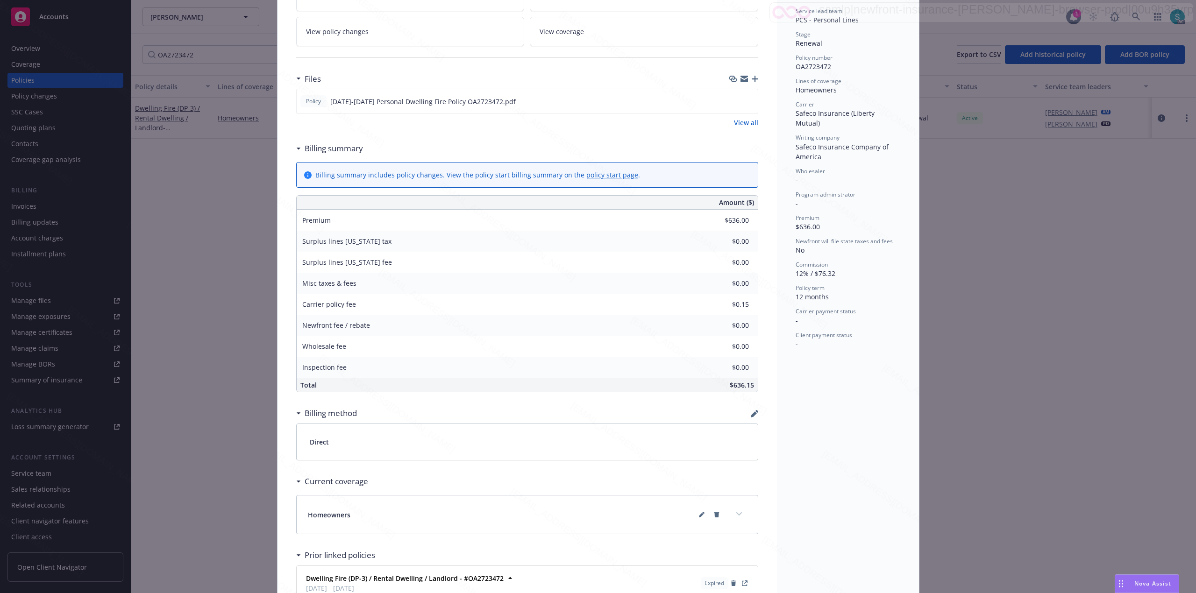
scroll to position [311, 0]
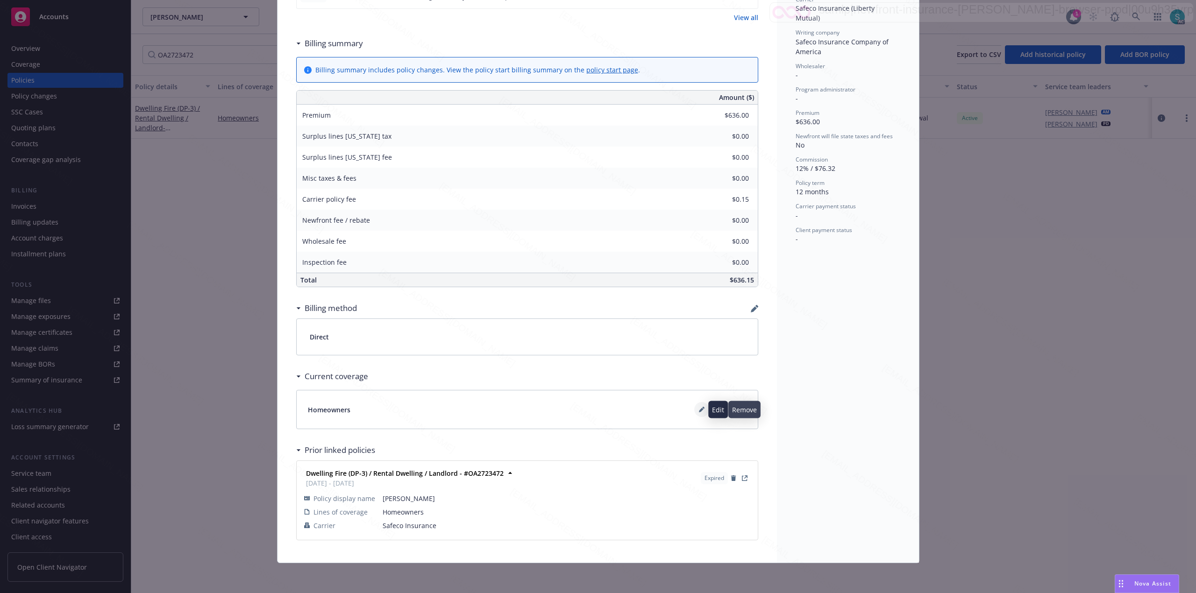
click at [696, 412] on button at bounding box center [701, 409] width 15 height 15
select select "INCLUDED"
select select "LIMIT"
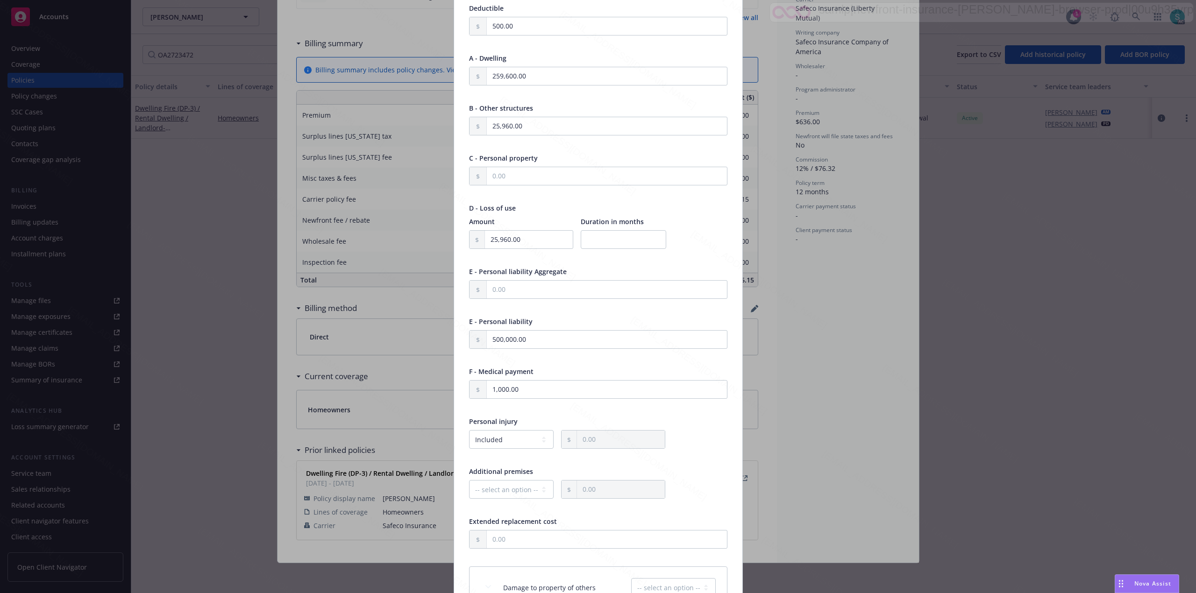
scroll to position [124, 0]
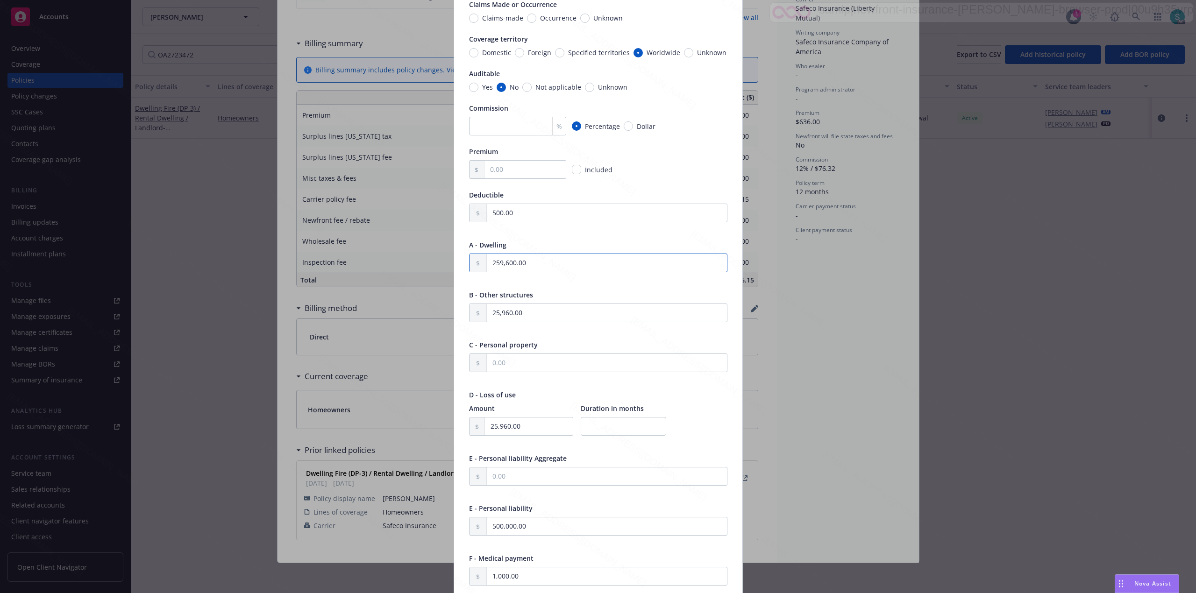
click at [545, 266] on input "259,600.00" at bounding box center [607, 263] width 240 height 18
type textarea "x"
type input "3.00"
type textarea "x"
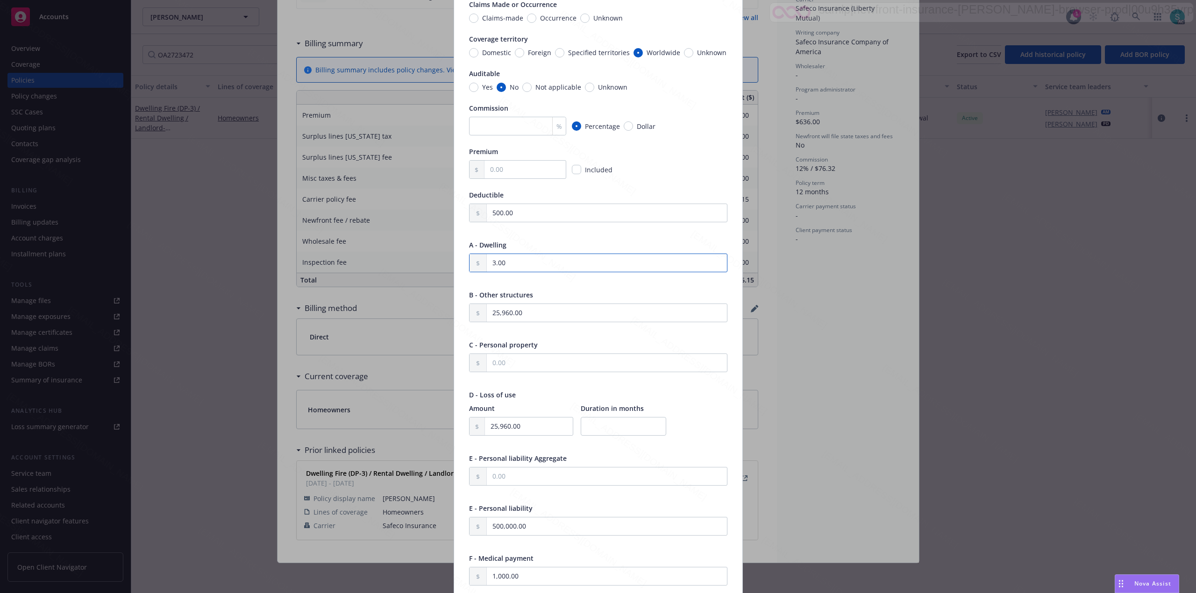
type input "30.00"
type textarea "x"
type input "308.00"
type textarea "x"
type input "308.00"
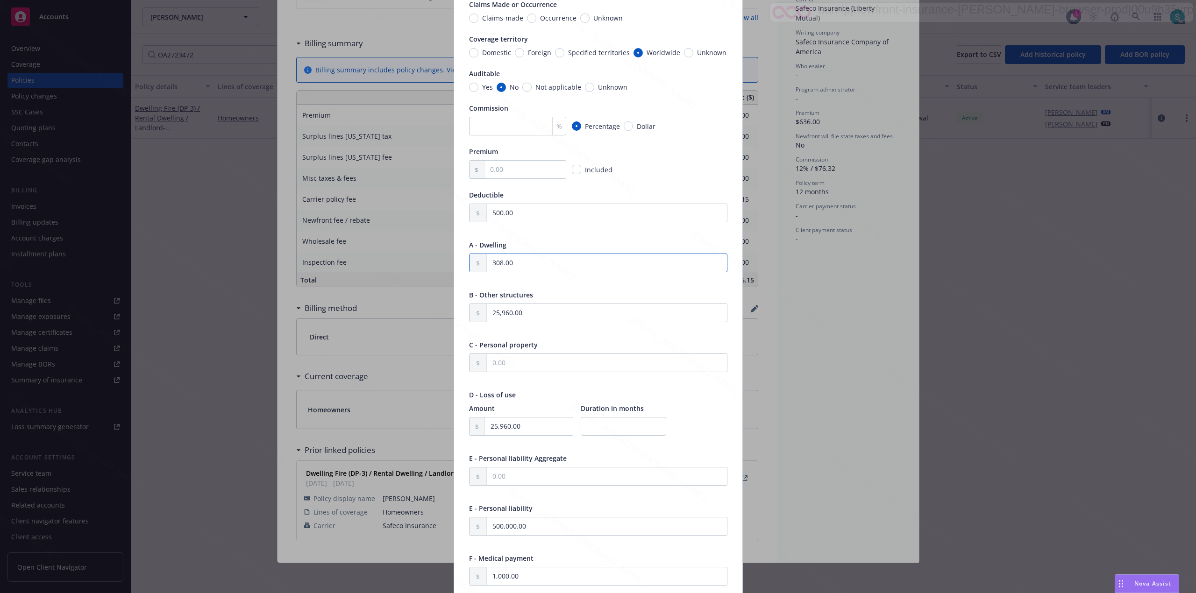
type textarea "x"
type input "308.70"
type textarea "x"
type input "308.70"
click at [544, 266] on input "308.70" at bounding box center [607, 263] width 240 height 18
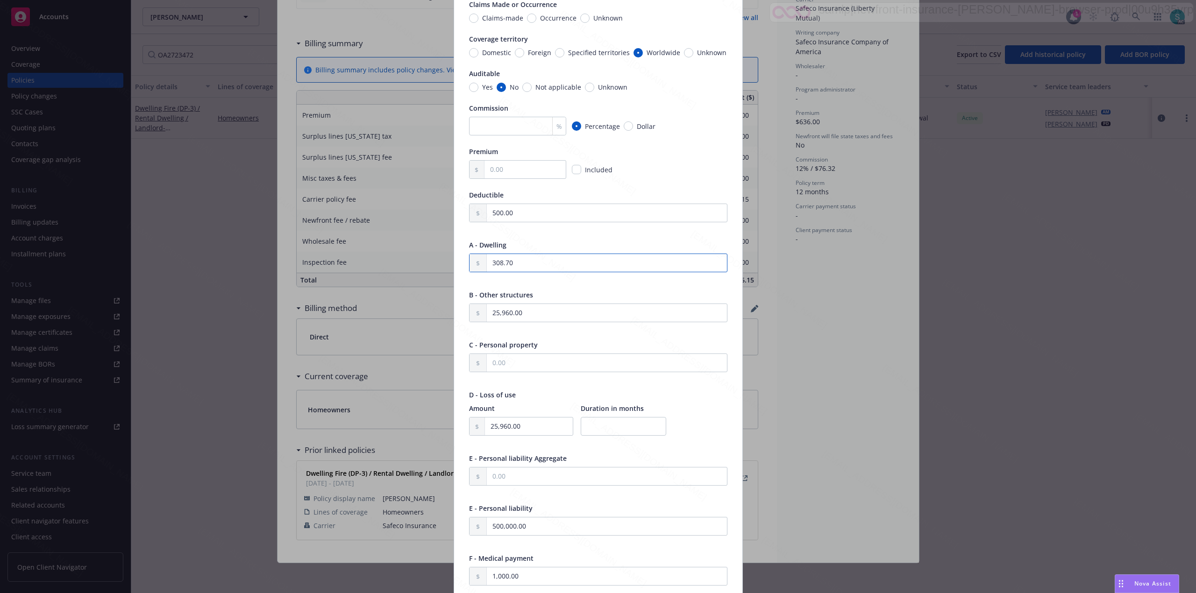
click at [544, 266] on input "308.70" at bounding box center [607, 263] width 240 height 18
type textarea "x"
type input "3.00"
type textarea "x"
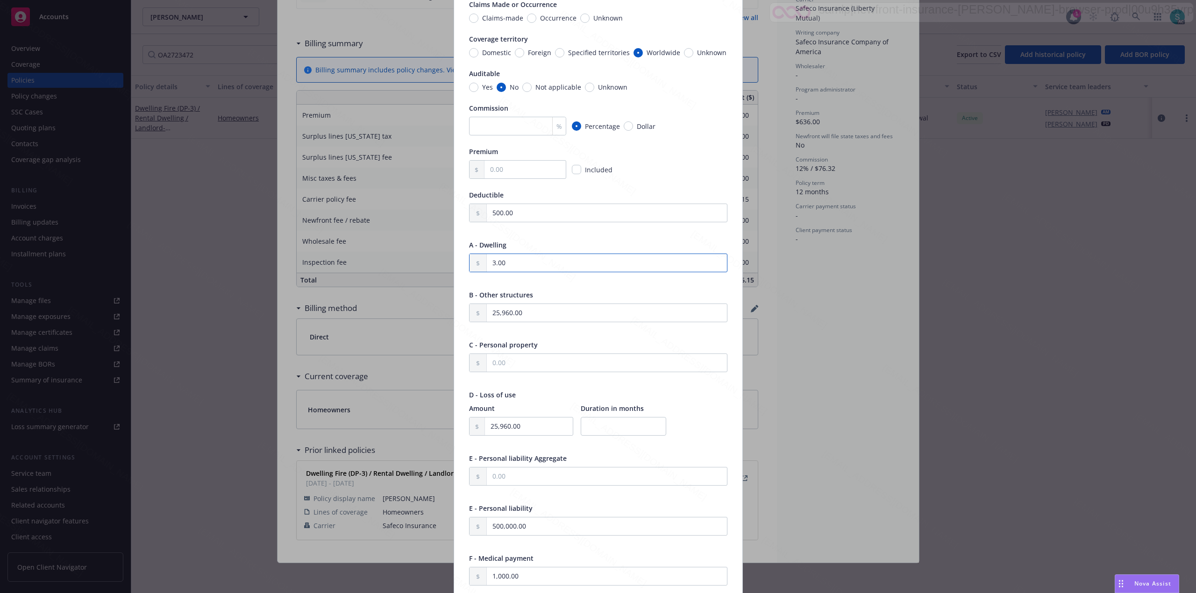
type input "30.00"
type textarea "x"
type input "308.00"
type textarea "x"
type input "3,087.00"
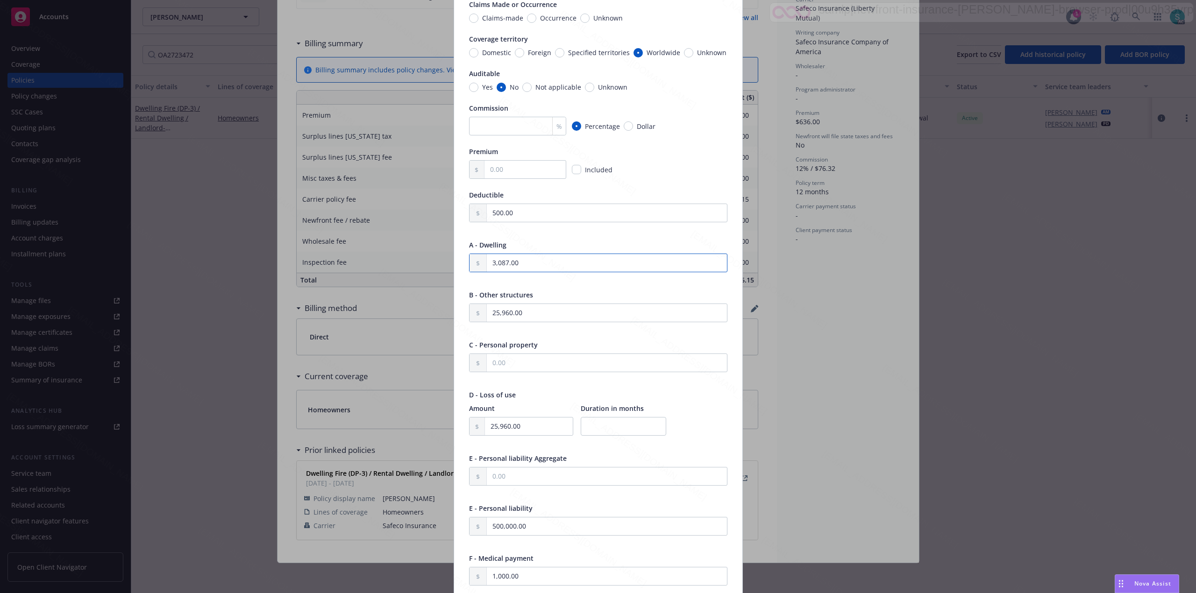
type textarea "x"
type input "30,870.00"
type textarea "x"
type input "308,700.00"
type textarea "x"
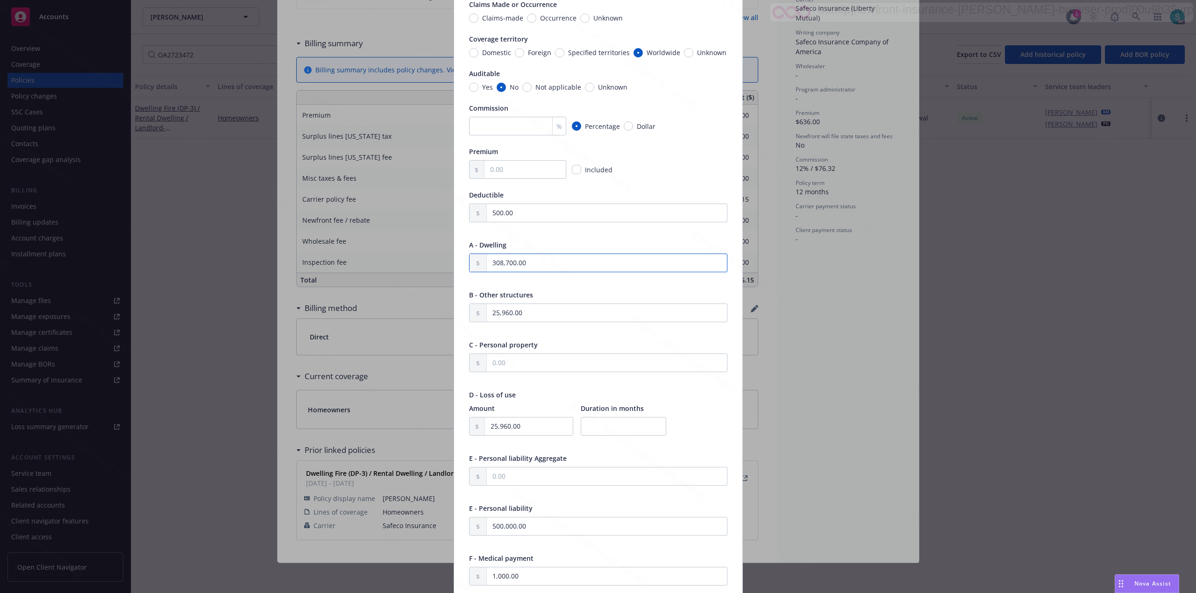
type input "308,700.00"
type textarea "x"
type input "3.00"
type textarea "x"
type input "30.00"
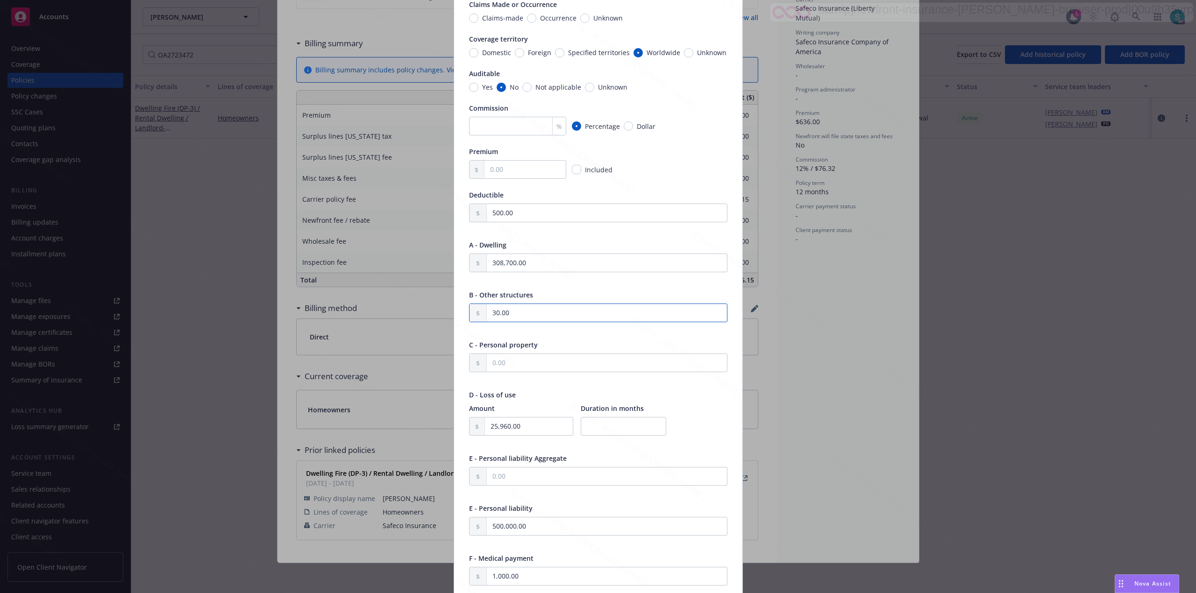
type textarea "x"
type input "308.00"
type textarea "x"
type input "3,087.00"
type textarea "x"
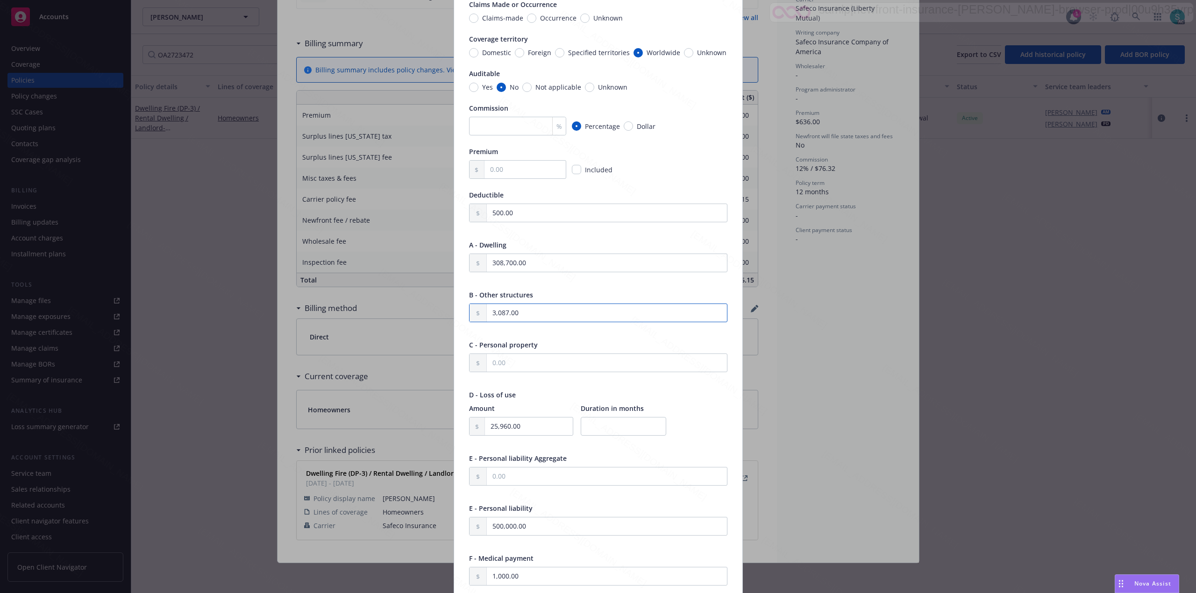
type input "30,870.00"
type textarea "x"
type input "30,870.00"
type textarea "x"
type input "3.00"
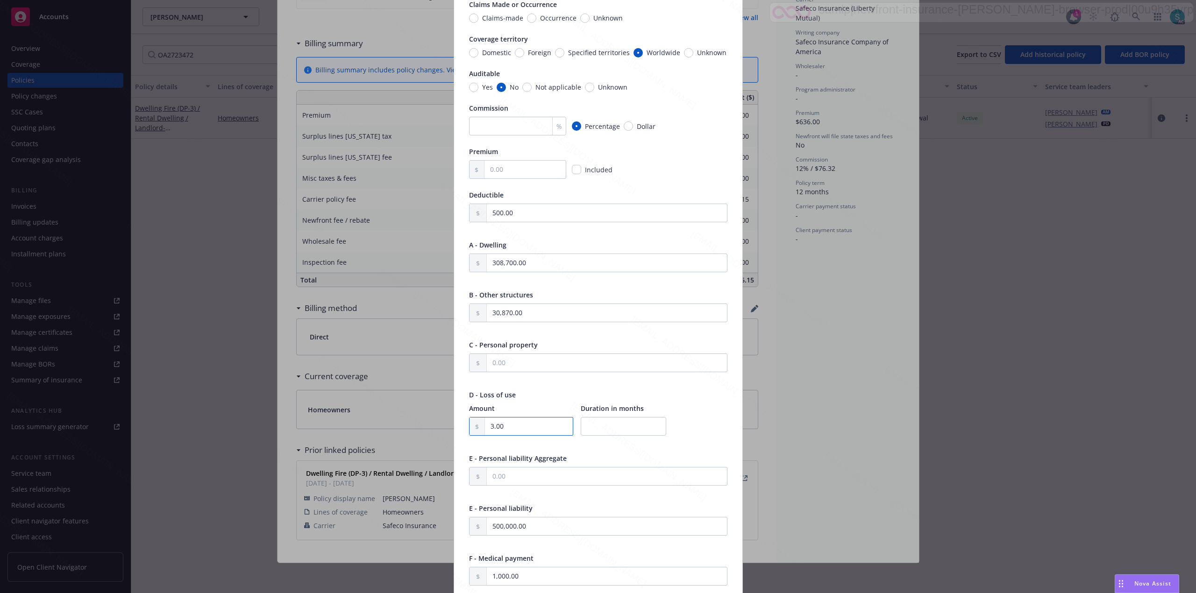
type textarea "x"
type input "30.00"
type textarea "x"
type input "308.00"
type textarea "x"
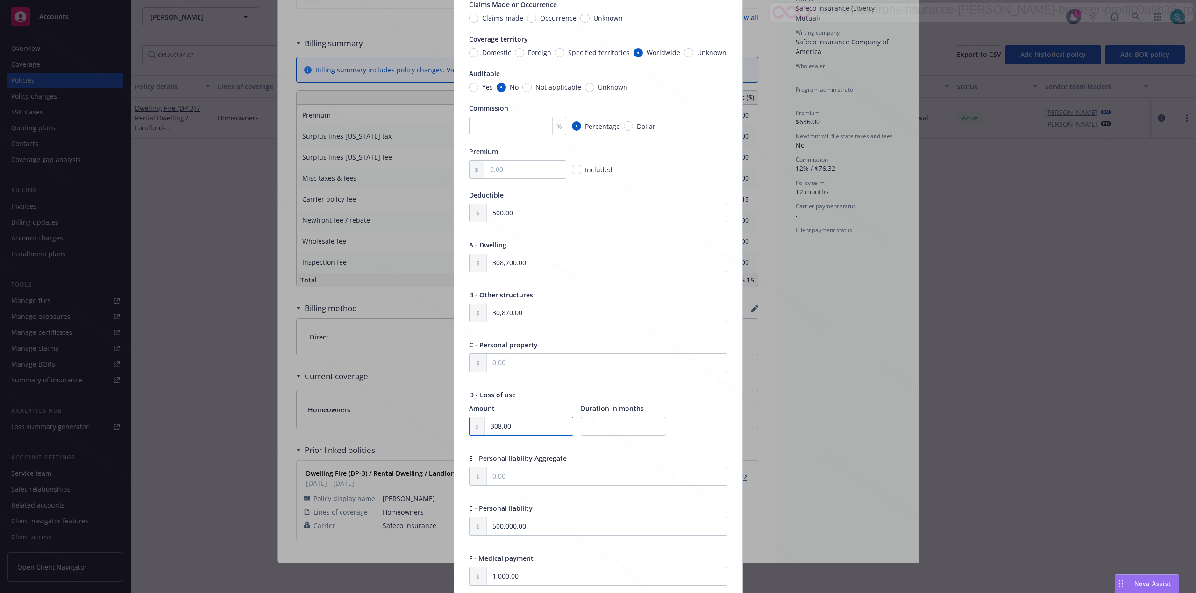
type input "3,087.00"
type textarea "x"
type input "30,870.00"
type textarea "x"
type input "30,870.00"
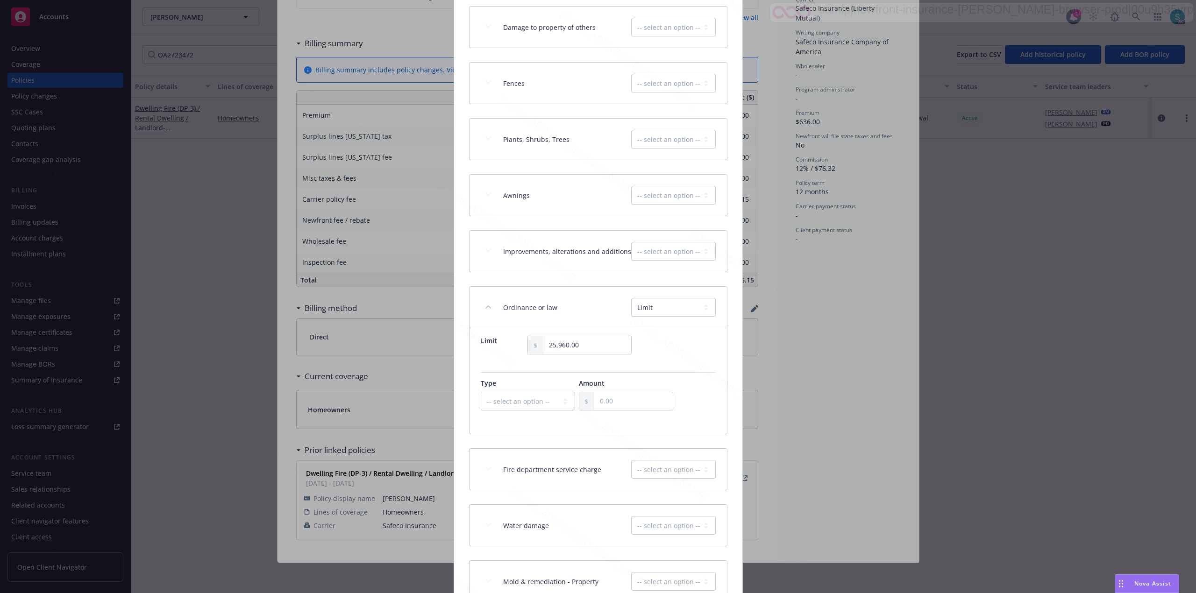
scroll to position [934, 0]
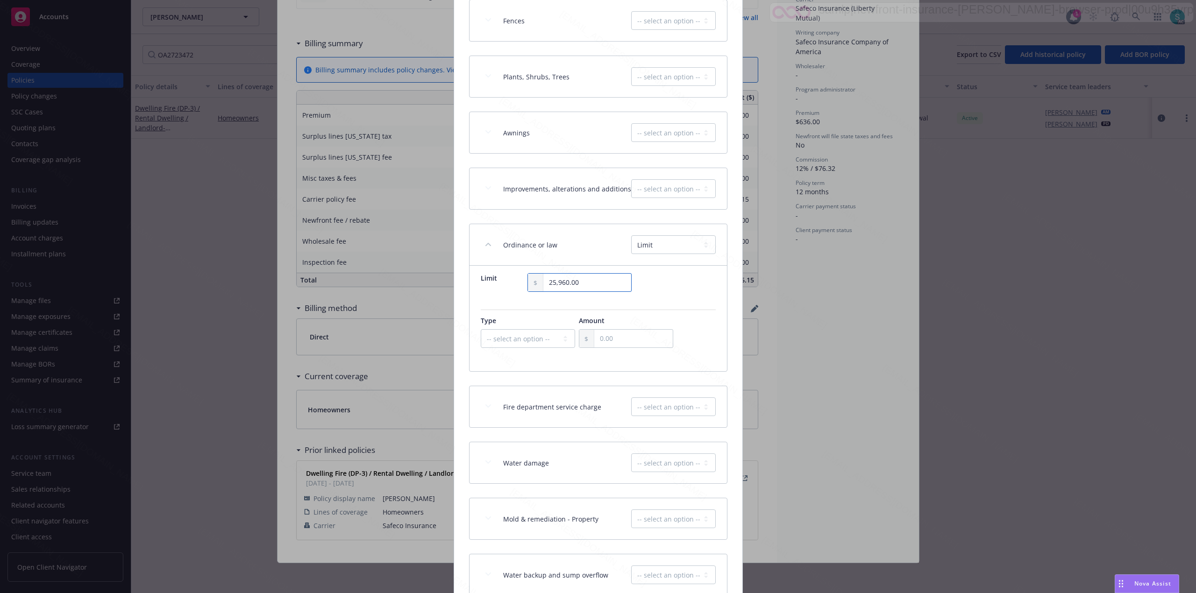
click at [598, 291] on input "25,960.00" at bounding box center [587, 283] width 88 height 18
type textarea "x"
type input "3.00"
type textarea "x"
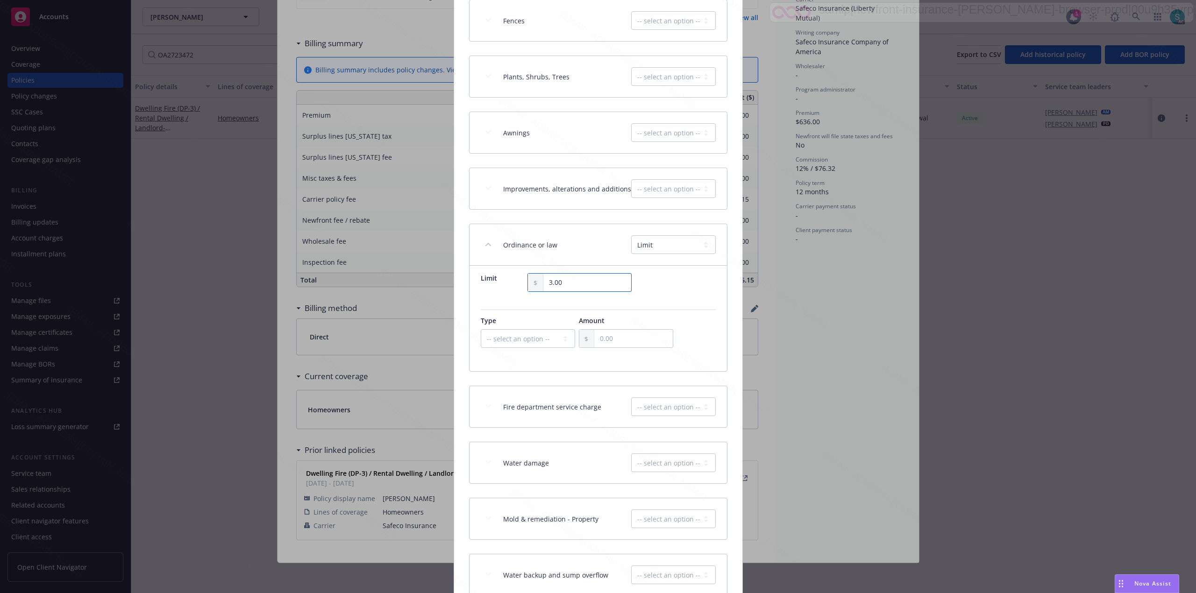
type input "30.00"
type textarea "x"
type input "308.00"
type textarea "x"
type input "3,087.00"
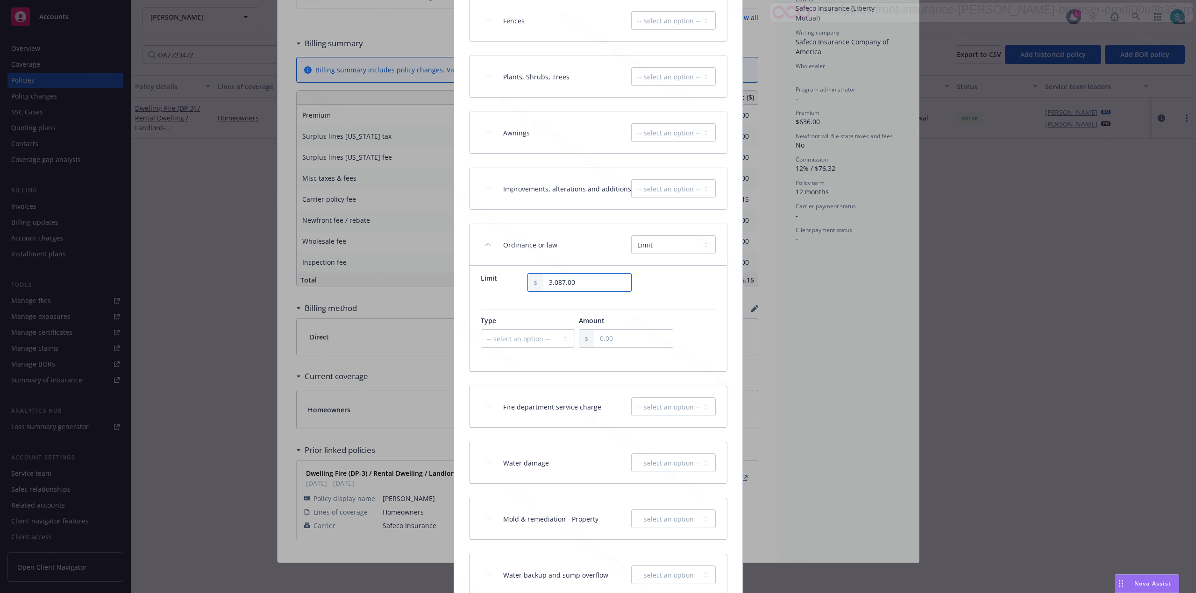
type textarea "x"
type input "30,870.00"
type textarea "x"
type input "30,870.00"
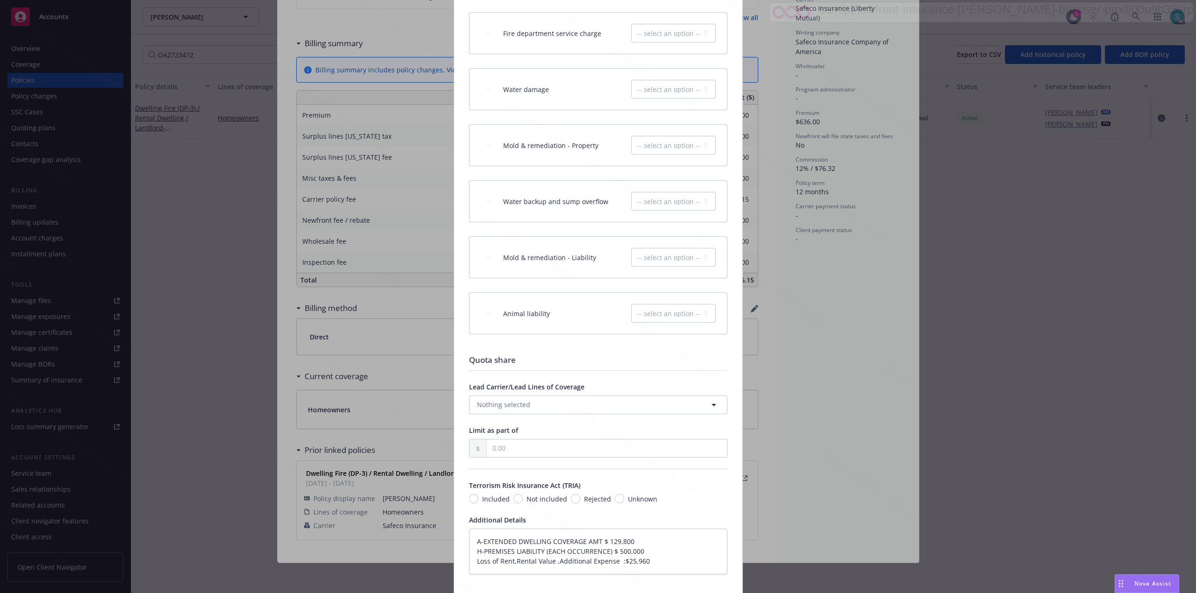
scroll to position [1396, 0]
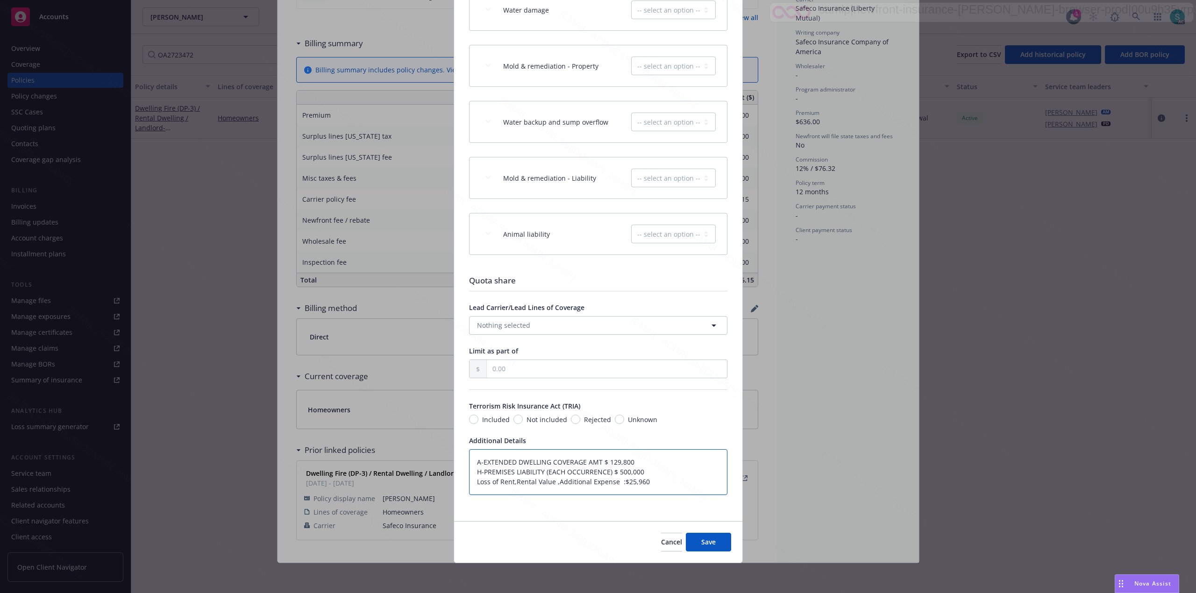
click at [604, 462] on textarea "A-EXTENDED DWELLING COVERAGE AMT $ 129,800 H-PREMISES LIABILITY (EACH OCCURRENC…" at bounding box center [598, 472] width 258 height 46
click at [639, 460] on textarea "A-EXTENDED DWELLING COVERAGE AMT $ 129,800 H-PREMISES LIABILITY (EACH OCCURRENC…" at bounding box center [598, 472] width 258 height 46
paste textarea "54,350"
type textarea "A-EXTENDED DWELLING COVERAGE AMT $ 154,350 H-PREMISES LIABILITY (EACH OCCURRENC…"
type textarea "x"
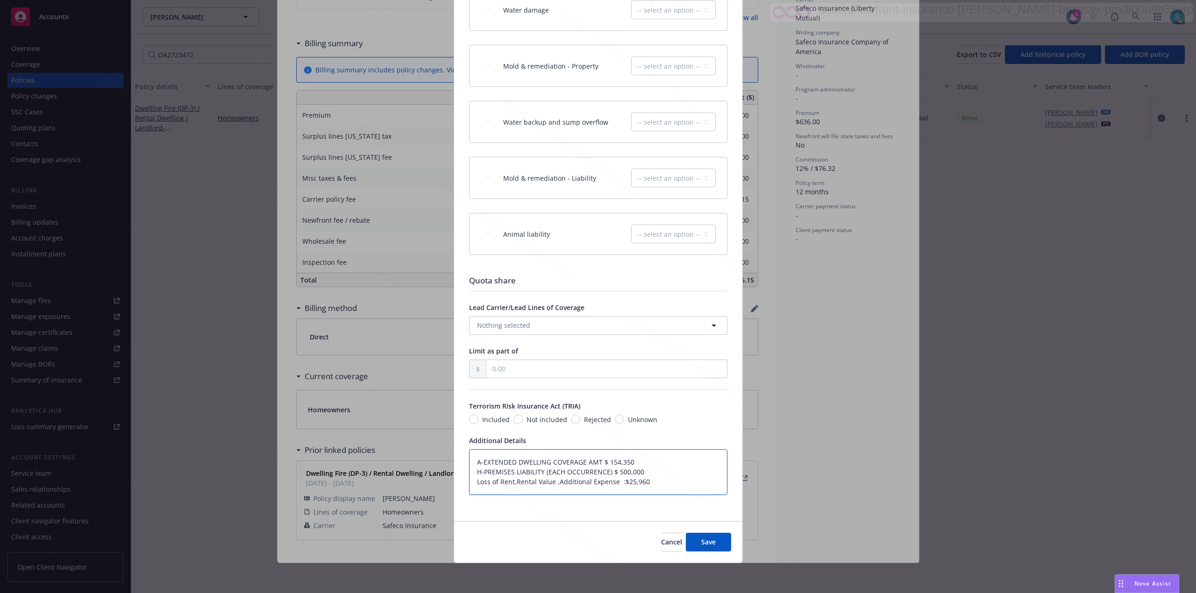
click at [621, 484] on textarea "A-EXTENDED DWELLING COVERAGE AMT $ 154,350 H-PREMISES LIABILITY (EACH OCCURRENC…" at bounding box center [598, 472] width 258 height 46
click at [647, 480] on textarea "A-EXTENDED DWELLING COVERAGE AMT $ 154,350 H-PREMISES LIABILITY (EACH OCCURRENC…" at bounding box center [598, 472] width 258 height 46
paste textarea "30,870"
type textarea "A-EXTENDED DWELLING COVERAGE AMT $ 154,350 H-PREMISES LIABILITY (EACH OCCURRENC…"
type textarea "x"
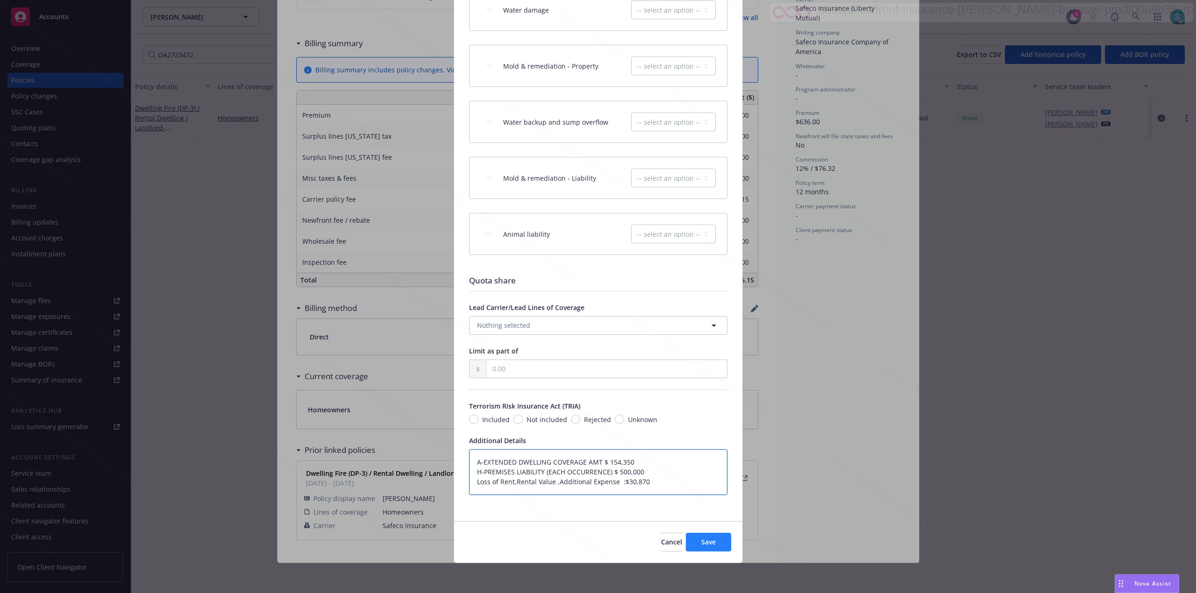
type textarea "A-EXTENDED DWELLING COVERAGE AMT $ 154,350 H-PREMISES LIABILITY (EACH OCCURRENC…"
click at [701, 540] on span "Save" at bounding box center [708, 542] width 14 height 9
type textarea "x"
